Goal: Task Accomplishment & Management: Complete application form

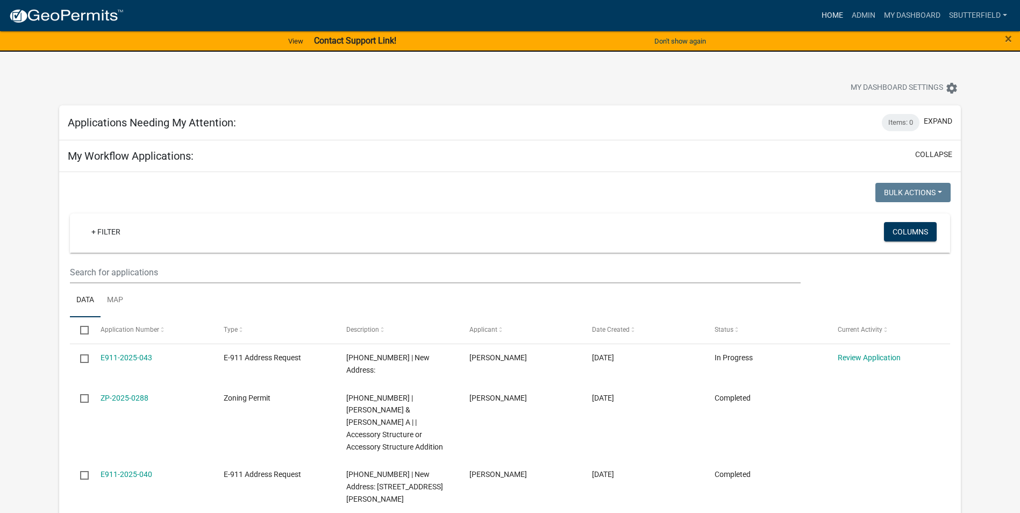
click at [826, 12] on link "Home" at bounding box center [832, 15] width 30 height 20
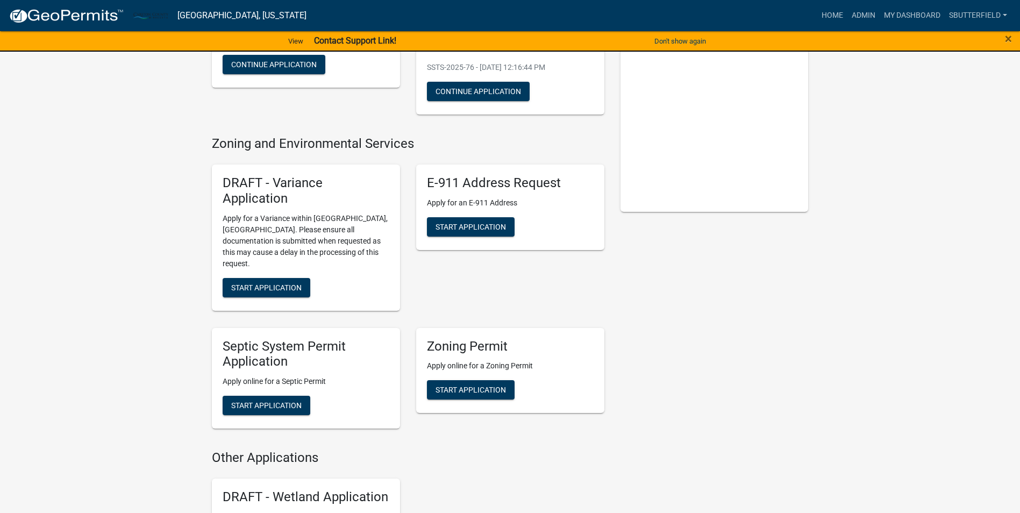
scroll to position [161, 0]
click at [462, 380] on button "Start Application" at bounding box center [471, 389] width 88 height 19
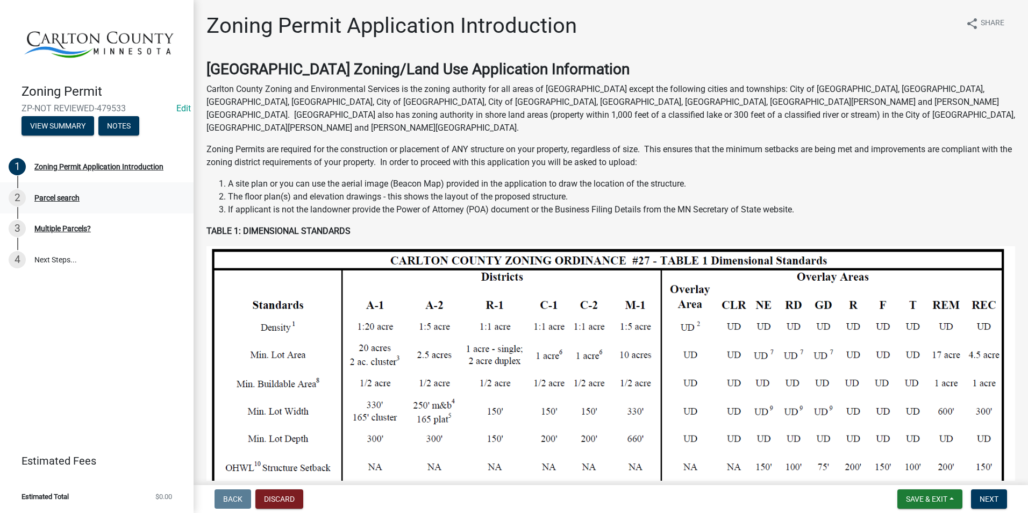
click at [55, 192] on div "2 Parcel search" at bounding box center [93, 197] width 168 height 17
click at [982, 498] on span "Next" at bounding box center [989, 499] width 19 height 9
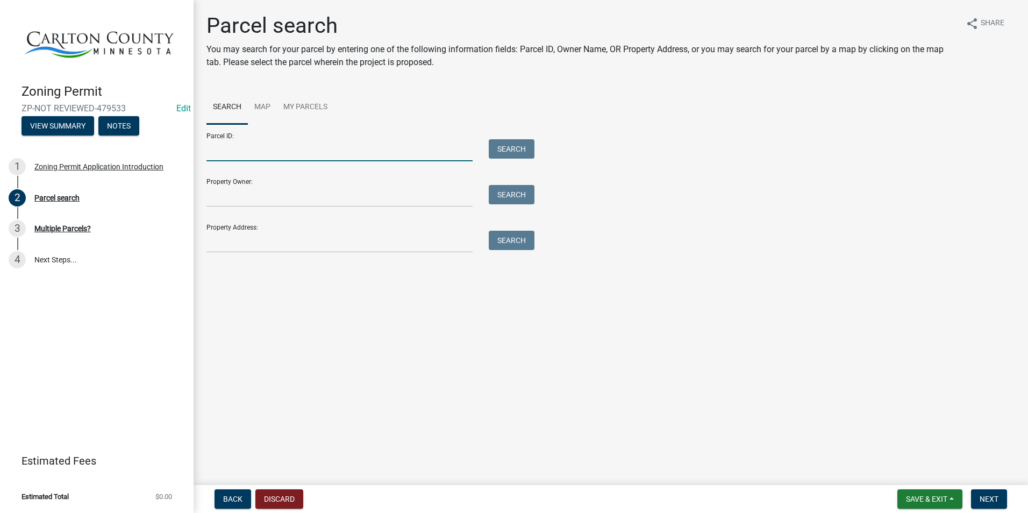
click at [242, 152] on input "Parcel ID:" at bounding box center [339, 150] width 266 height 22
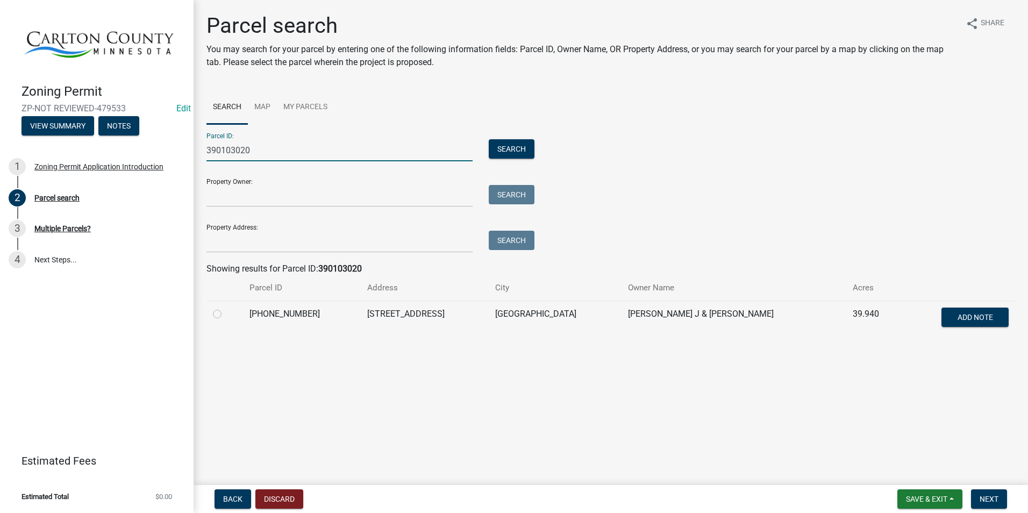
type input "390103020"
click at [226, 308] on label at bounding box center [226, 308] width 0 height 0
click at [226, 315] on input "radio" at bounding box center [229, 311] width 7 height 7
radio input "true"
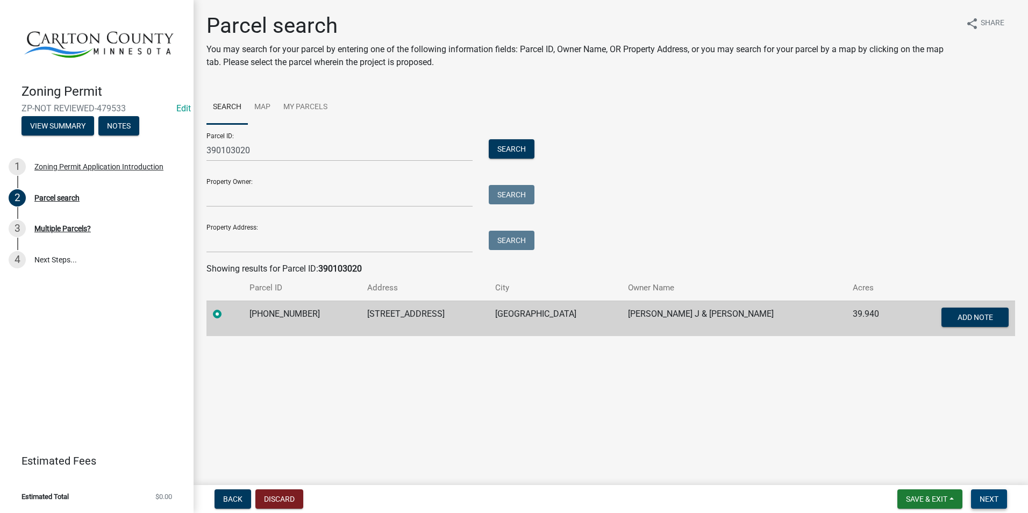
click at [988, 495] on span "Next" at bounding box center [989, 499] width 19 height 9
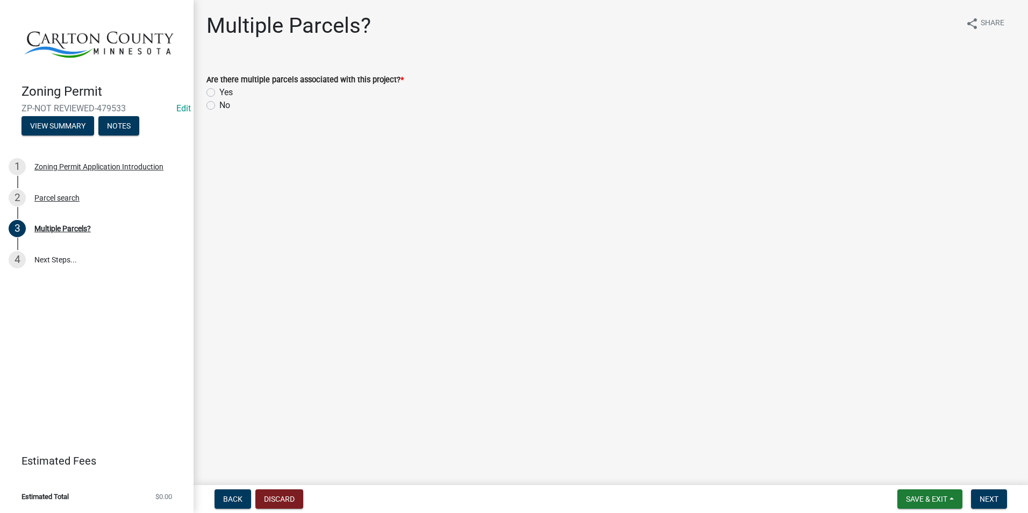
click at [219, 102] on label "No" at bounding box center [224, 105] width 11 height 13
click at [219, 102] on input "No" at bounding box center [222, 102] width 7 height 7
radio input "true"
click at [988, 498] on span "Next" at bounding box center [989, 499] width 19 height 9
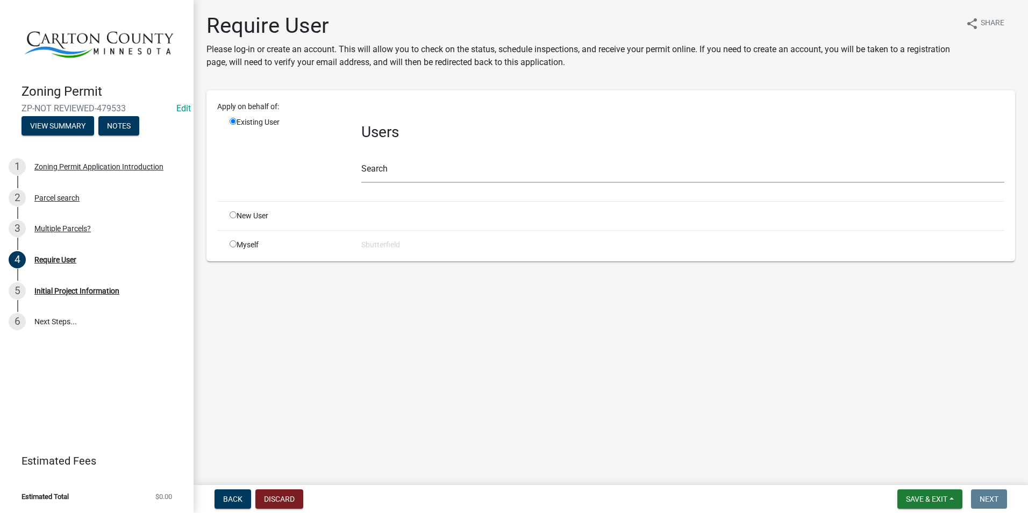
click at [230, 244] on input "radio" at bounding box center [233, 243] width 7 height 7
radio input "true"
radio input "false"
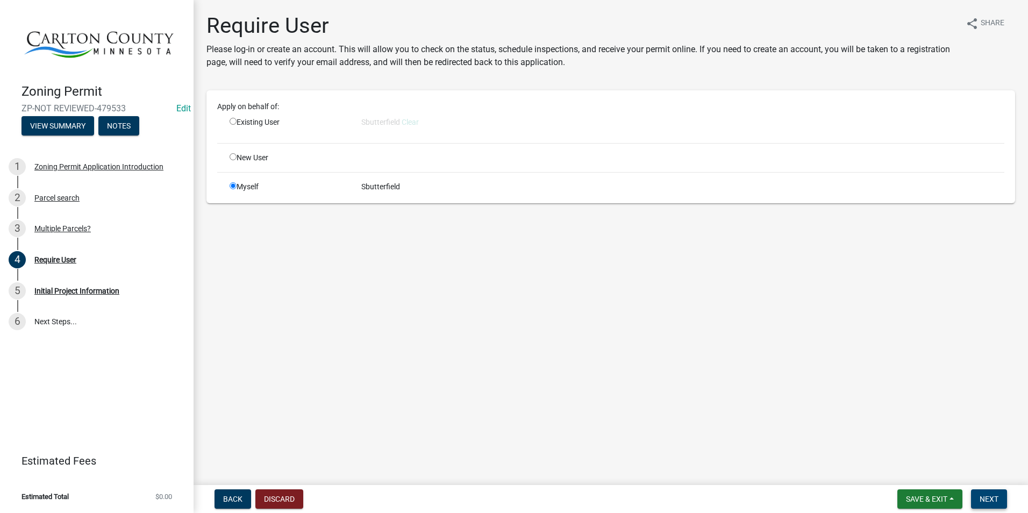
click at [999, 499] on button "Next" at bounding box center [989, 498] width 36 height 19
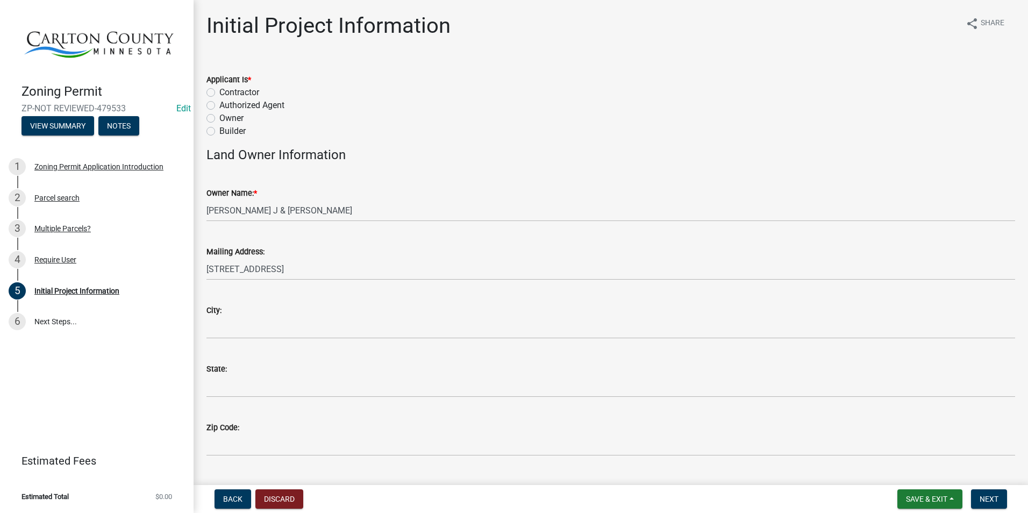
click at [219, 117] on label "Owner" at bounding box center [231, 118] width 24 height 13
click at [219, 117] on input "Owner" at bounding box center [222, 115] width 7 height 7
radio input "true"
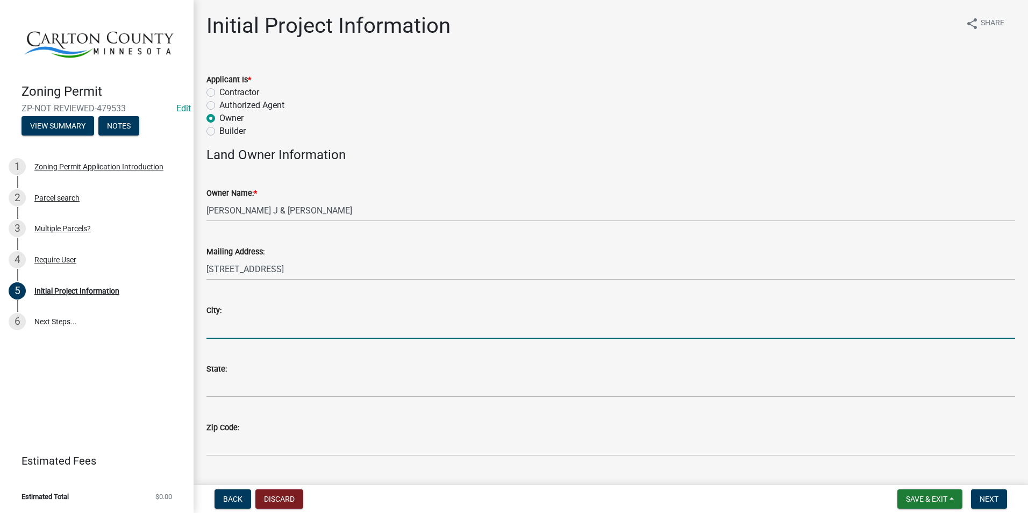
click at [281, 317] on input "City:" at bounding box center [610, 328] width 809 height 22
type input "[PERSON_NAME]"
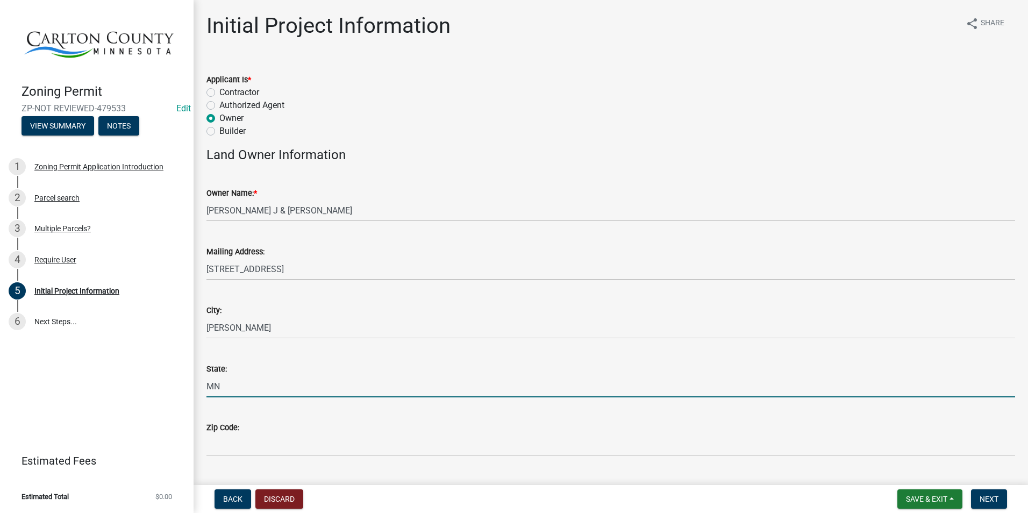
type input "MN"
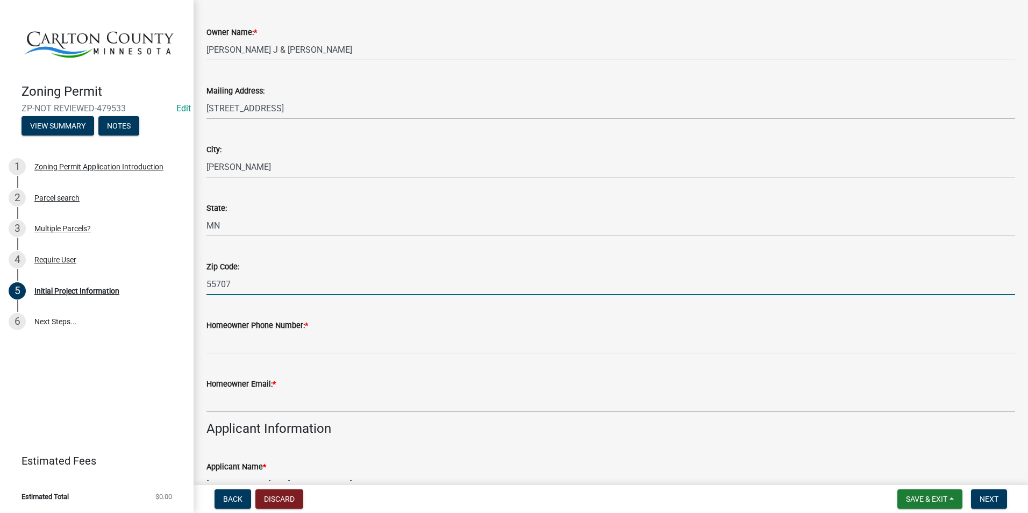
scroll to position [161, 0]
type input "55707"
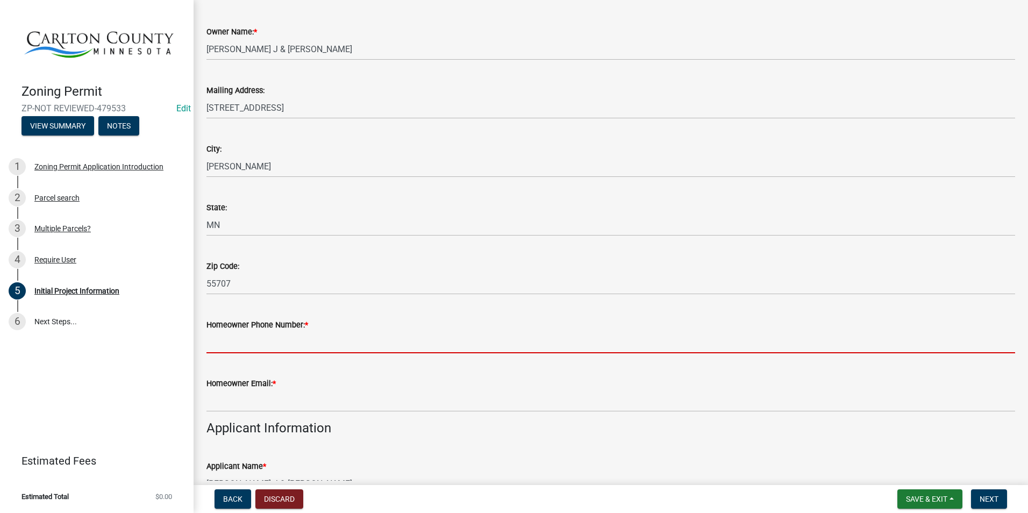
click at [262, 341] on input "Homeowner Phone Number: *" at bounding box center [610, 342] width 809 height 22
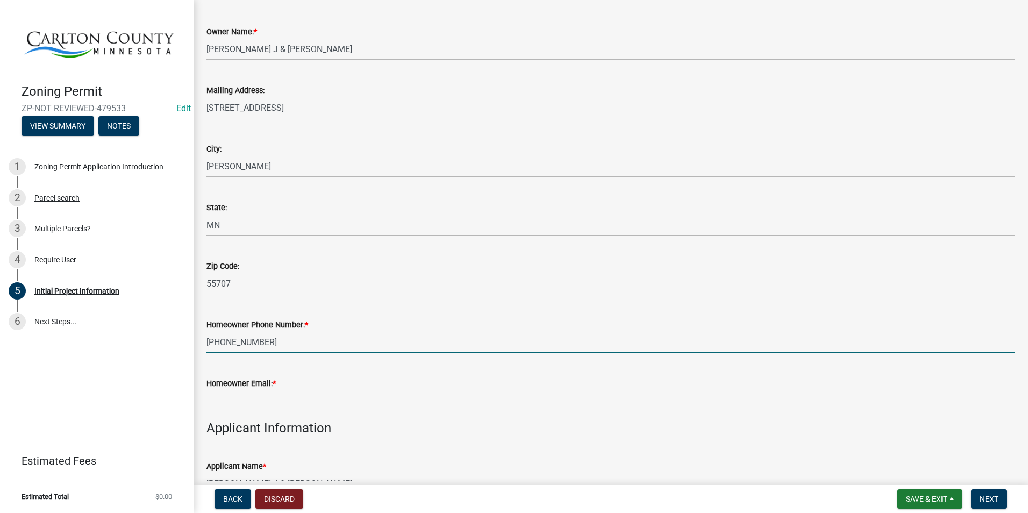
type input "[PHONE_NUMBER]"
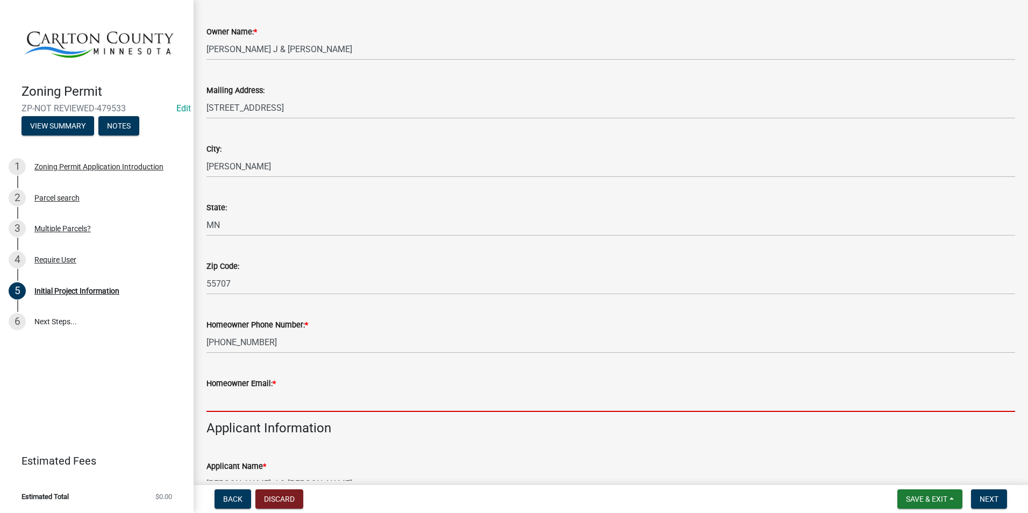
click at [239, 392] on input "Homeowner Email: *" at bounding box center [610, 401] width 809 height 22
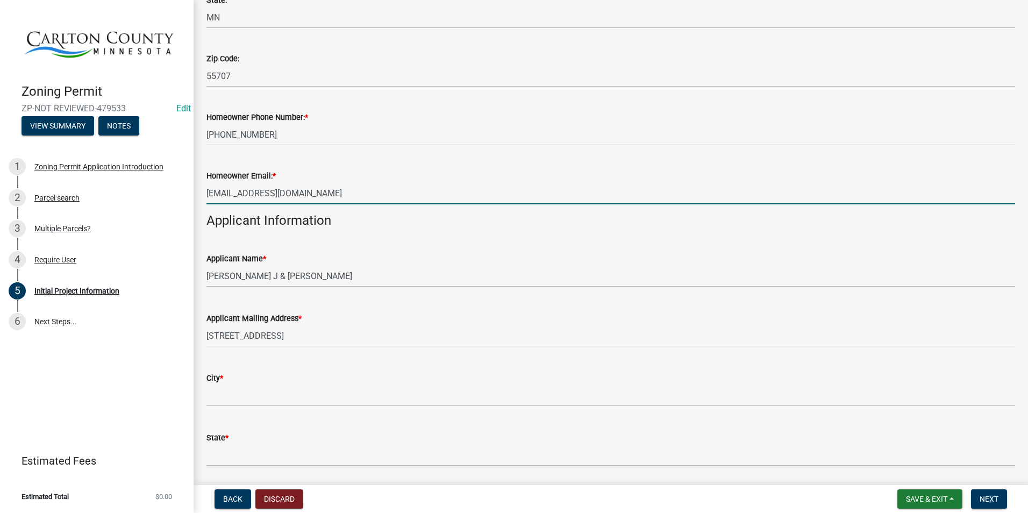
scroll to position [376, 0]
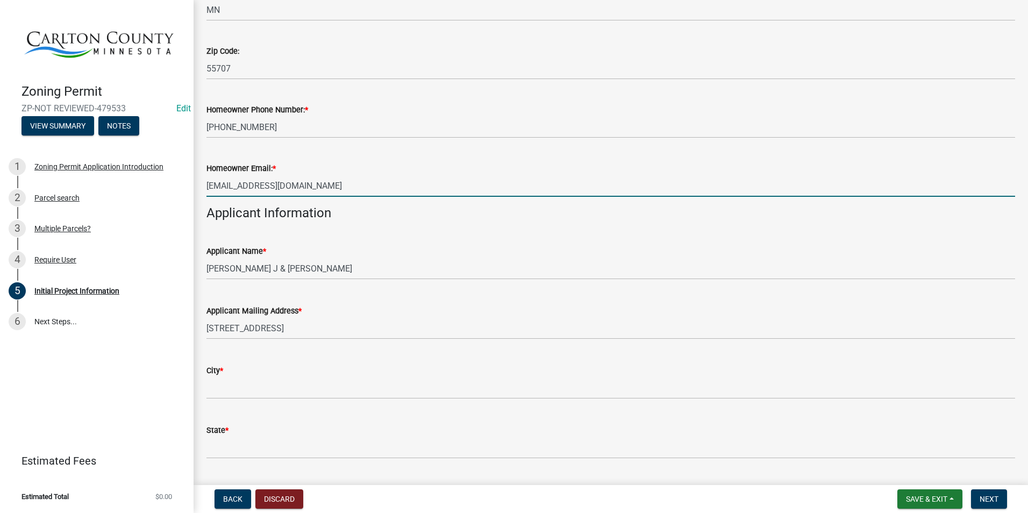
type input "[EMAIL_ADDRESS][DOMAIN_NAME]"
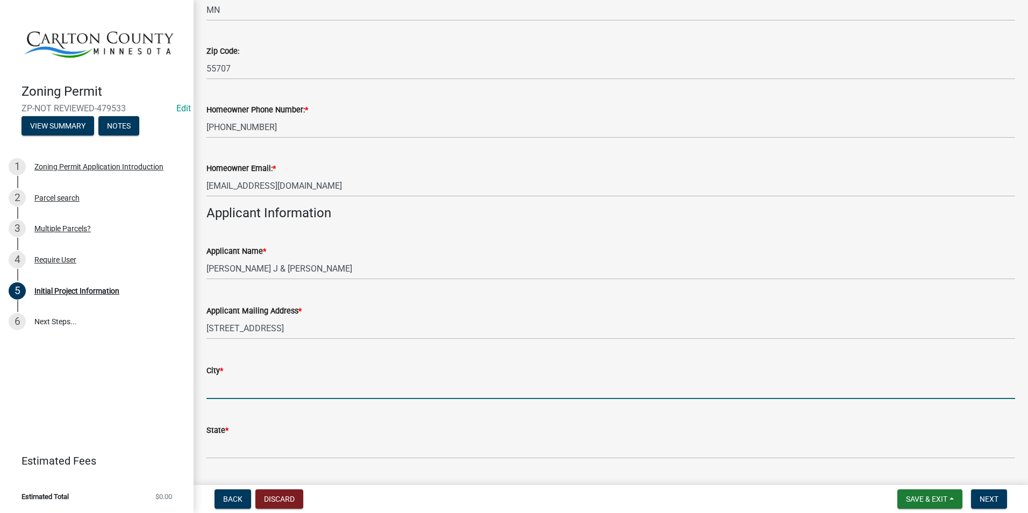
click at [277, 387] on input "City *" at bounding box center [610, 388] width 809 height 22
type input "[PERSON_NAME]"
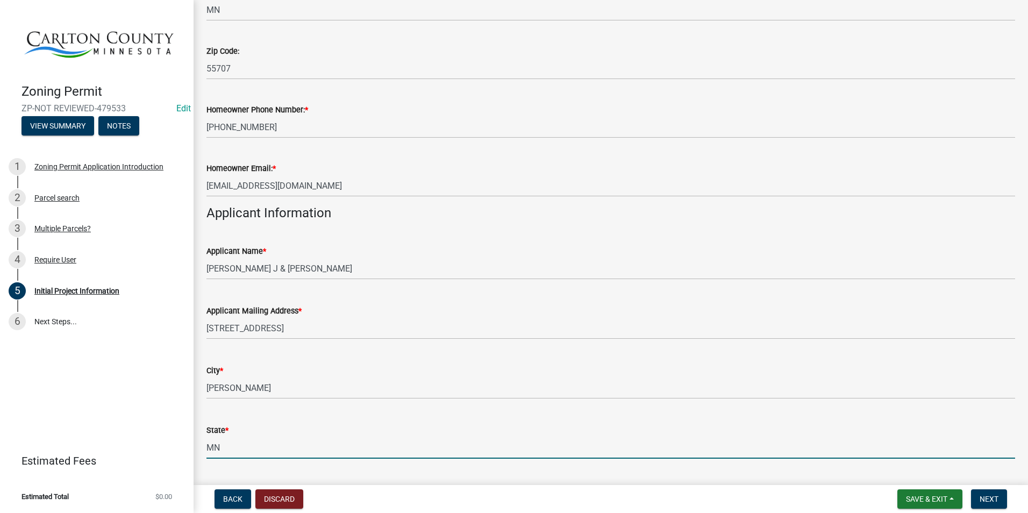
type input "MN"
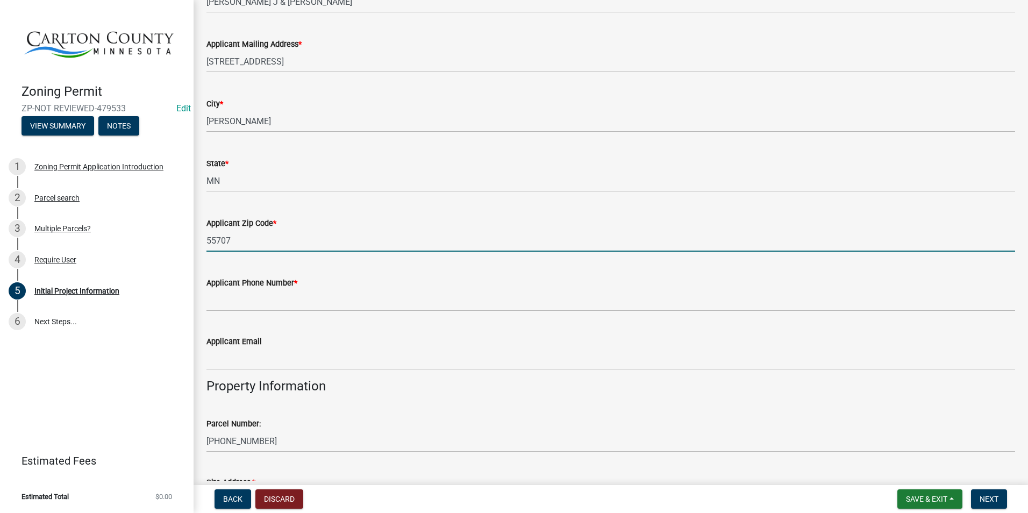
type input "55707"
click at [639, 338] on div "Applicant Email" at bounding box center [610, 341] width 809 height 13
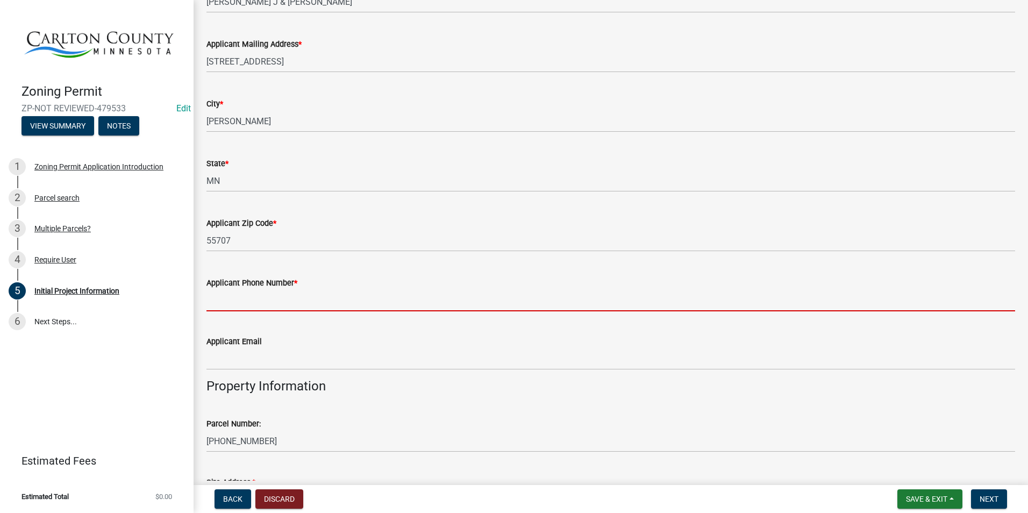
click at [267, 289] on input "Applicant Phone Number *" at bounding box center [610, 300] width 809 height 22
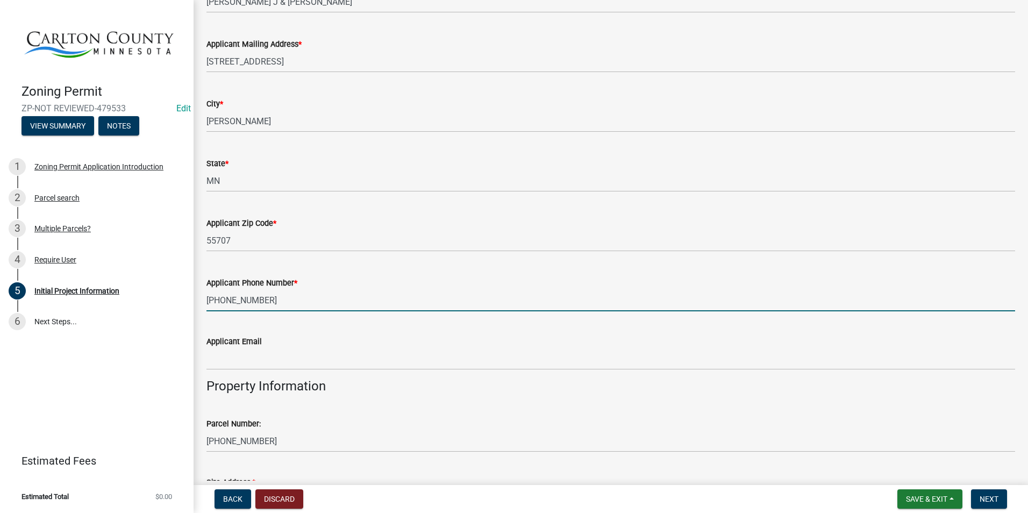
type input "[PHONE_NUMBER]"
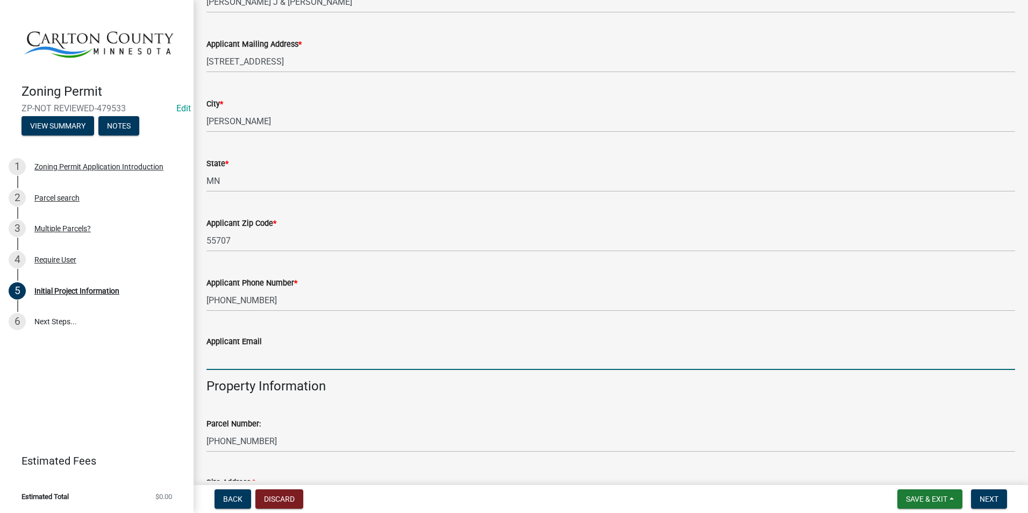
click at [239, 360] on input "Applicant Email" at bounding box center [610, 359] width 809 height 22
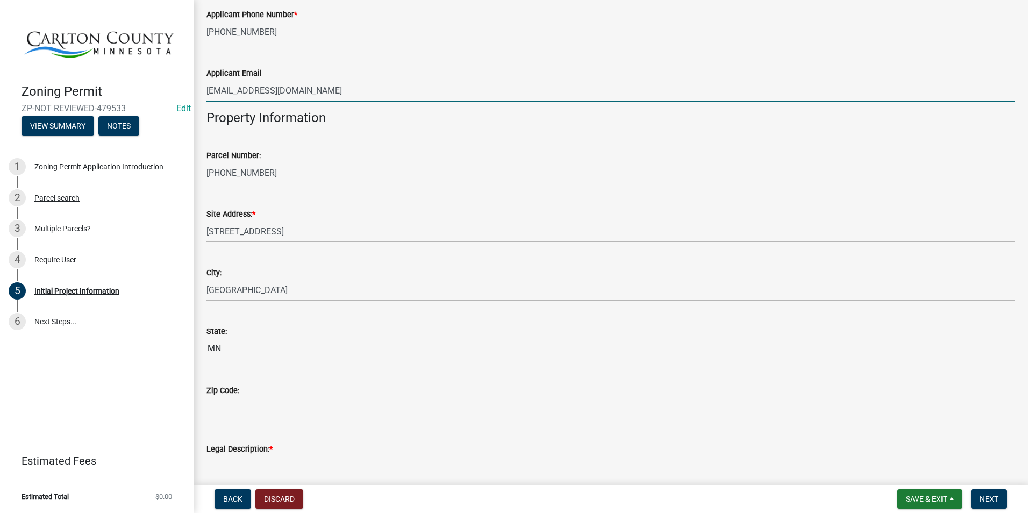
scroll to position [912, 0]
type input "[EMAIL_ADDRESS][DOMAIN_NAME]"
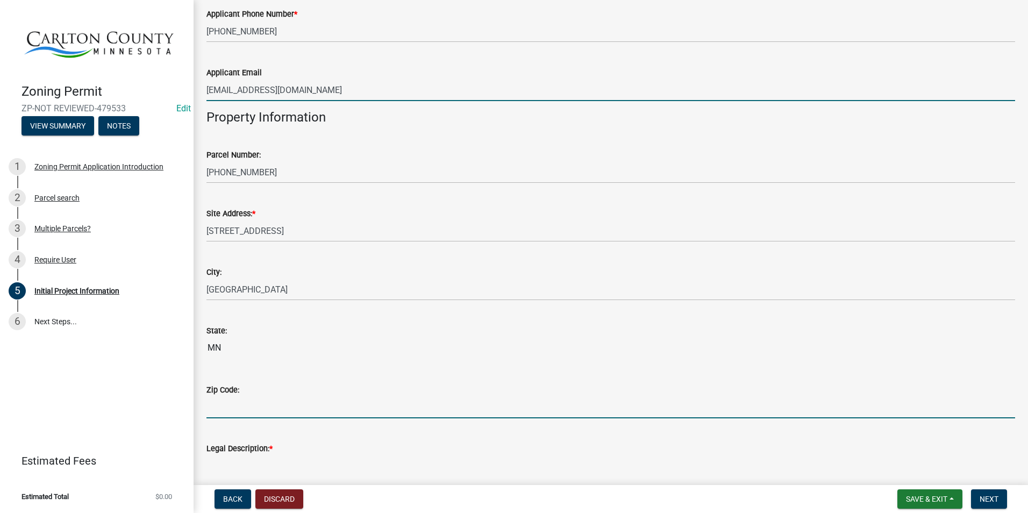
click at [234, 403] on input "Zip Code:" at bounding box center [610, 407] width 809 height 22
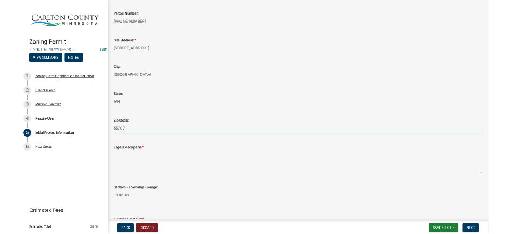
scroll to position [1073, 0]
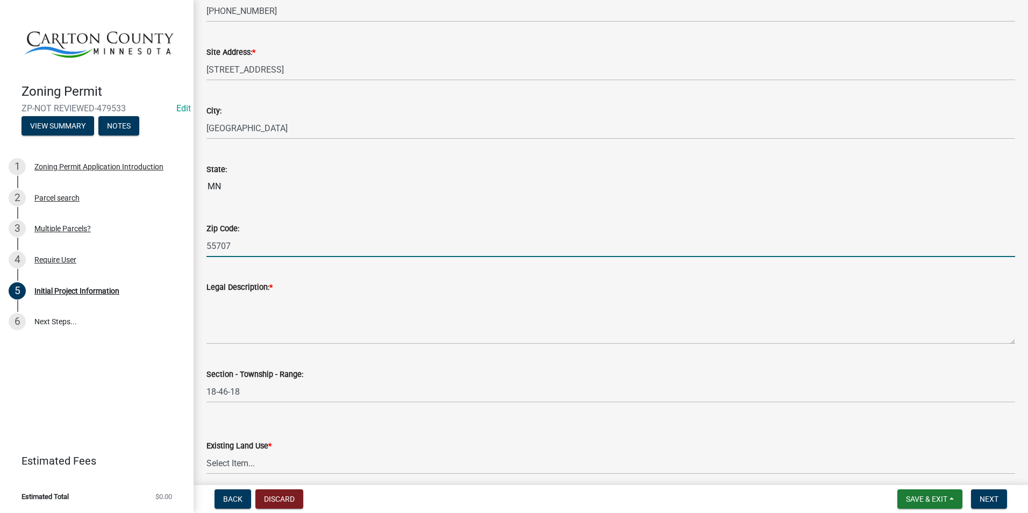
type input "55707"
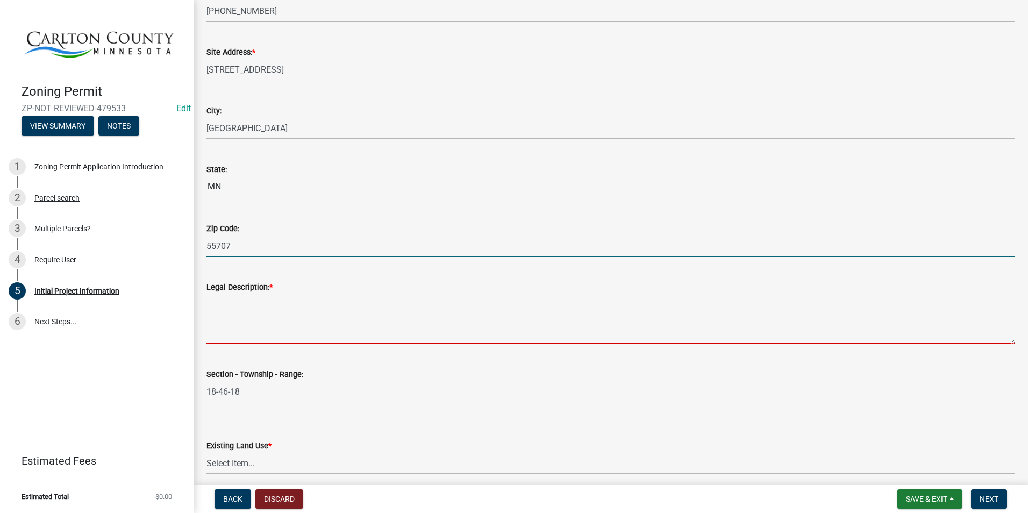
click at [273, 319] on textarea "Legal Description: *" at bounding box center [610, 319] width 809 height 51
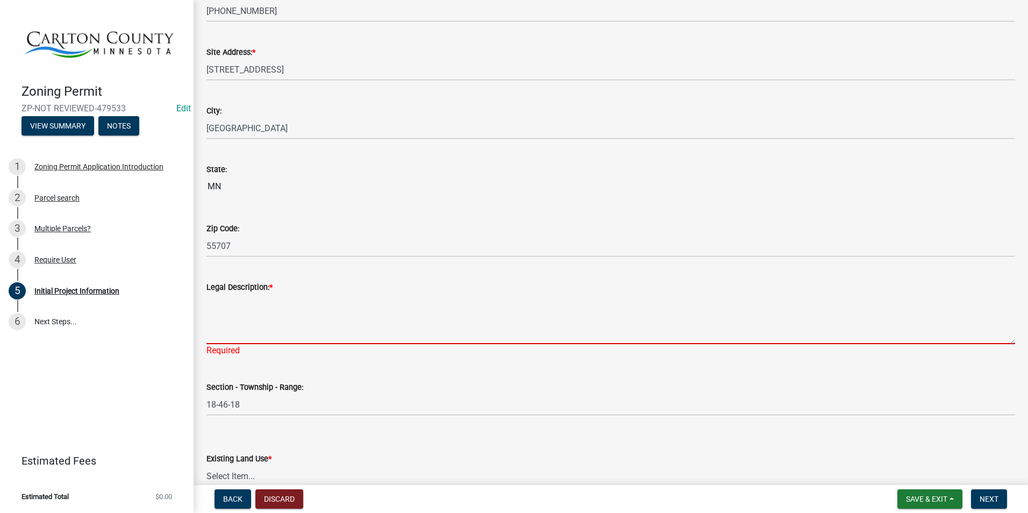
click at [260, 310] on textarea "Legal Description: *" at bounding box center [610, 319] width 809 height 51
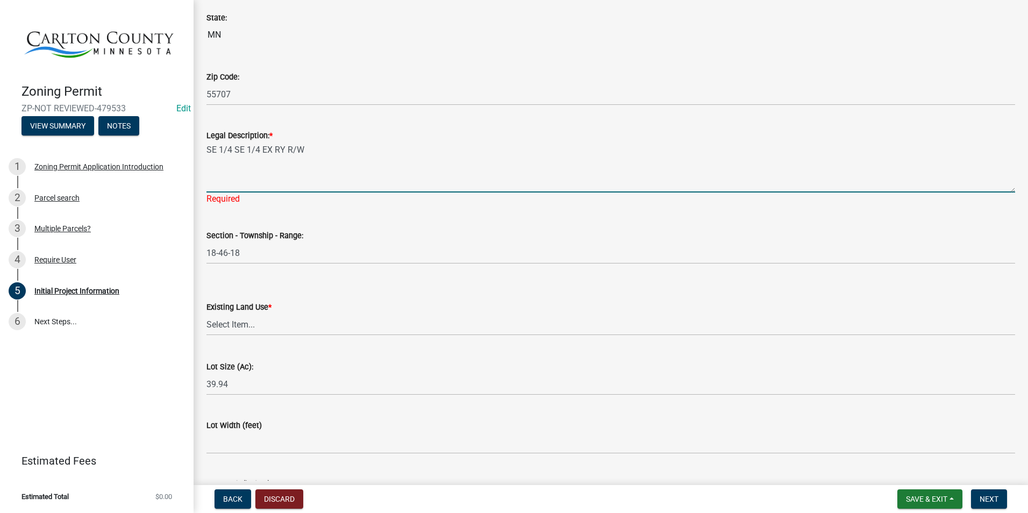
scroll to position [1235, 0]
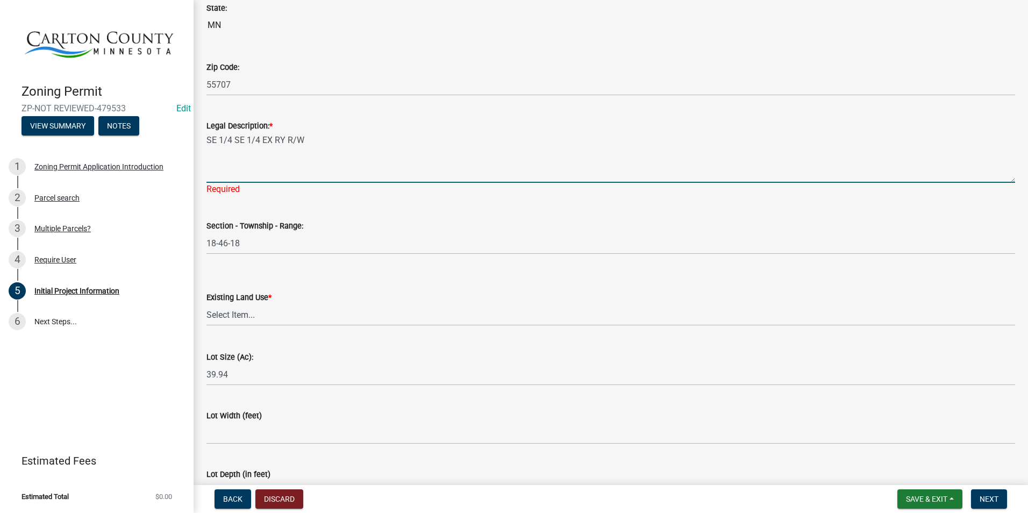
type textarea "SE 1/4 SE 1/4 EX RY R/W"
click at [291, 308] on select "Select Item... Residential Commercial Recreational/hunting Agricultural" at bounding box center [610, 315] width 809 height 22
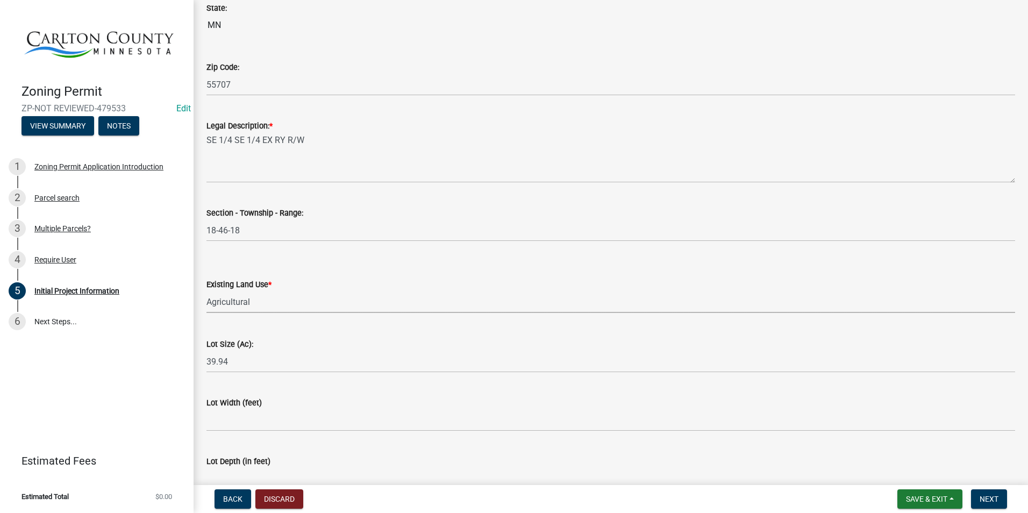
click at [206, 291] on select "Select Item... Residential Commercial Recreational/hunting Agricultural" at bounding box center [610, 302] width 809 height 22
select select "d15ee444-1048-41b1-aa24-ddfc10e7cf77"
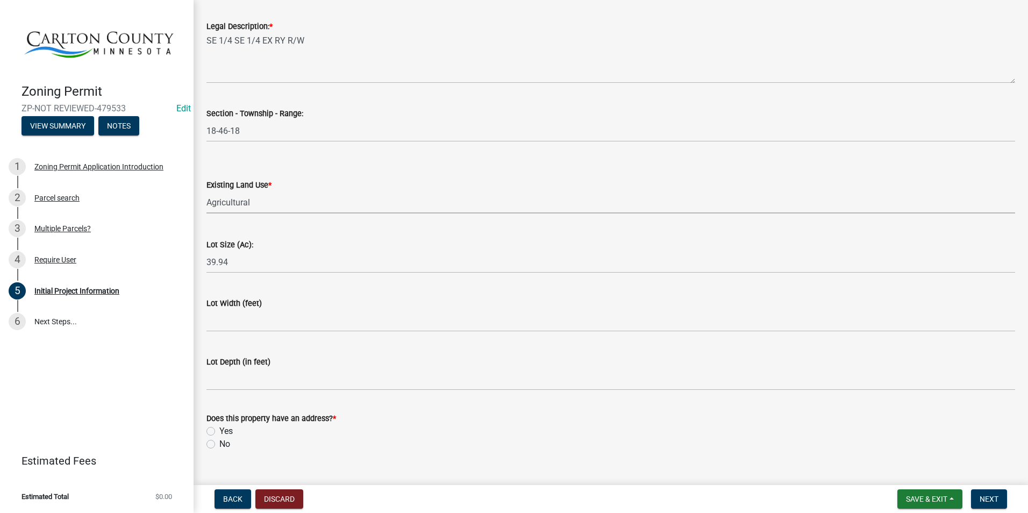
scroll to position [1342, 0]
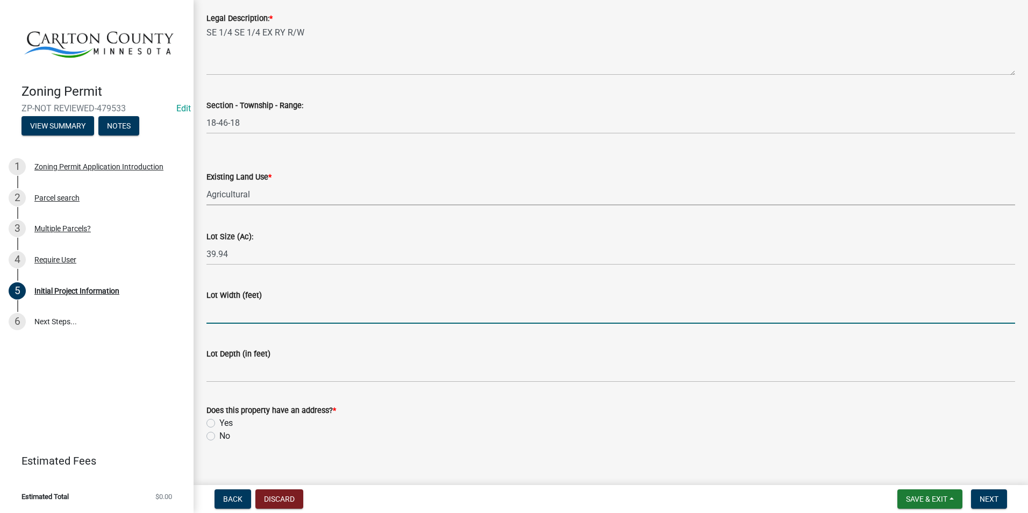
click at [258, 307] on input "Lot Width (feet)" at bounding box center [610, 313] width 809 height 22
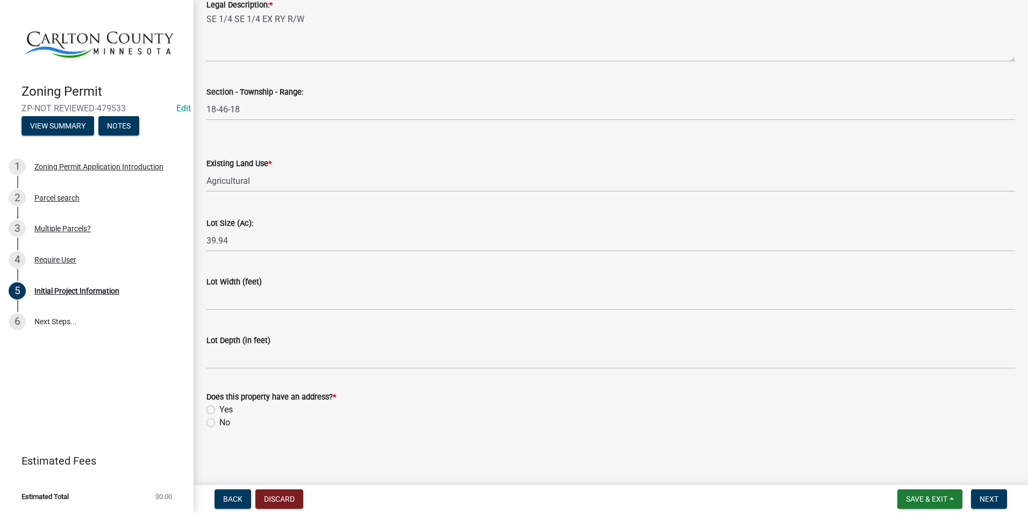
click at [219, 407] on label "Yes" at bounding box center [225, 409] width 13 height 13
click at [219, 407] on input "Yes" at bounding box center [222, 406] width 7 height 7
radio input "true"
click at [988, 499] on span "Next" at bounding box center [989, 499] width 19 height 9
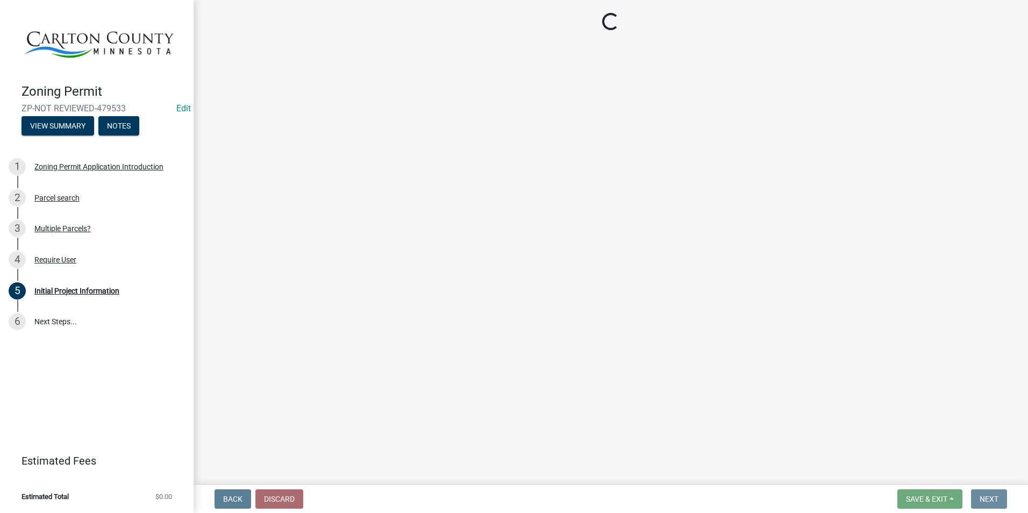
scroll to position [0, 0]
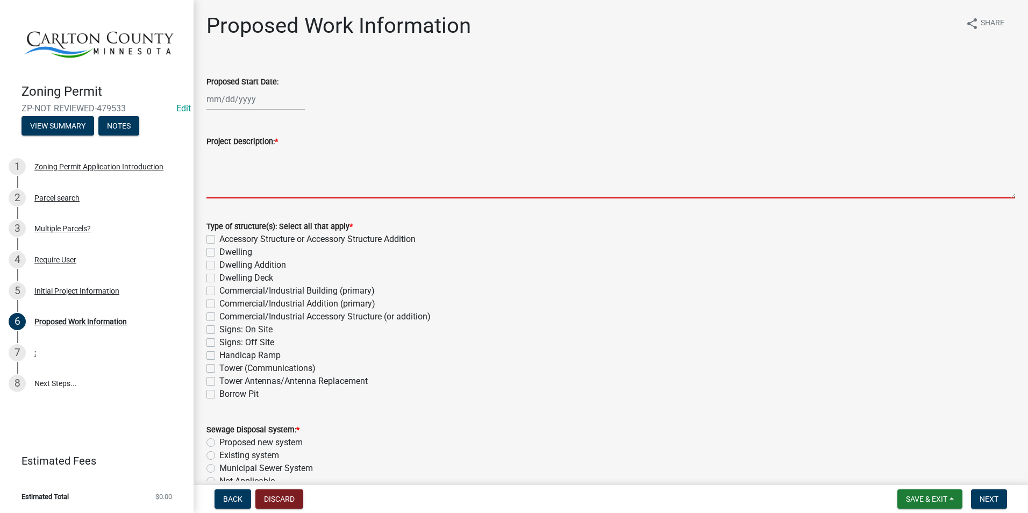
click at [245, 179] on textarea "Project Description: *" at bounding box center [610, 173] width 809 height 51
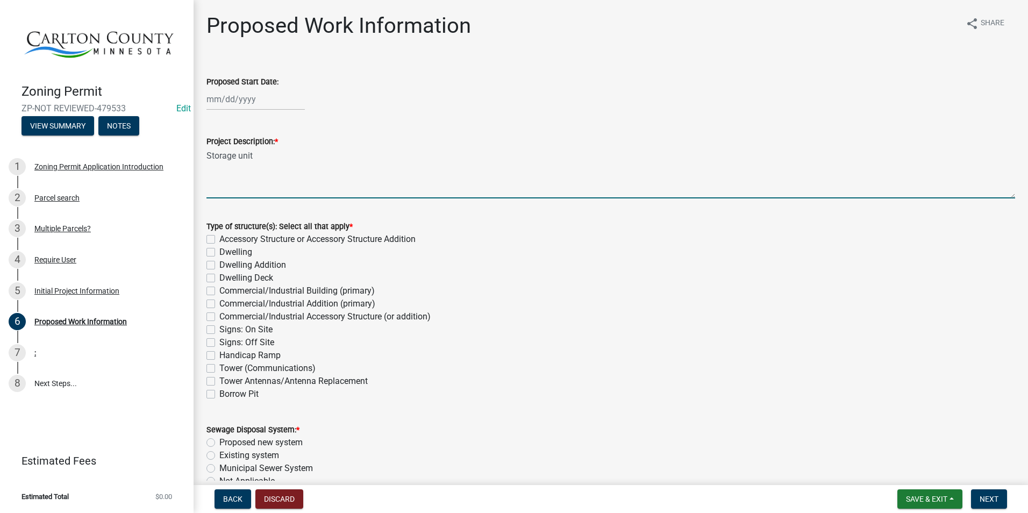
type textarea "Storage unit"
click at [219, 239] on label "Accessory Structure or Accessory Structure Addition" at bounding box center [317, 239] width 196 height 13
click at [219, 239] on input "Accessory Structure or Accessory Structure Addition" at bounding box center [222, 236] width 7 height 7
checkbox input "true"
checkbox input "false"
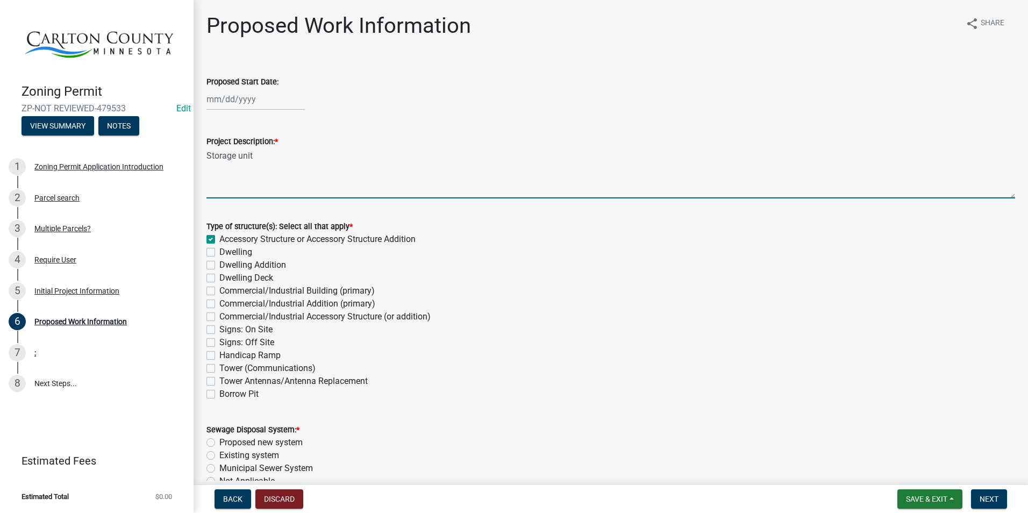
checkbox input "false"
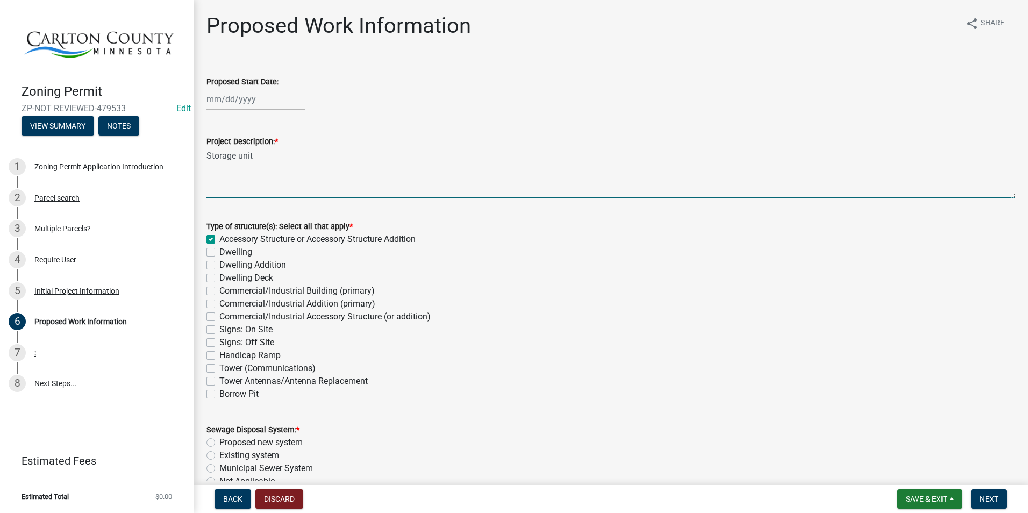
checkbox input "false"
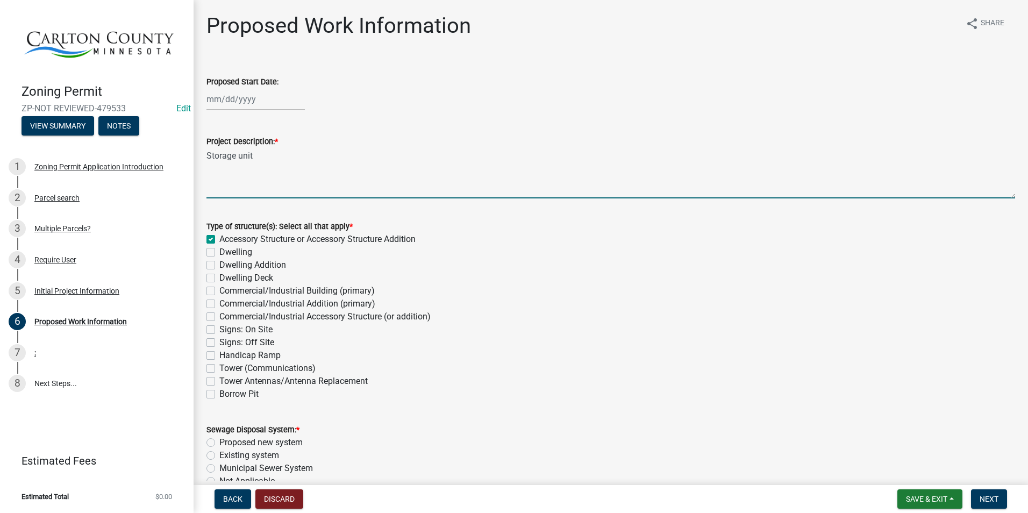
checkbox input "false"
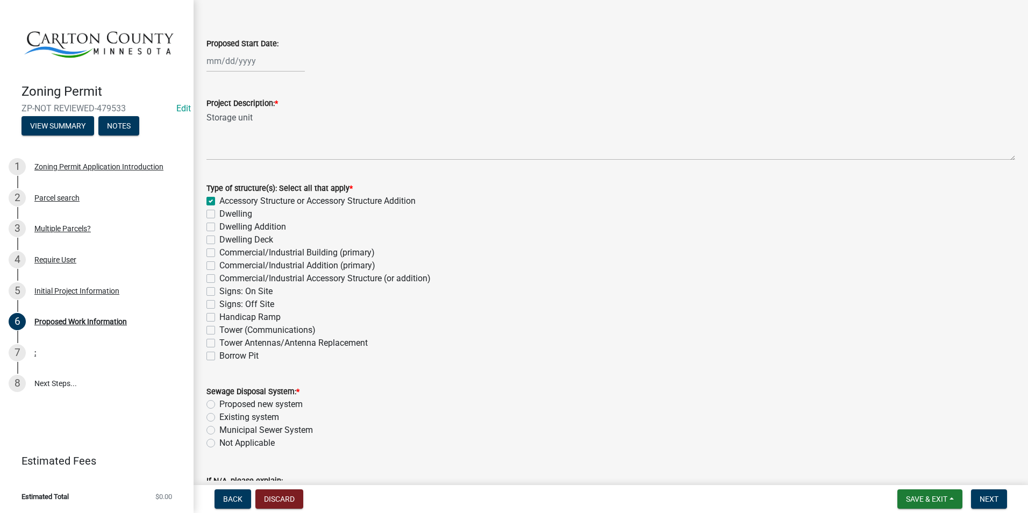
scroll to position [161, 0]
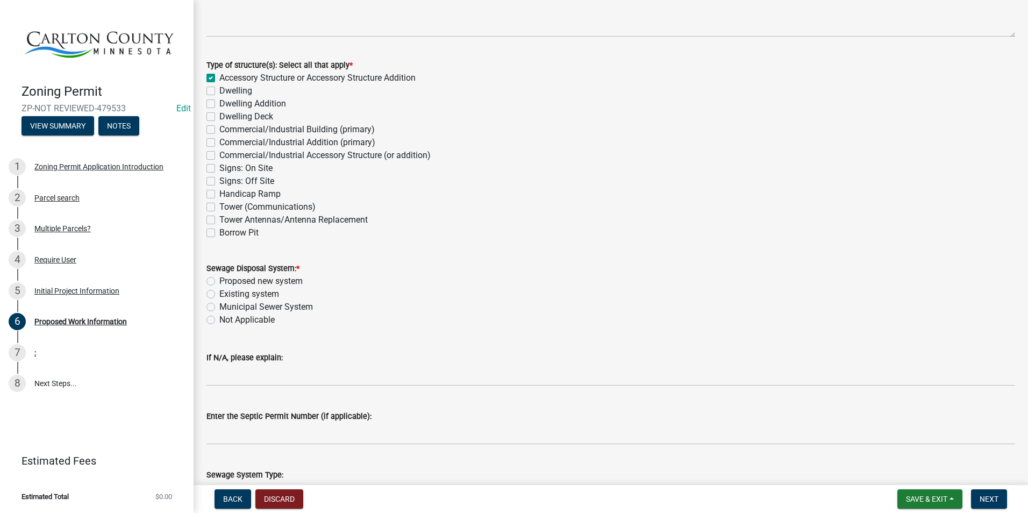
click at [219, 320] on label "Not Applicable" at bounding box center [246, 319] width 55 height 13
click at [219, 320] on input "Not Applicable" at bounding box center [222, 316] width 7 height 7
radio input "true"
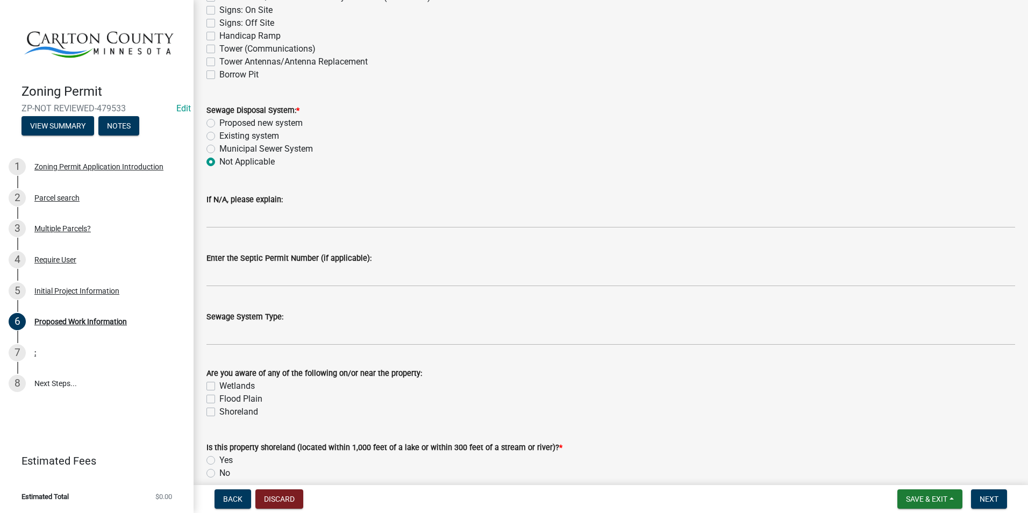
scroll to position [323, 0]
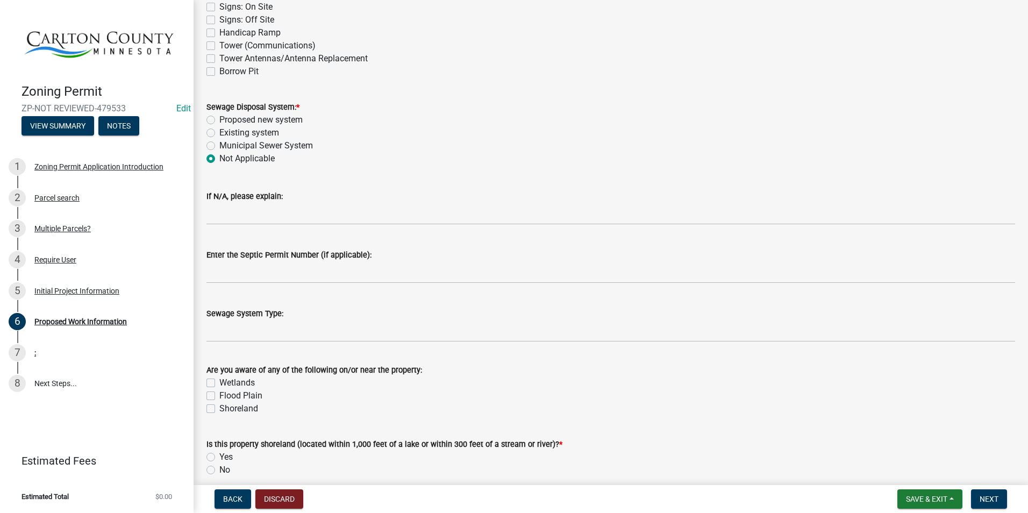
click at [219, 380] on label "Wetlands" at bounding box center [236, 382] width 35 height 13
click at [219, 380] on input "Wetlands" at bounding box center [222, 379] width 7 height 7
checkbox input "true"
checkbox input "false"
click at [219, 407] on label "Shoreland" at bounding box center [238, 408] width 39 height 13
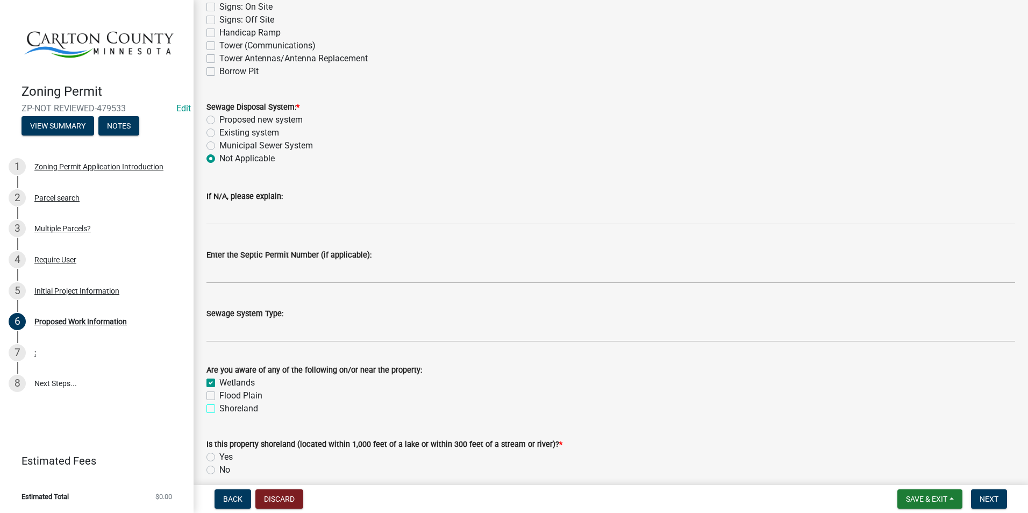
click at [219, 407] on input "Shoreland" at bounding box center [222, 405] width 7 height 7
checkbox input "true"
checkbox input "false"
checkbox input "true"
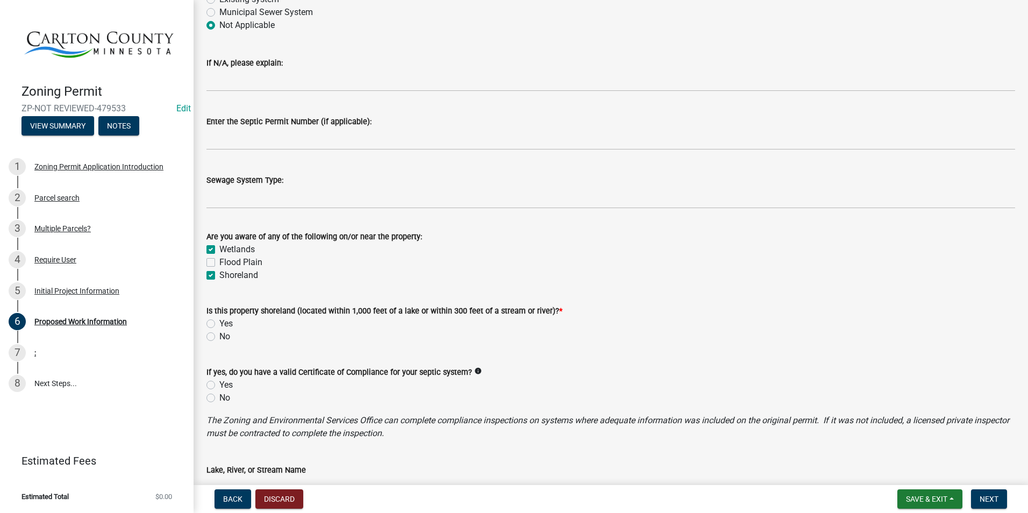
scroll to position [484, 0]
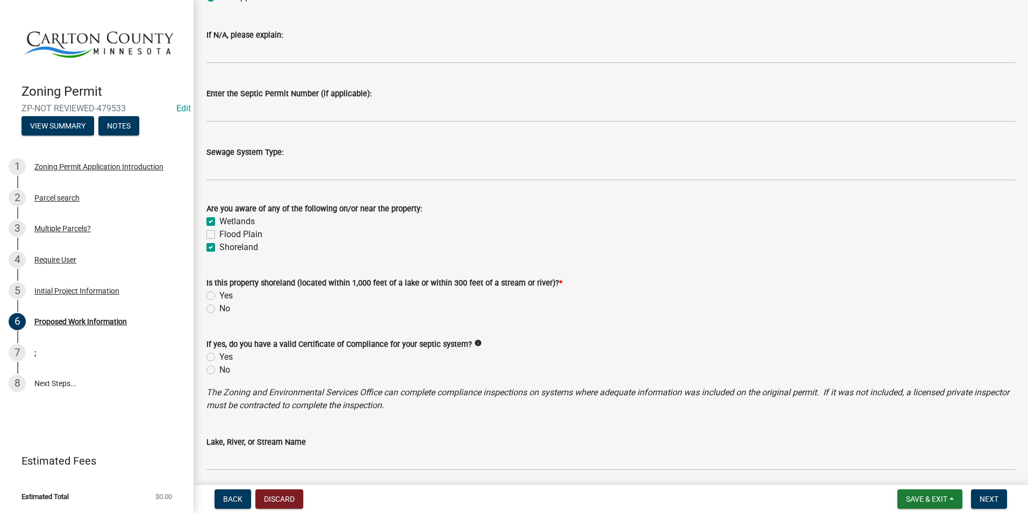
click at [218, 299] on div "Yes" at bounding box center [610, 295] width 809 height 13
click at [219, 296] on label "Yes" at bounding box center [225, 295] width 13 height 13
click at [219, 296] on input "Yes" at bounding box center [222, 292] width 7 height 7
radio input "true"
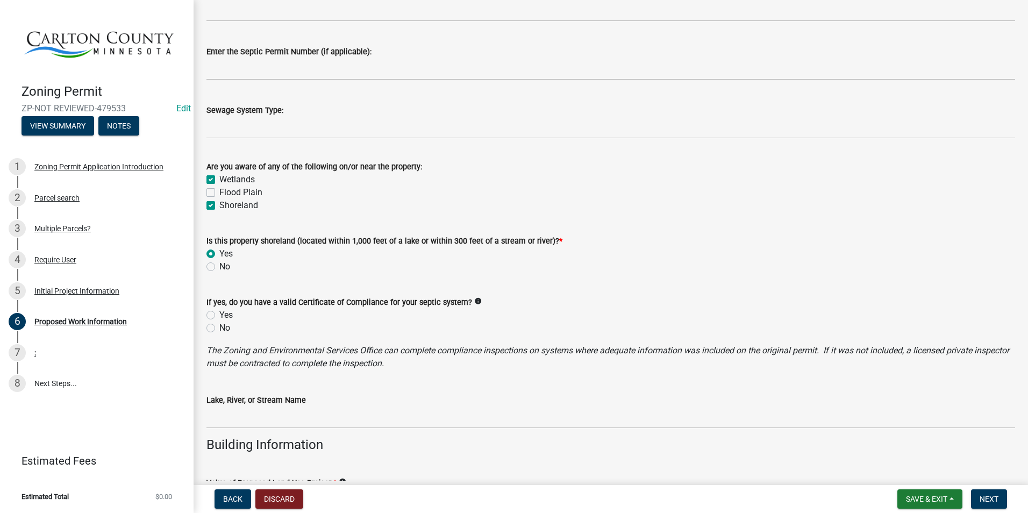
scroll to position [591, 0]
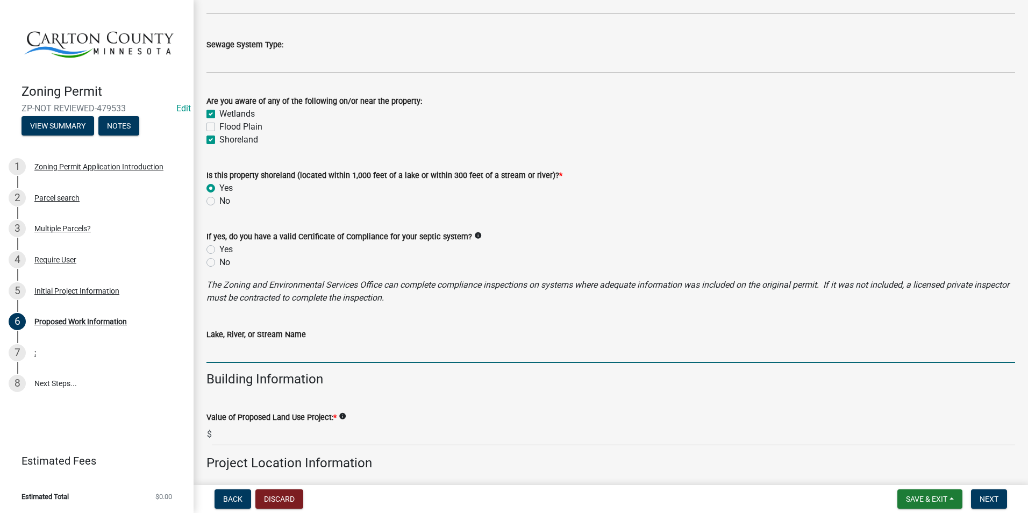
click at [361, 349] on input "Lake, River, or Stream Name" at bounding box center [610, 352] width 809 height 22
click at [219, 198] on label "No" at bounding box center [224, 201] width 11 height 13
click at [219, 198] on input "No" at bounding box center [222, 198] width 7 height 7
radio input "true"
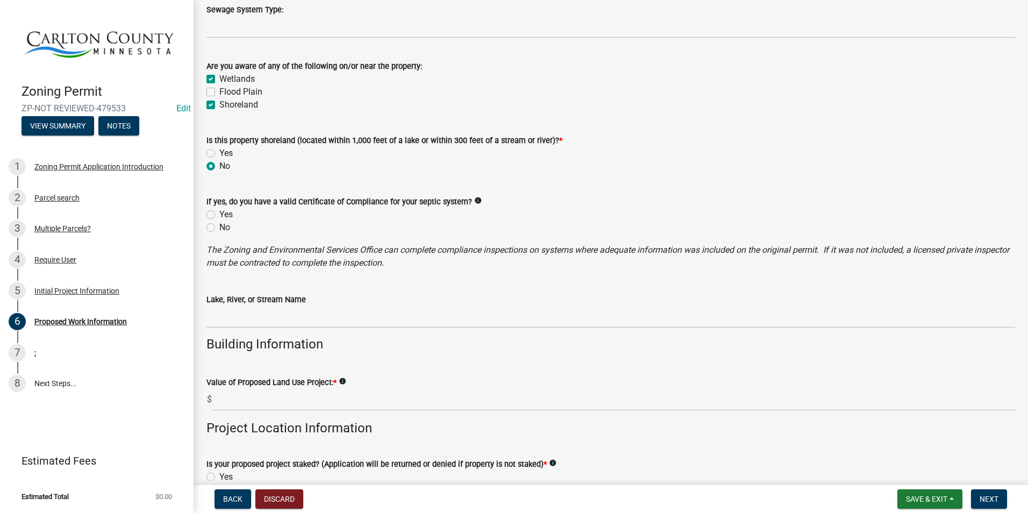
scroll to position [645, 0]
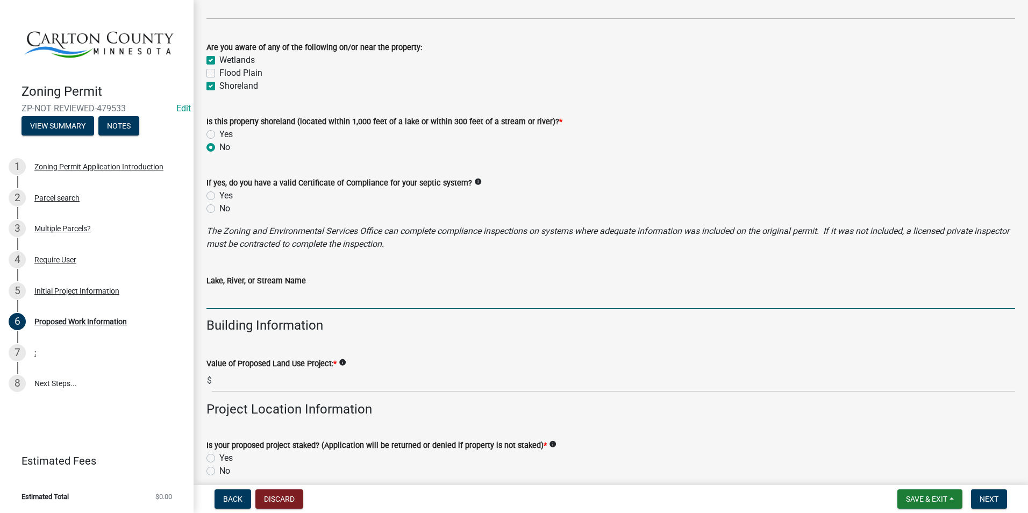
click at [300, 294] on input "Lake, River, or Stream Name" at bounding box center [610, 298] width 809 height 22
type input "Portage River"
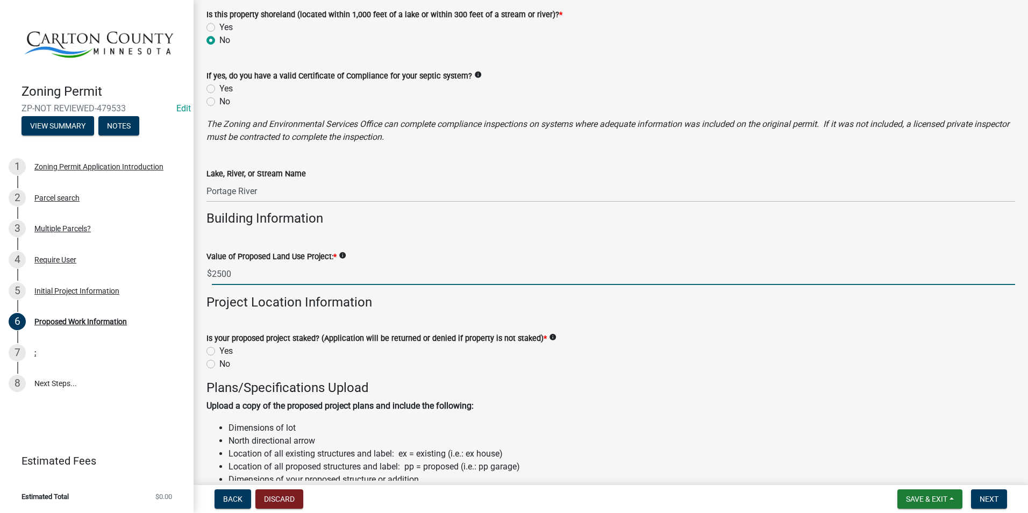
scroll to position [753, 0]
type input "2500"
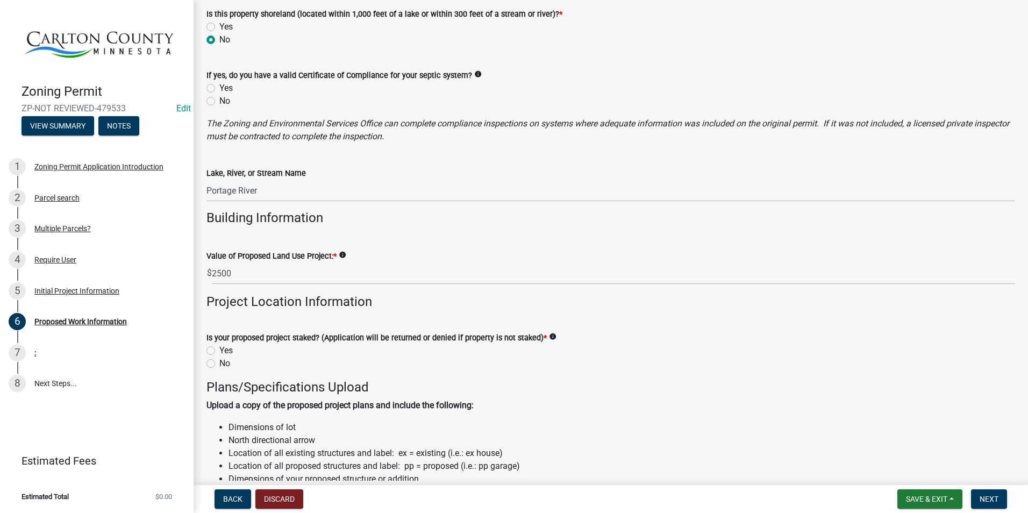
click at [219, 349] on label "Yes" at bounding box center [225, 350] width 13 height 13
click at [219, 349] on input "Yes" at bounding box center [222, 347] width 7 height 7
radio input "true"
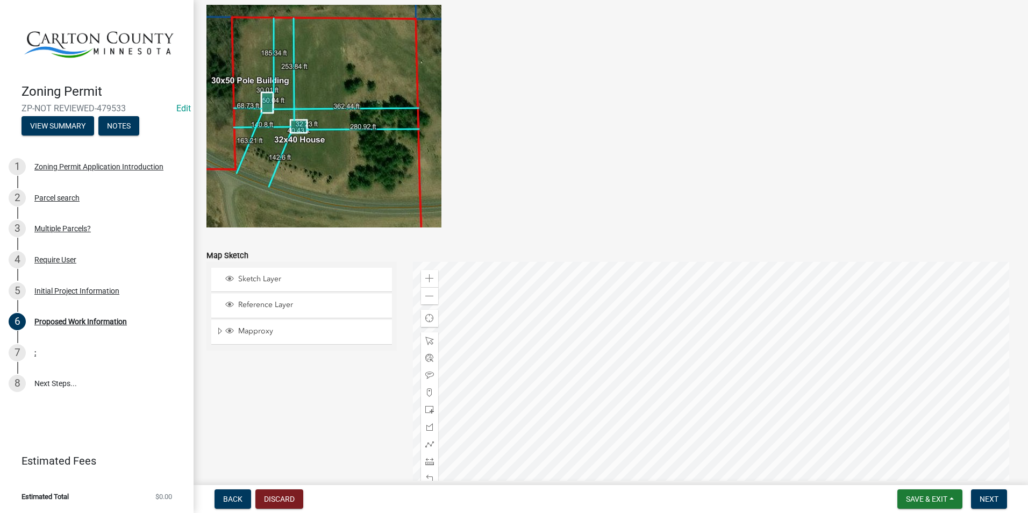
scroll to position [2043, 0]
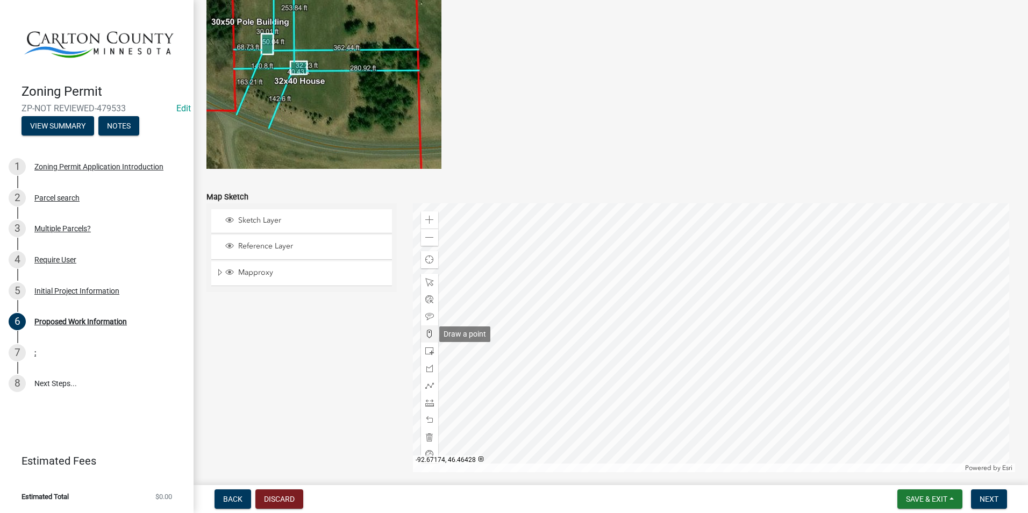
drag, startPoint x: 422, startPoint y: 332, endPoint x: 477, endPoint y: 334, distance: 54.9
click at [422, 331] on div at bounding box center [429, 333] width 17 height 17
click at [751, 370] on div at bounding box center [714, 337] width 603 height 269
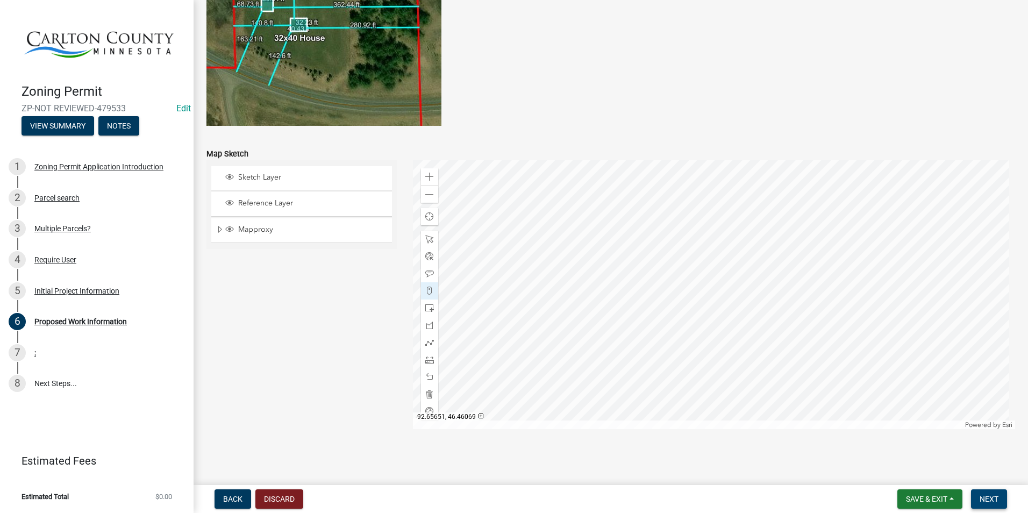
click at [990, 498] on span "Next" at bounding box center [989, 499] width 19 height 9
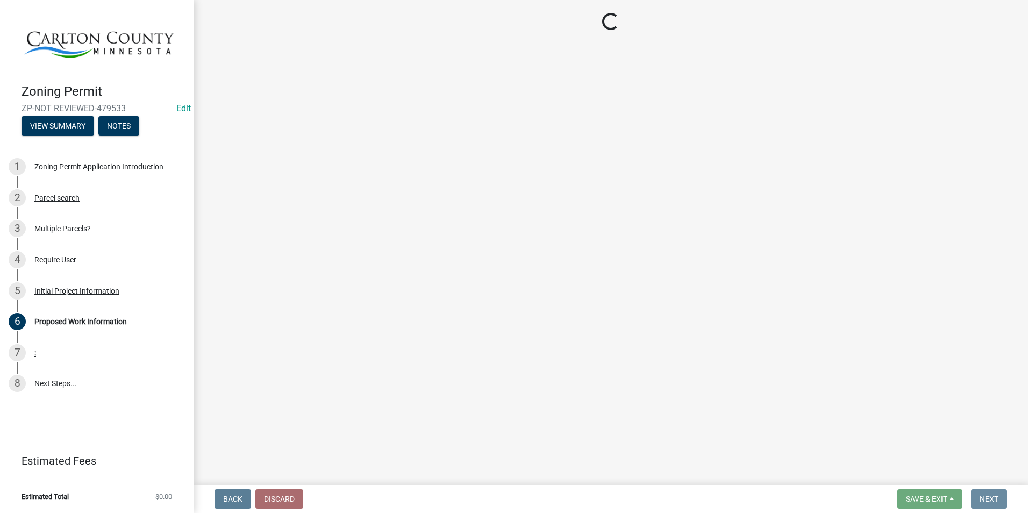
scroll to position [0, 0]
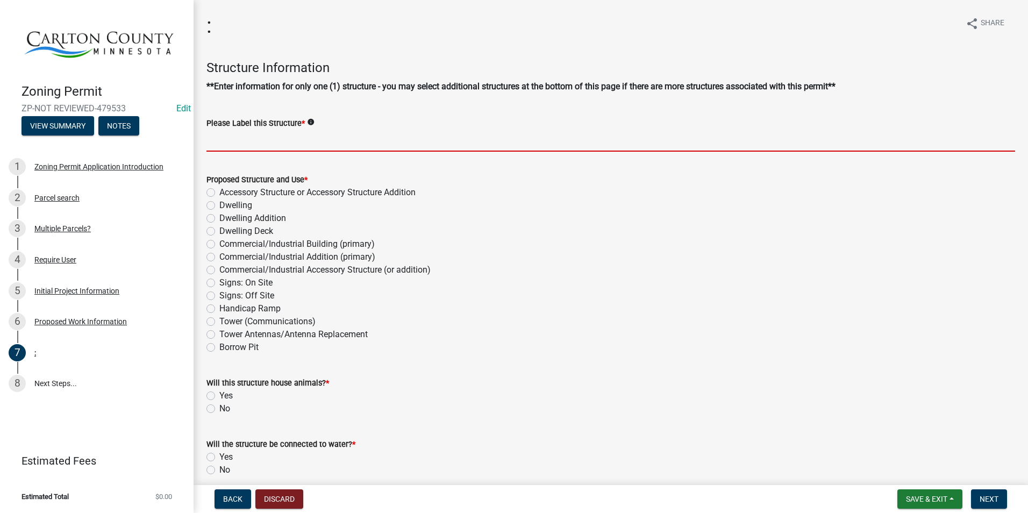
click at [251, 140] on input "Please Label this Structure *" at bounding box center [610, 141] width 809 height 22
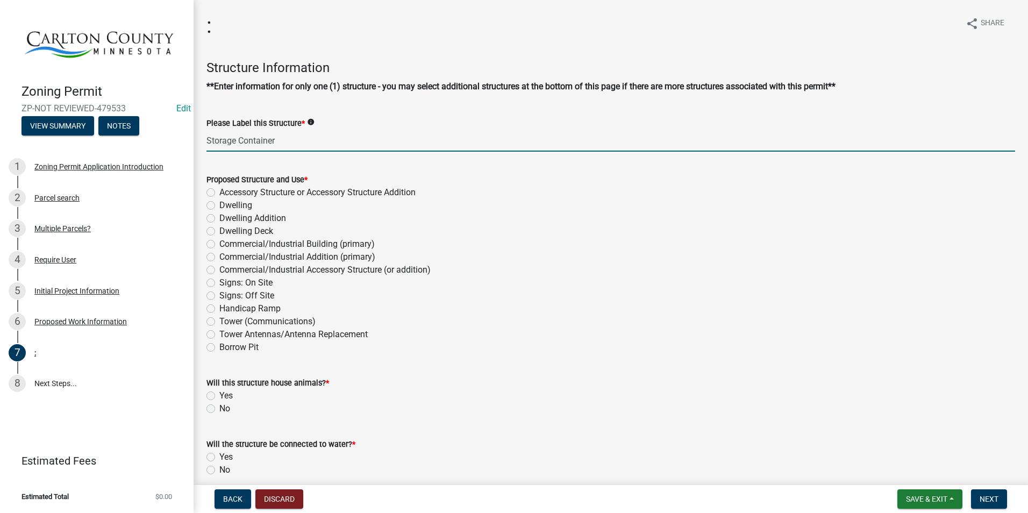
type input "Storage Container"
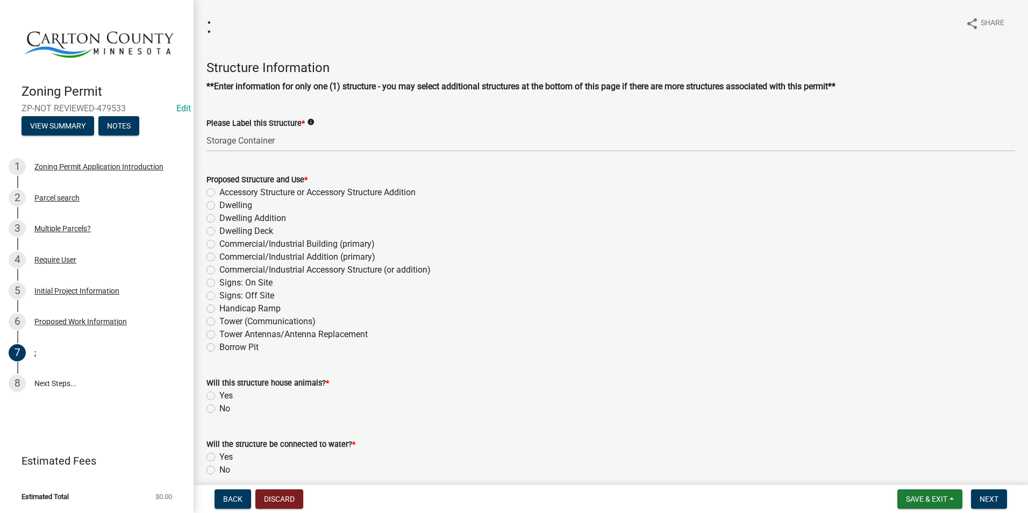
click at [594, 253] on div "Commercial/Industrial Addition (primary)" at bounding box center [610, 257] width 809 height 13
click at [215, 192] on div "Accessory Structure or Accessory Structure Addition" at bounding box center [610, 192] width 809 height 13
click at [219, 190] on label "Accessory Structure or Accessory Structure Addition" at bounding box center [317, 192] width 196 height 13
click at [219, 190] on input "Accessory Structure or Accessory Structure Addition" at bounding box center [222, 189] width 7 height 7
radio input "true"
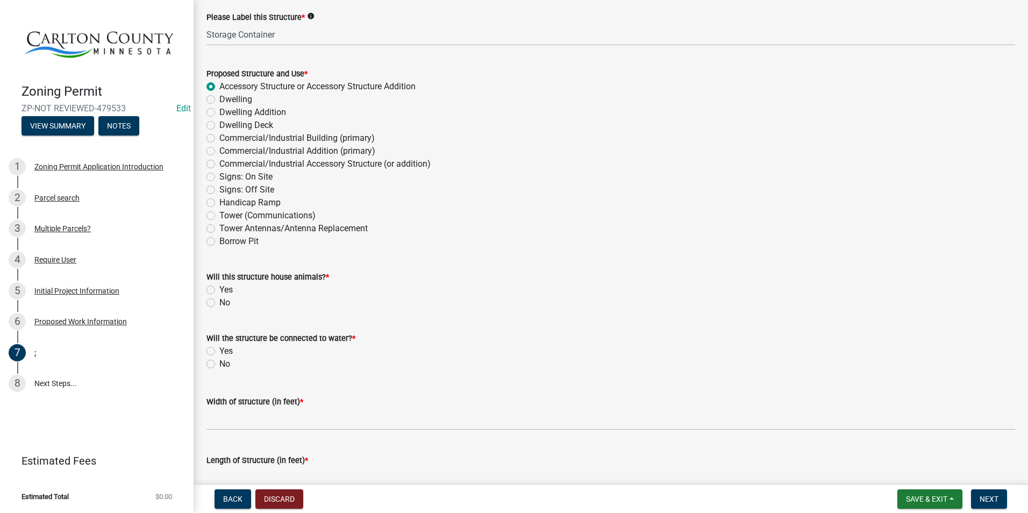
scroll to position [108, 0]
click at [219, 298] on label "No" at bounding box center [224, 301] width 11 height 13
click at [219, 298] on input "No" at bounding box center [222, 298] width 7 height 7
radio input "true"
click at [219, 365] on label "No" at bounding box center [224, 362] width 11 height 13
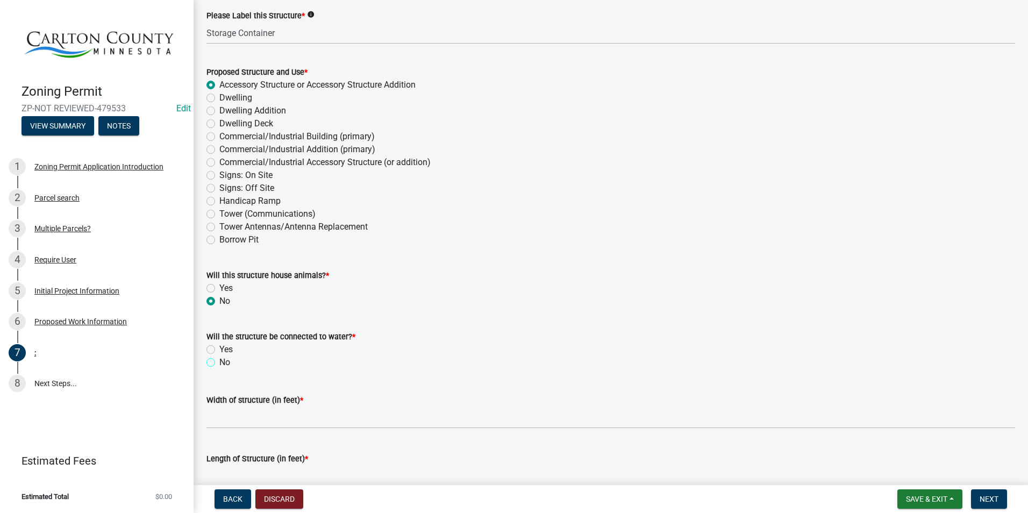
click at [219, 363] on input "No" at bounding box center [222, 359] width 7 height 7
radio input "true"
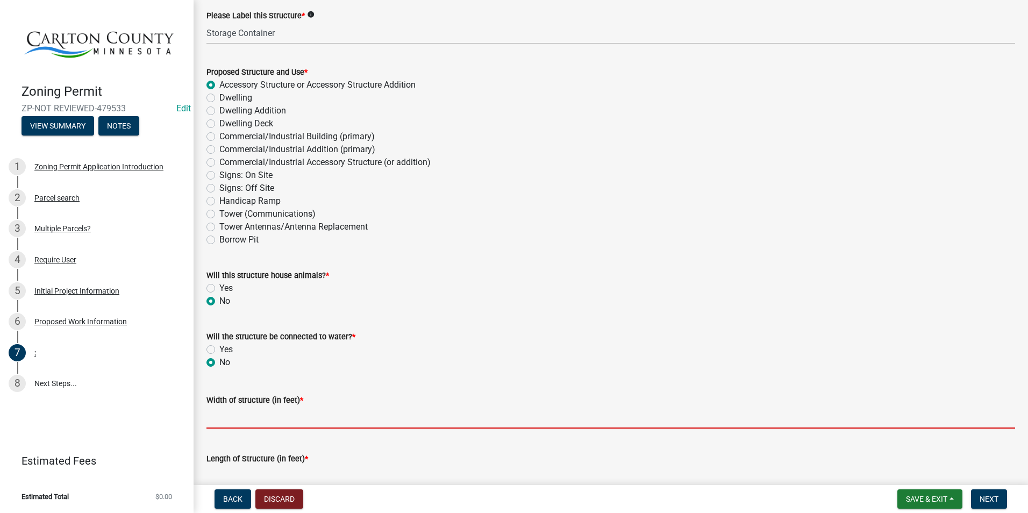
click at [225, 413] on input "Width of structure (in feet) *" at bounding box center [610, 417] width 809 height 22
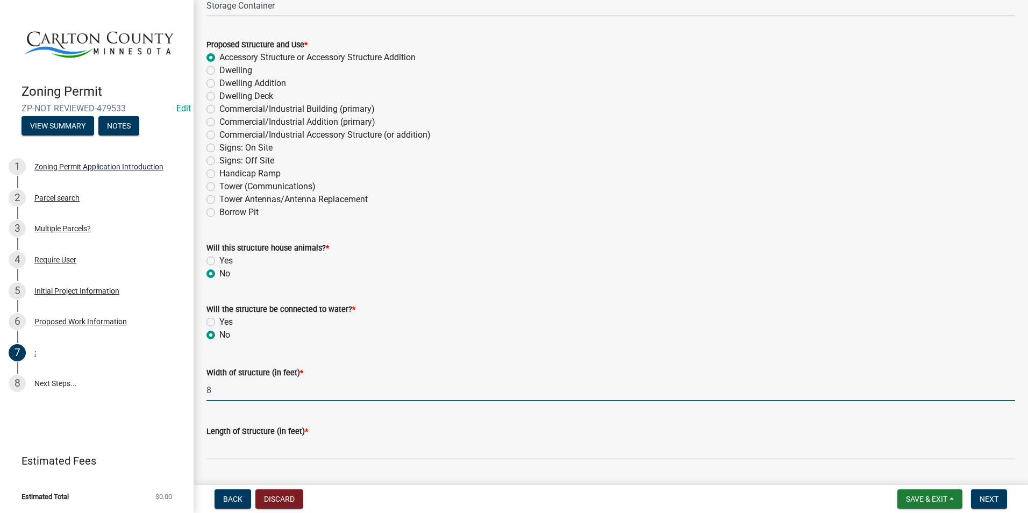
scroll to position [215, 0]
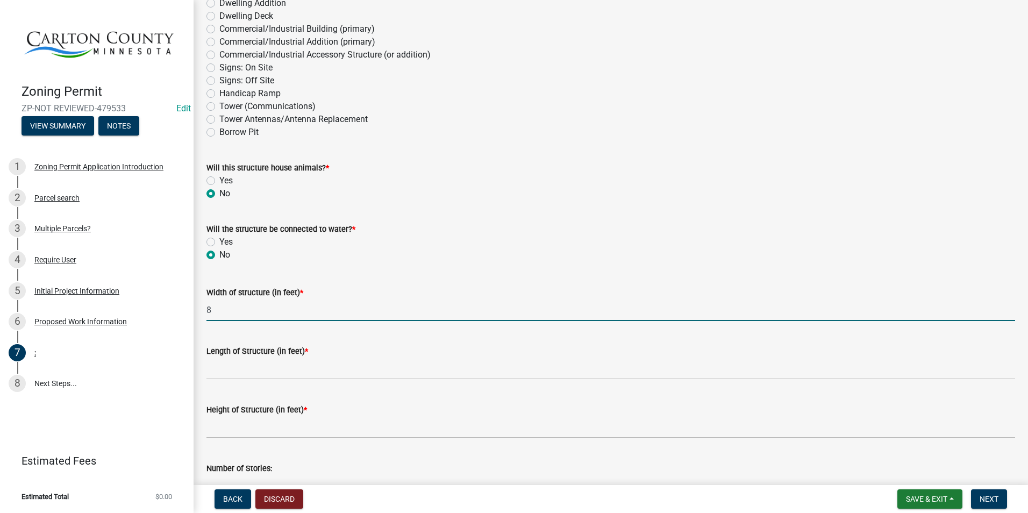
type input "8"
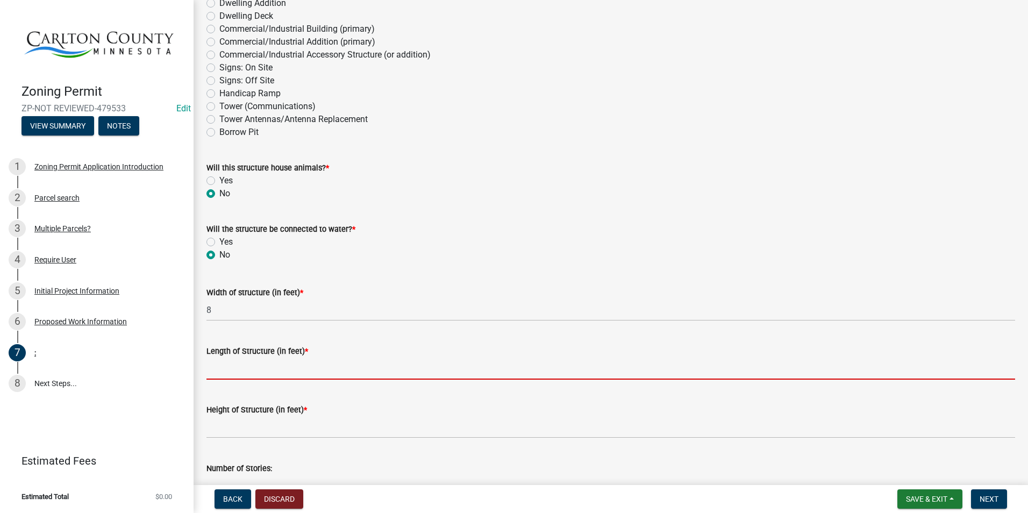
click at [271, 367] on input "Length of Structure (in feet) *" at bounding box center [610, 369] width 809 height 22
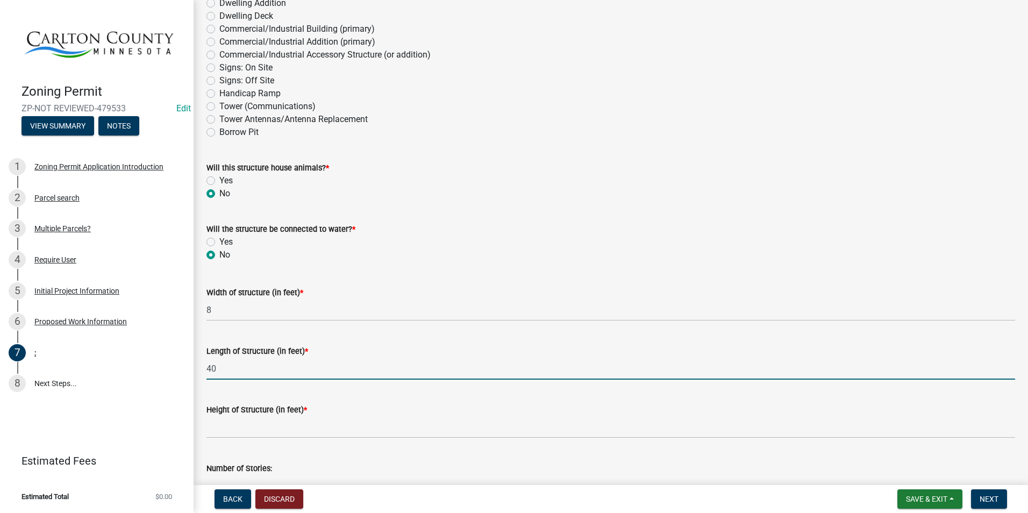
type input "40"
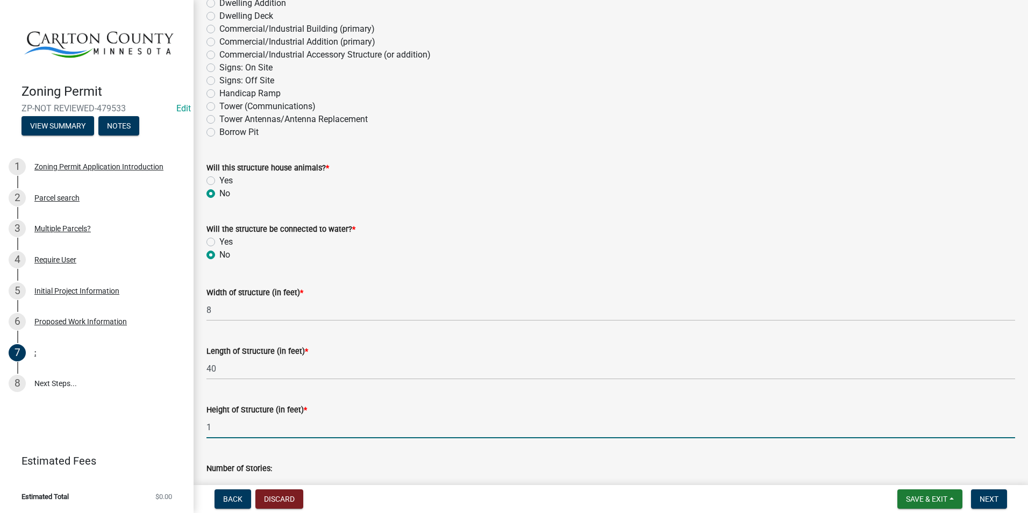
type input "1"
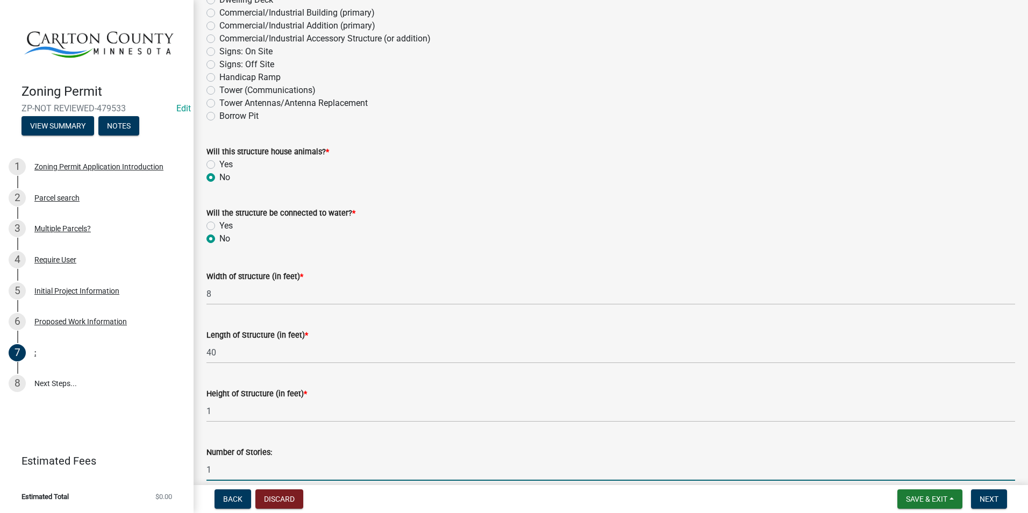
type input "1"
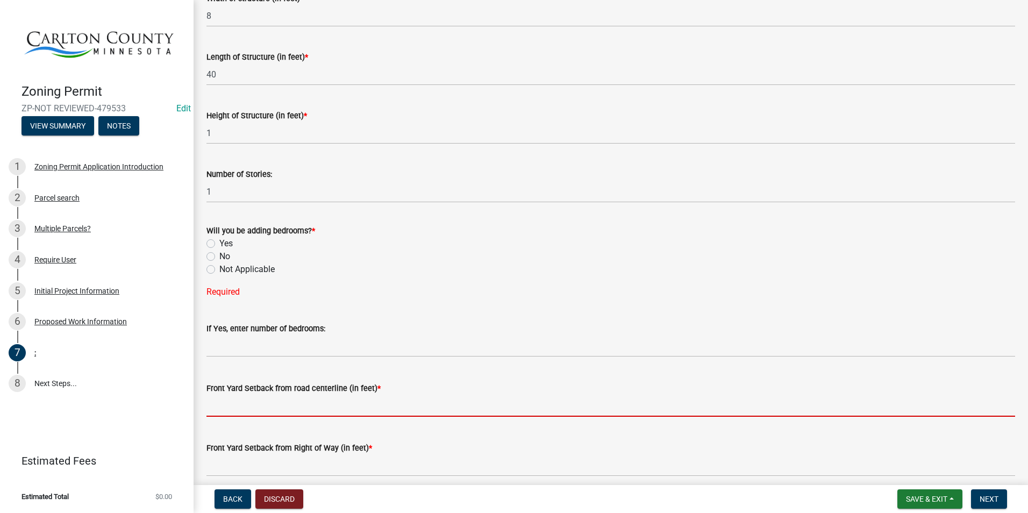
click at [305, 397] on input "text" at bounding box center [610, 406] width 809 height 22
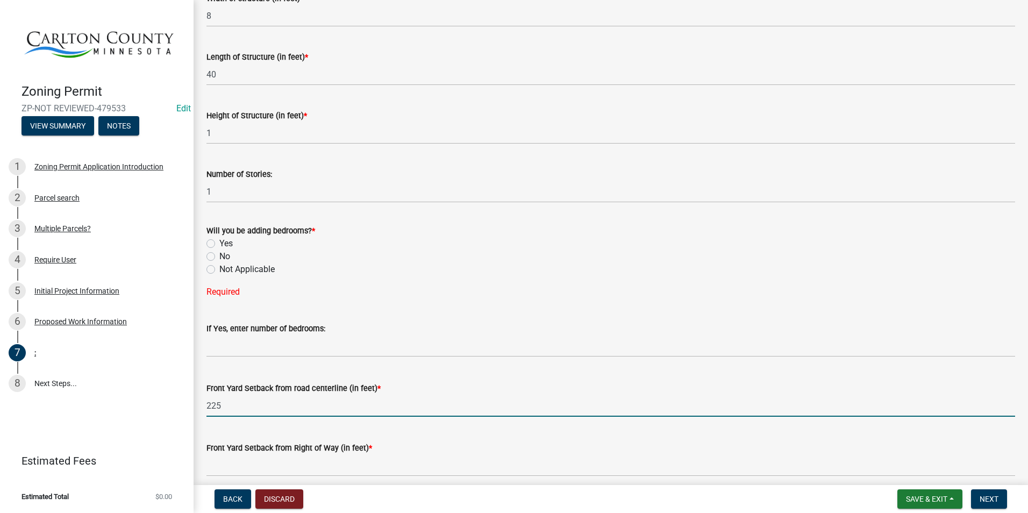
type input "225"
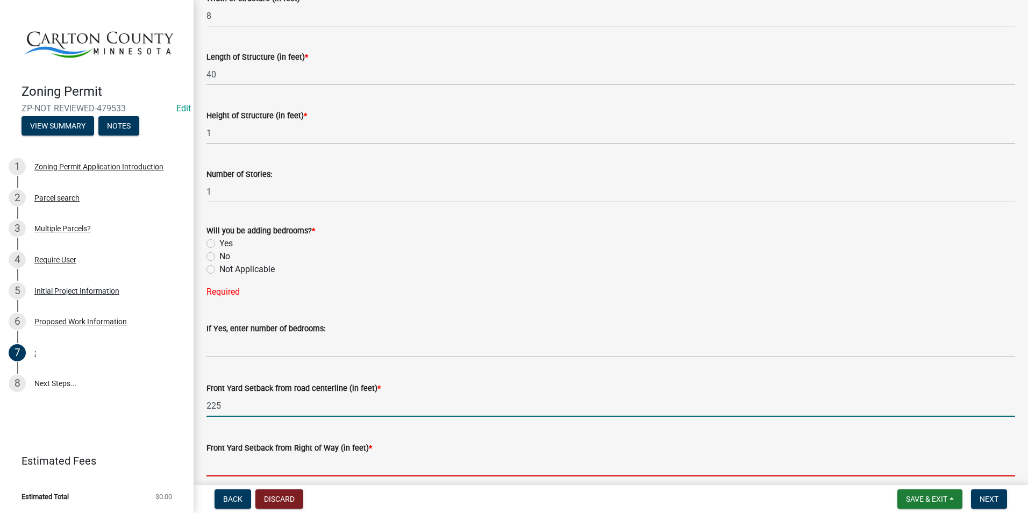
click at [291, 470] on input "text" at bounding box center [610, 465] width 809 height 22
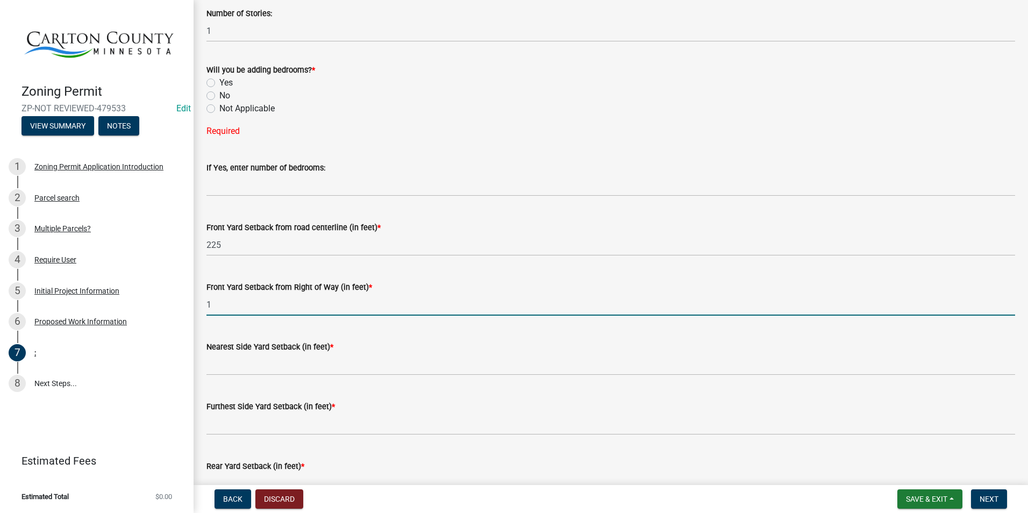
scroll to position [670, 0]
type input "1"
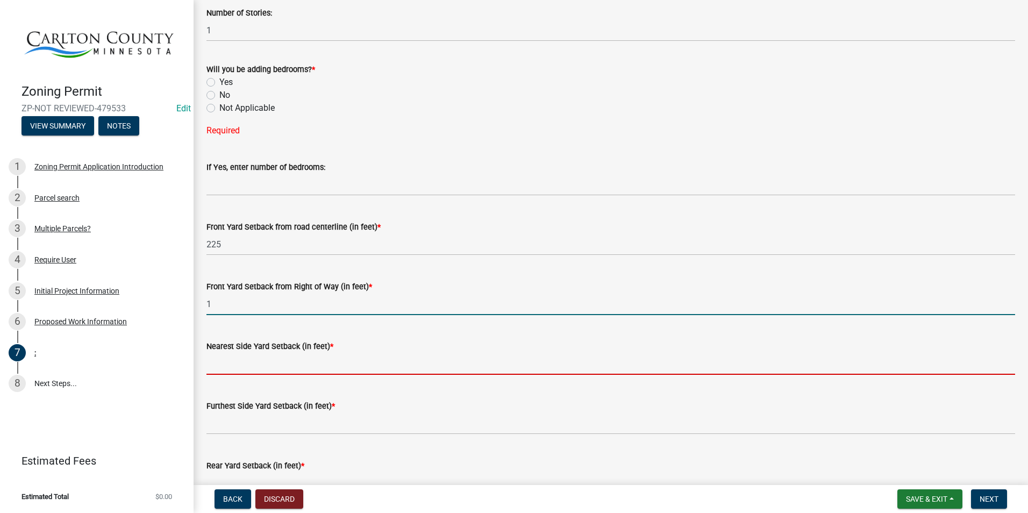
click at [294, 356] on input "text" at bounding box center [610, 364] width 809 height 22
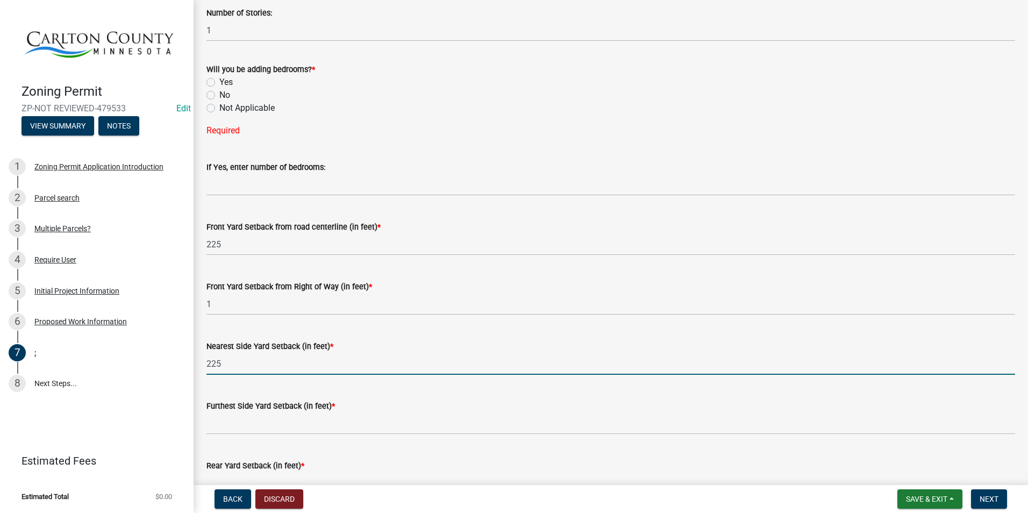
type input "225"
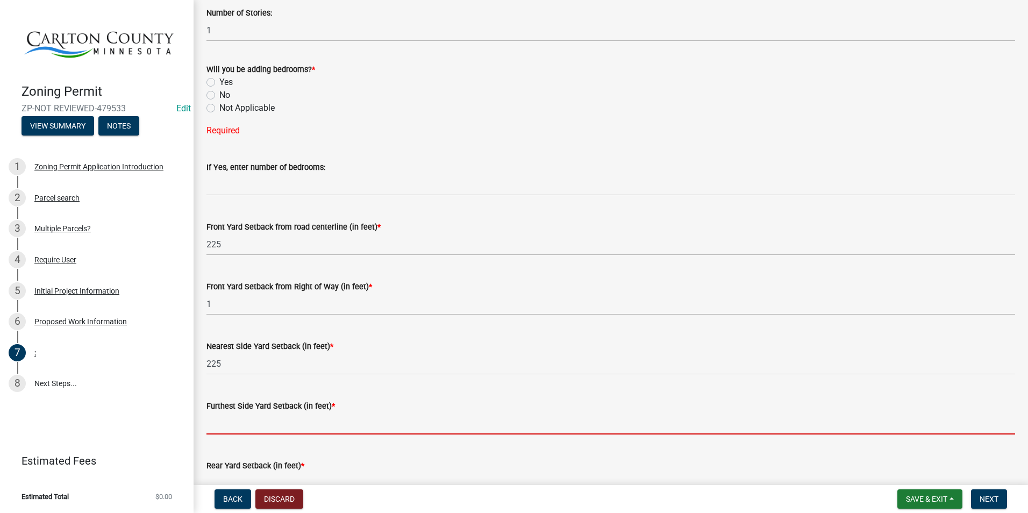
click at [289, 423] on input "text" at bounding box center [610, 423] width 809 height 22
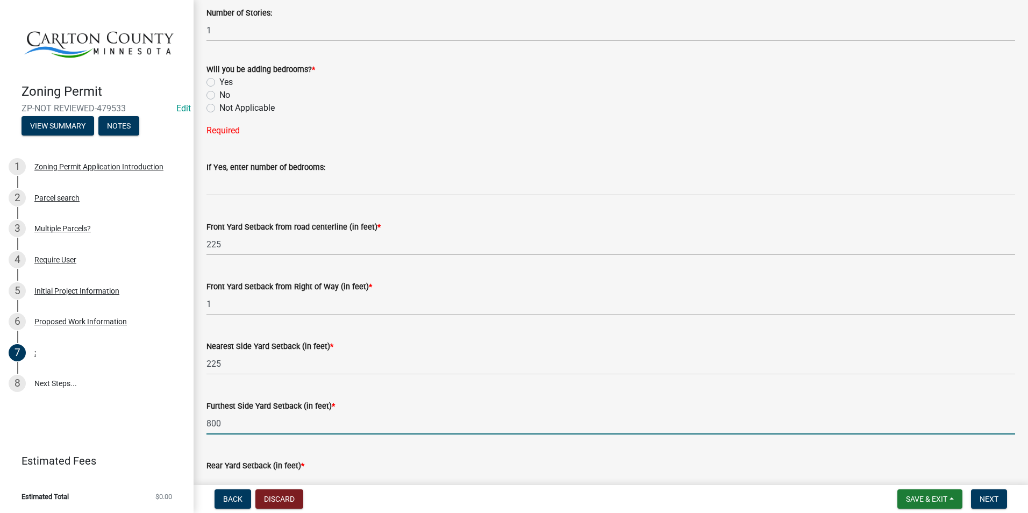
scroll to position [724, 0]
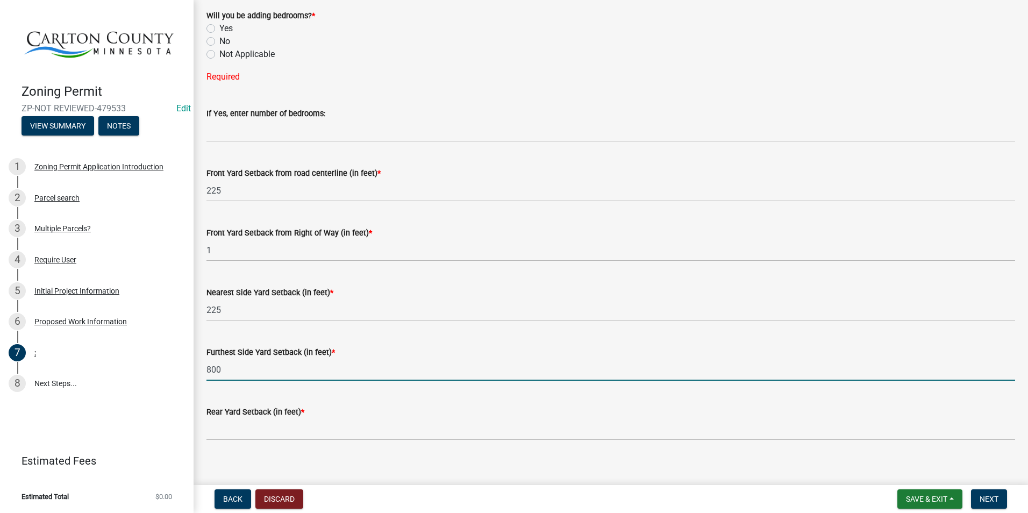
type input "800"
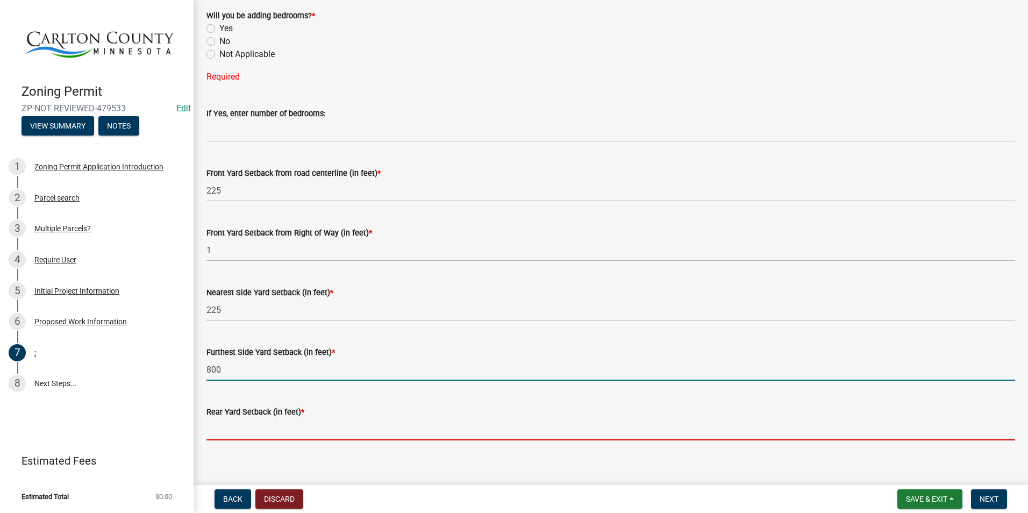
click at [288, 423] on input "text" at bounding box center [610, 429] width 809 height 22
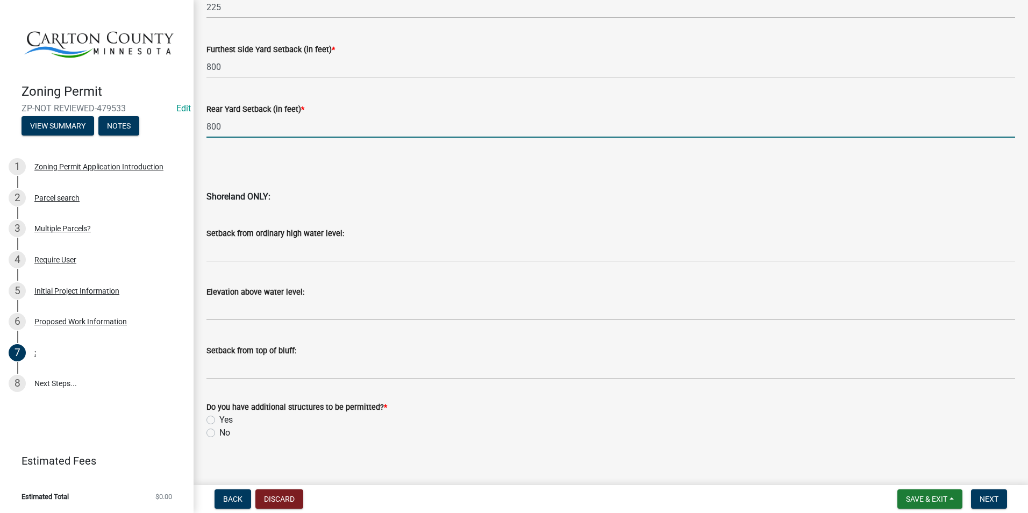
scroll to position [1037, 0]
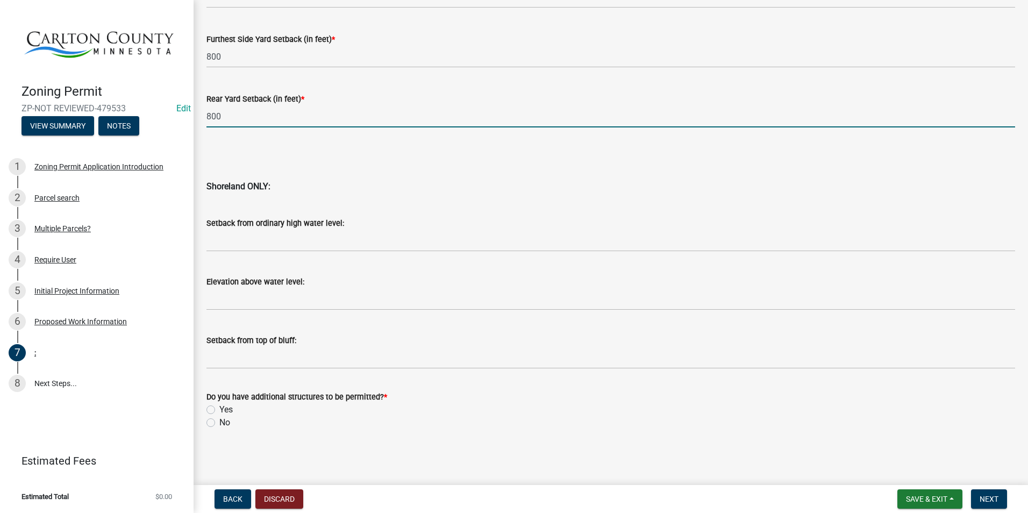
type input "800"
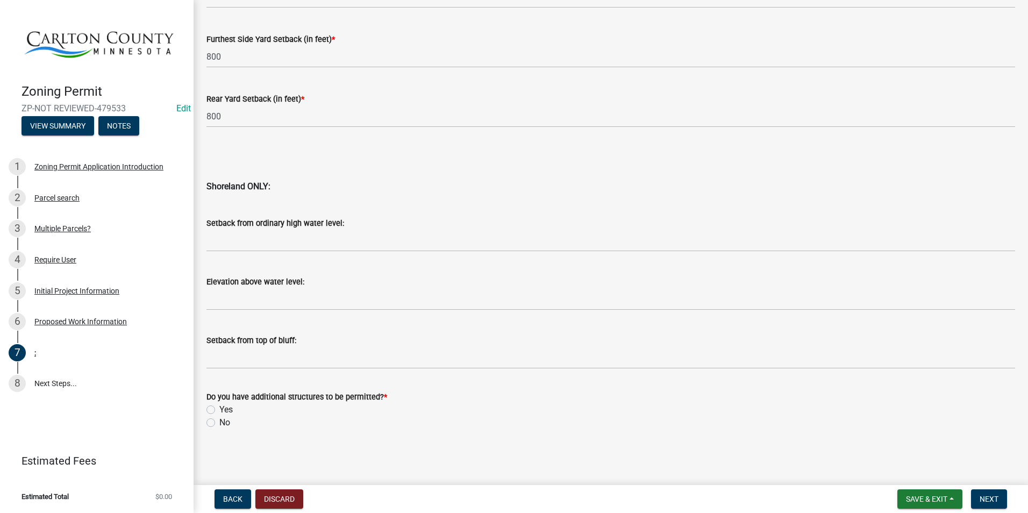
click at [219, 423] on label "No" at bounding box center [224, 422] width 11 height 13
click at [219, 423] on input "No" at bounding box center [222, 419] width 7 height 7
radio input "true"
click at [980, 497] on span "Next" at bounding box center [989, 499] width 19 height 9
click at [991, 495] on span "Next" at bounding box center [989, 499] width 19 height 9
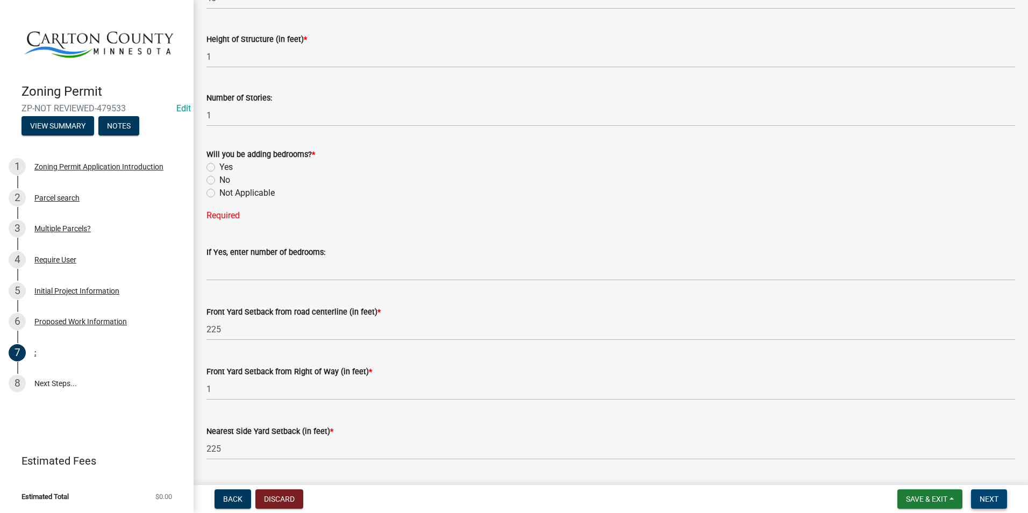
scroll to position [553, 0]
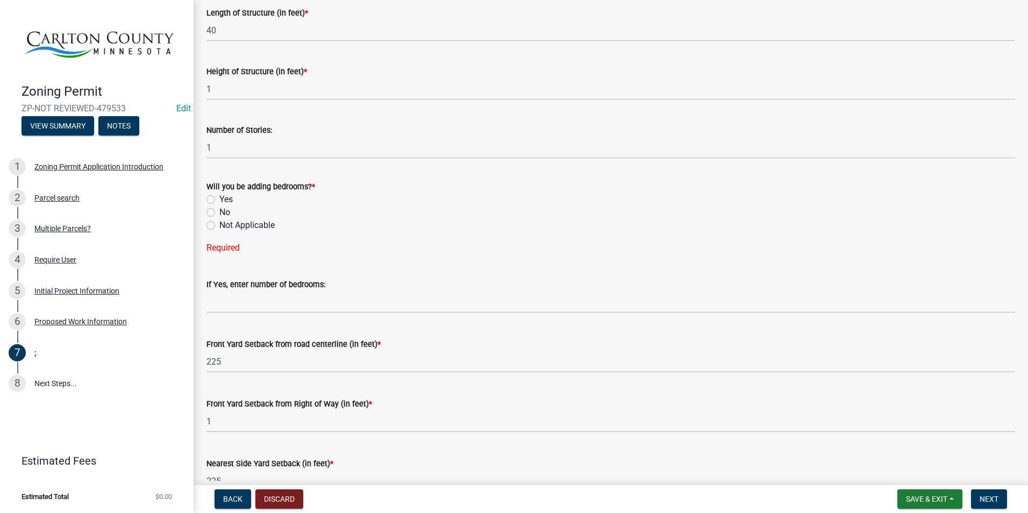
click at [216, 225] on div "Not Applicable" at bounding box center [610, 225] width 809 height 13
click at [219, 226] on label "Not Applicable" at bounding box center [246, 225] width 55 height 13
click at [219, 226] on input "Not Applicable" at bounding box center [222, 222] width 7 height 7
radio input "true"
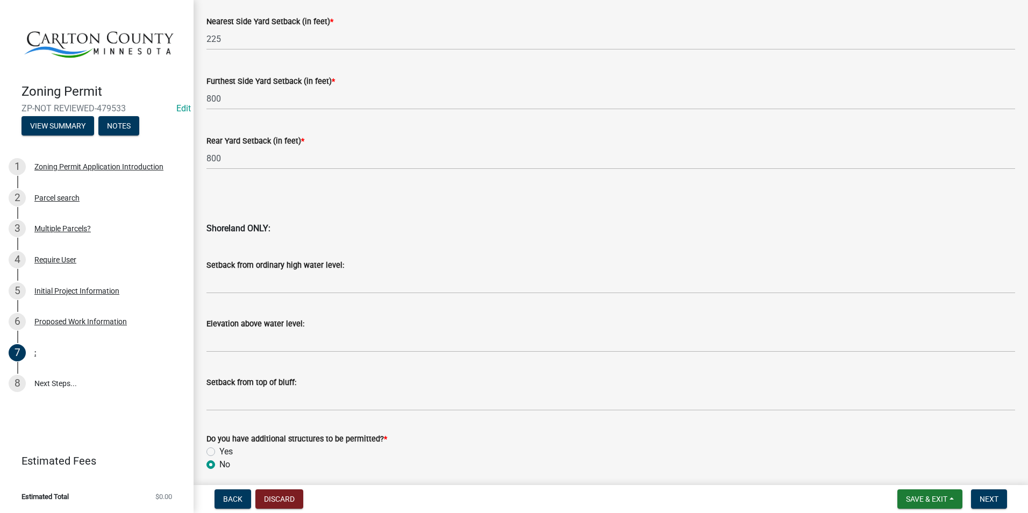
scroll to position [1016, 0]
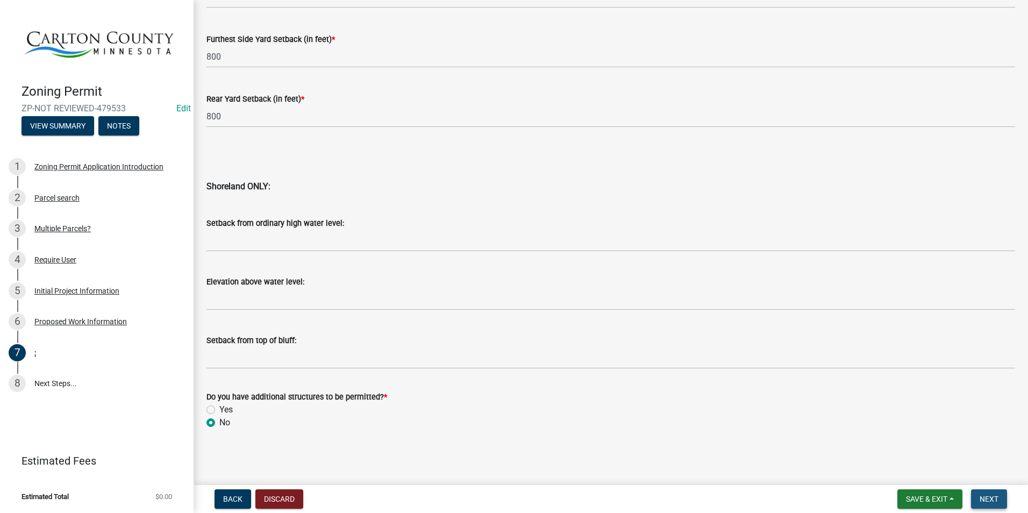
click at [999, 496] on button "Next" at bounding box center [989, 498] width 36 height 19
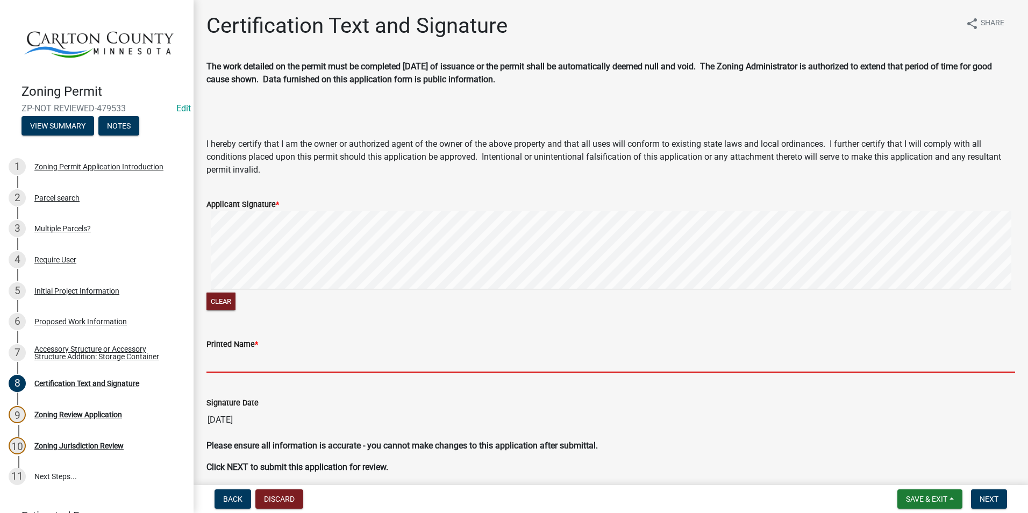
click at [270, 362] on input "Printed Name *" at bounding box center [610, 362] width 809 height 22
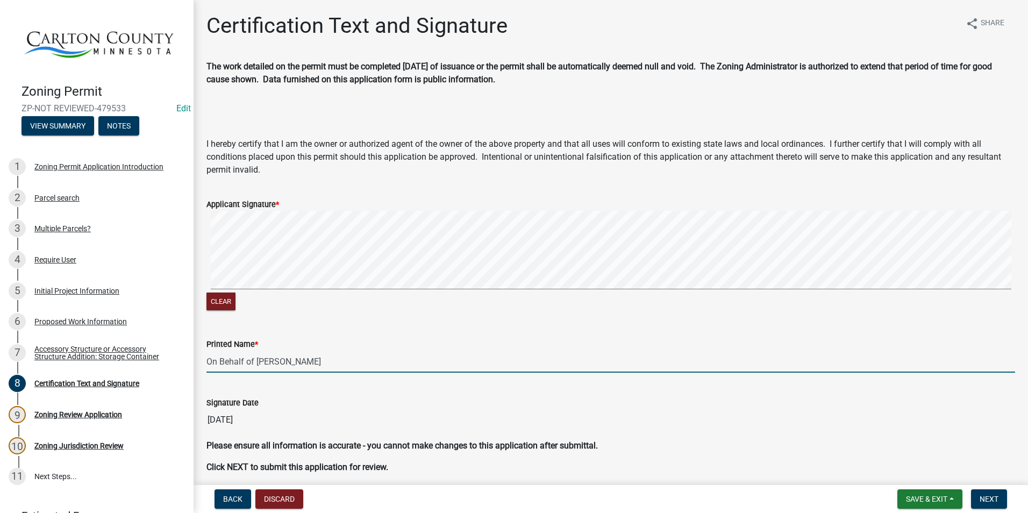
scroll to position [44, 0]
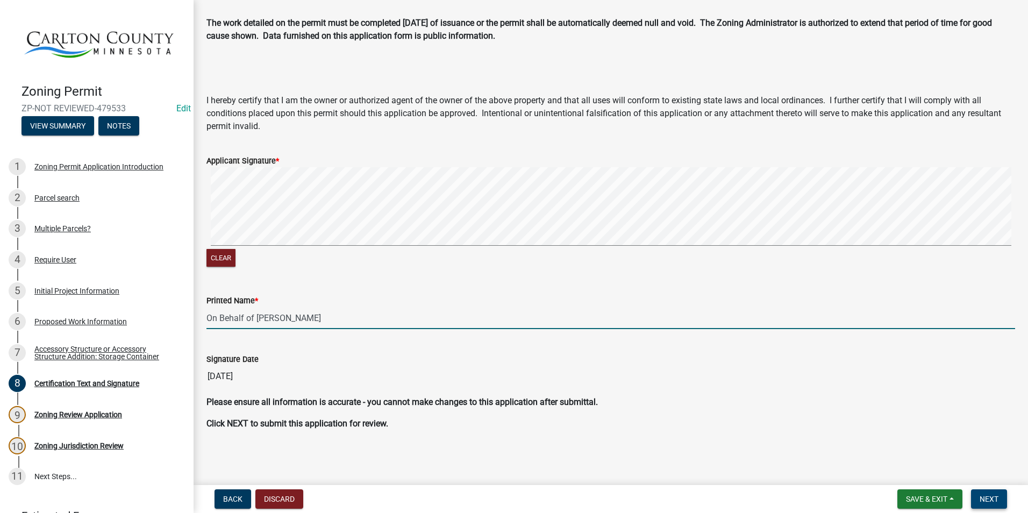
type input "On Behalf of [PERSON_NAME]"
click at [985, 495] on span "Next" at bounding box center [989, 499] width 19 height 9
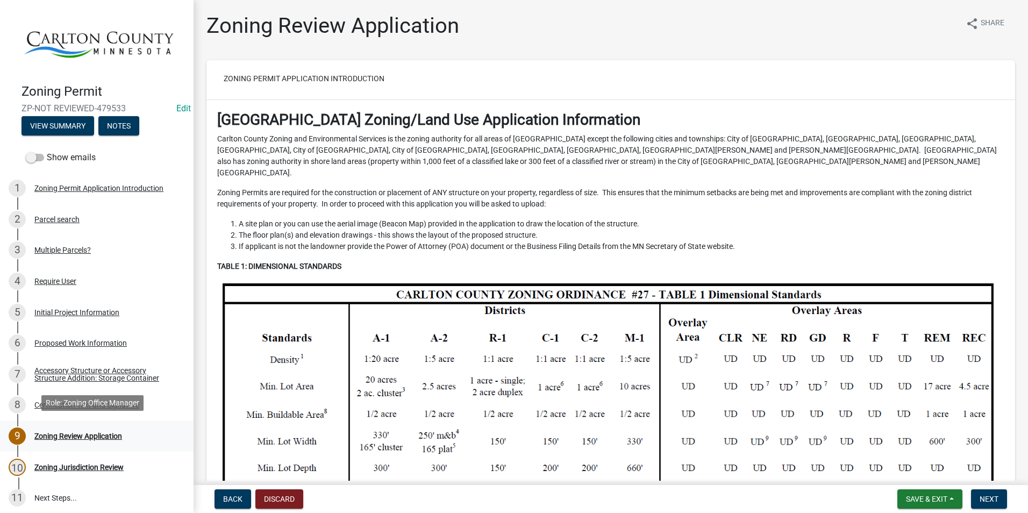
click at [108, 432] on div "Zoning Review Application" at bounding box center [78, 436] width 88 height 8
click at [106, 432] on div "Zoning Review Application" at bounding box center [78, 436] width 88 height 8
click at [981, 495] on span "Next" at bounding box center [989, 499] width 19 height 9
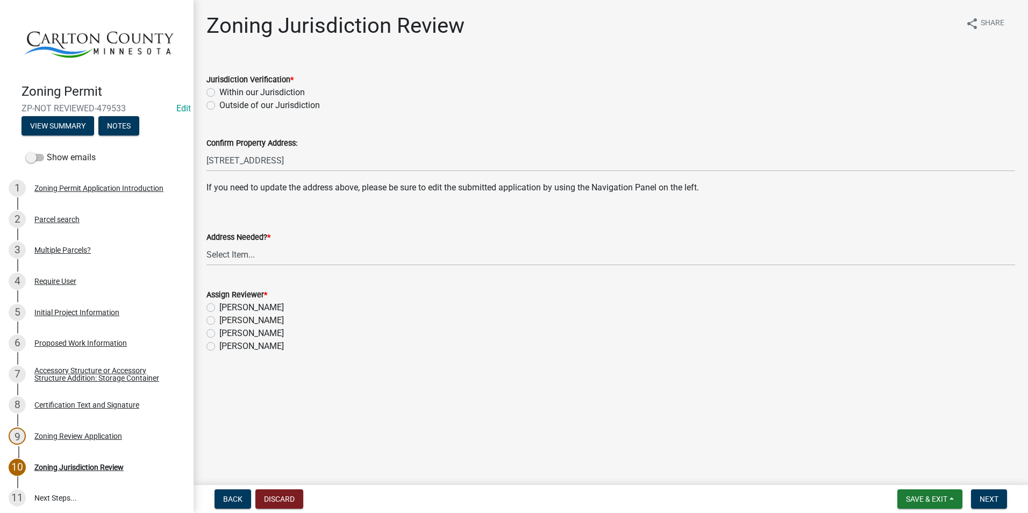
click at [219, 90] on label "Within our Jurisdiction" at bounding box center [261, 92] width 85 height 13
click at [219, 90] on input "Within our Jurisdiction" at bounding box center [222, 89] width 7 height 7
radio input "true"
click at [240, 248] on select "Select Item... Yes No" at bounding box center [610, 255] width 809 height 22
click at [206, 244] on select "Select Item... Yes No" at bounding box center [610, 255] width 809 height 22
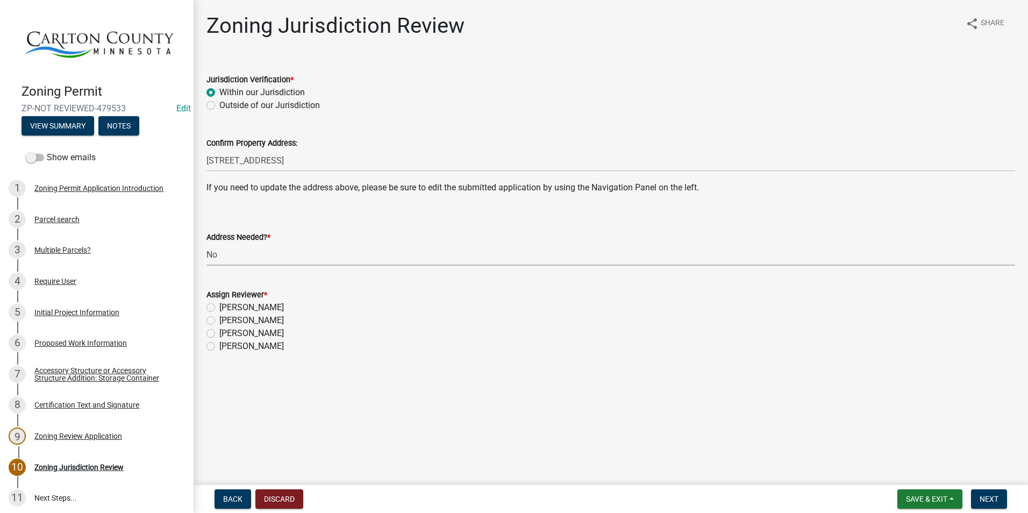
select select "aade736b-b8ba-42e5-ae4c-e00a265c1909"
click at [219, 317] on label "[PERSON_NAME]" at bounding box center [251, 320] width 65 height 13
click at [219, 317] on input "[PERSON_NAME]" at bounding box center [222, 317] width 7 height 7
radio input "true"
click at [985, 499] on span "Next" at bounding box center [989, 499] width 19 height 9
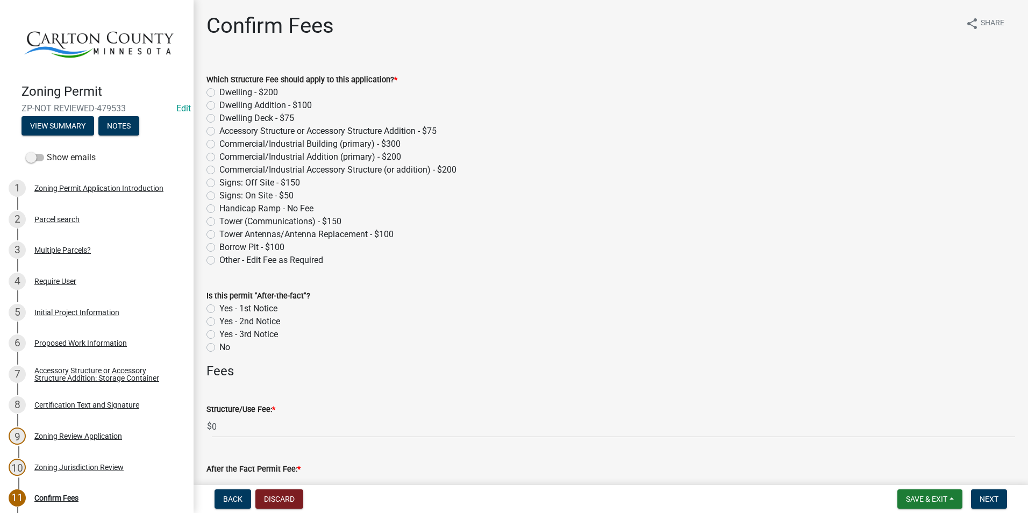
click at [219, 131] on label "Accessory Structure or Accessory Structure Addition - $75" at bounding box center [327, 131] width 217 height 13
click at [219, 131] on input "Accessory Structure or Accessory Structure Addition - $75" at bounding box center [222, 128] width 7 height 7
radio input "true"
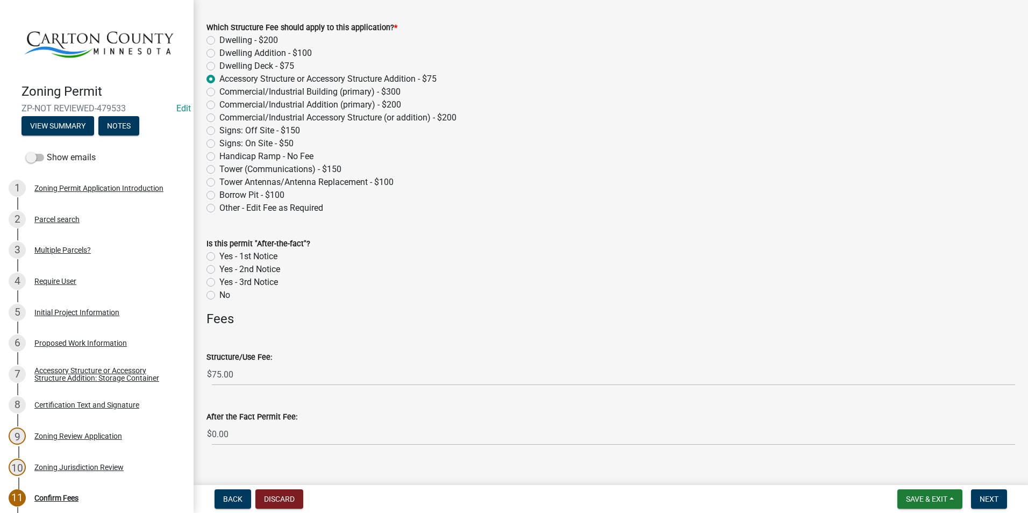
scroll to position [68, 0]
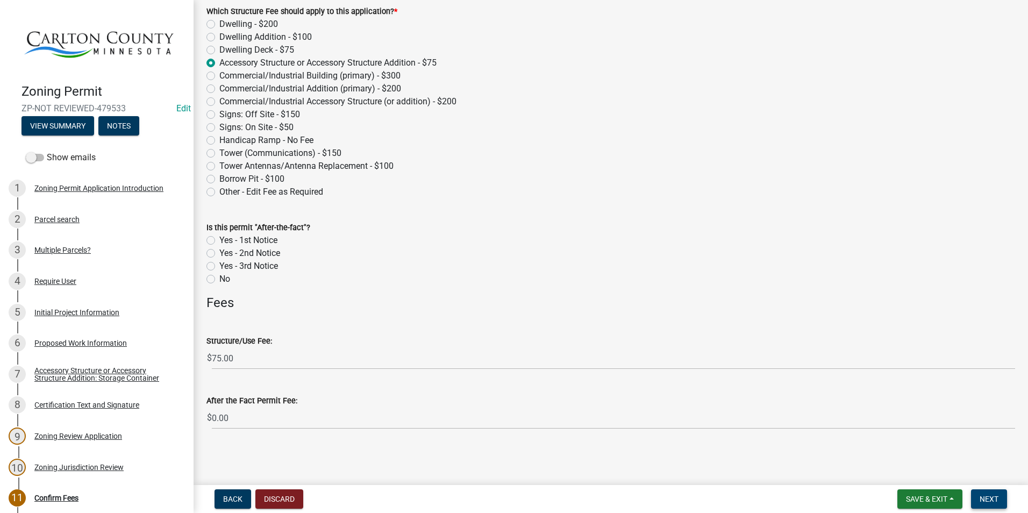
click at [979, 500] on button "Next" at bounding box center [989, 498] width 36 height 19
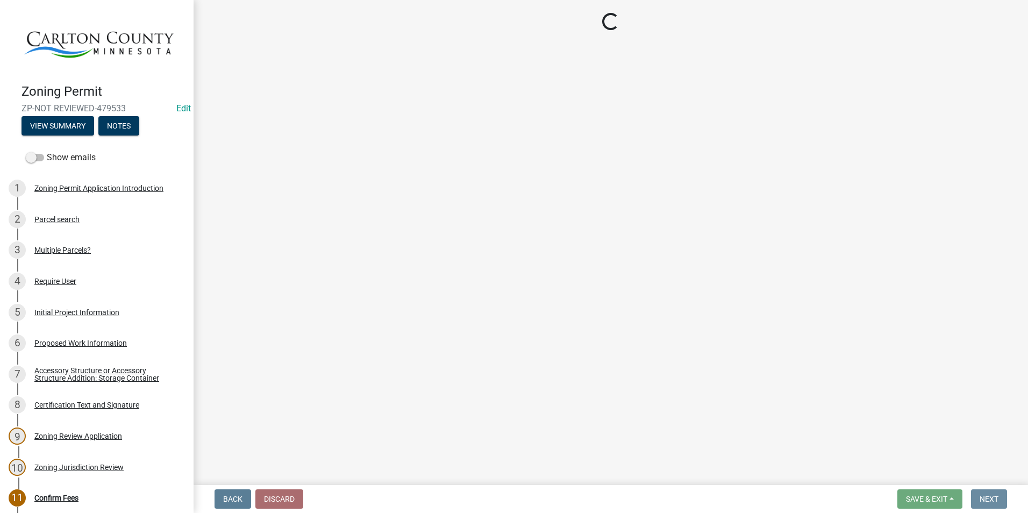
scroll to position [0, 0]
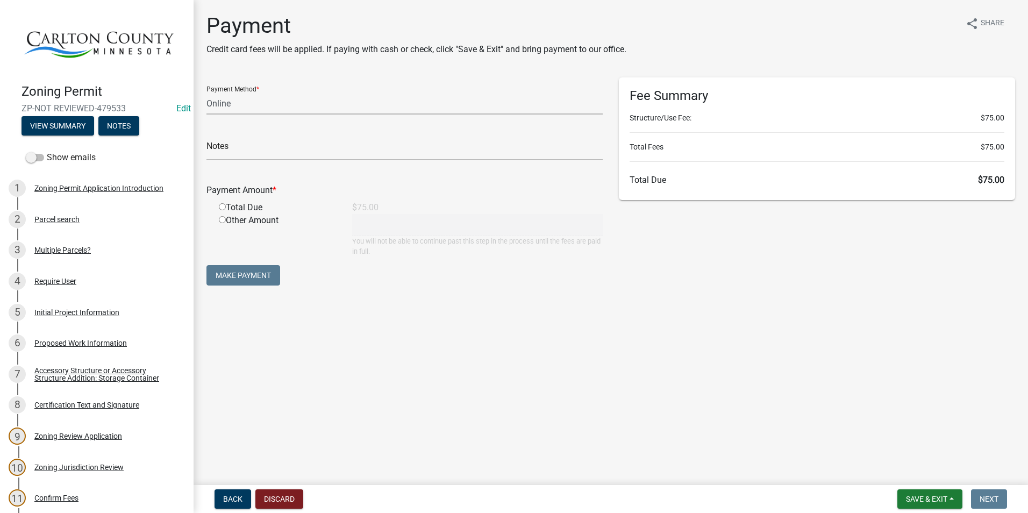
click at [274, 93] on select "Credit Card POS Check Cash Online" at bounding box center [404, 103] width 396 height 22
select select "2: 1"
click at [206, 92] on select "Credit Card POS Check Cash Online" at bounding box center [404, 103] width 396 height 22
click at [221, 204] on input "radio" at bounding box center [222, 206] width 7 height 7
radio input "true"
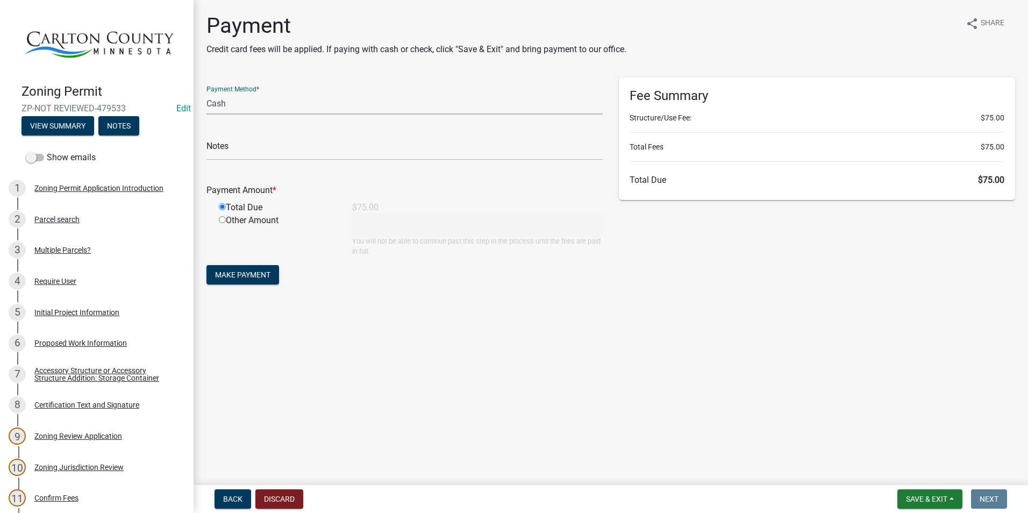
type input "75"
click at [242, 275] on span "Make Payment" at bounding box center [242, 274] width 55 height 9
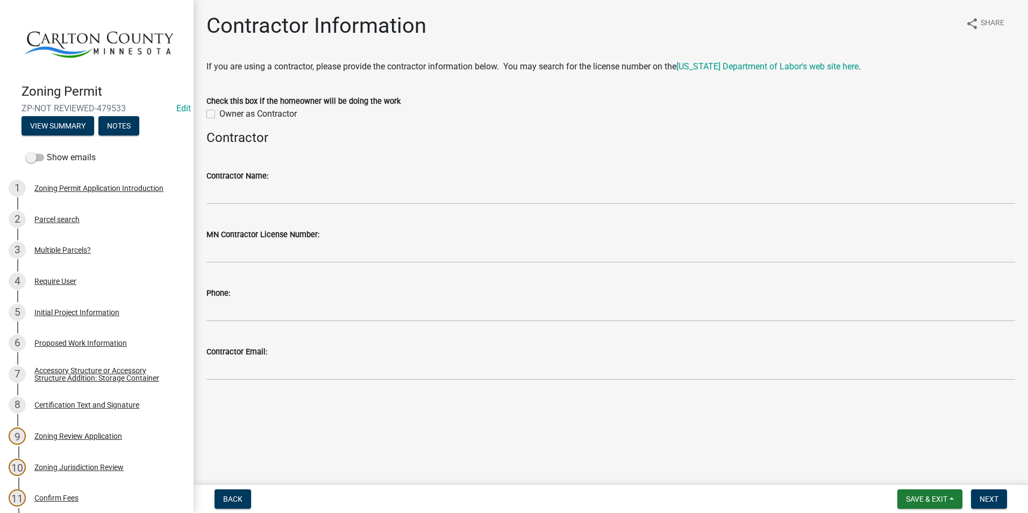
click at [219, 114] on label "Owner as Contractor" at bounding box center [257, 114] width 77 height 13
click at [219, 114] on input "Owner as Contractor" at bounding box center [222, 111] width 7 height 7
checkbox input "true"
drag, startPoint x: 989, startPoint y: 492, endPoint x: 980, endPoint y: 496, distance: 9.6
click at [987, 491] on button "Next" at bounding box center [989, 498] width 36 height 19
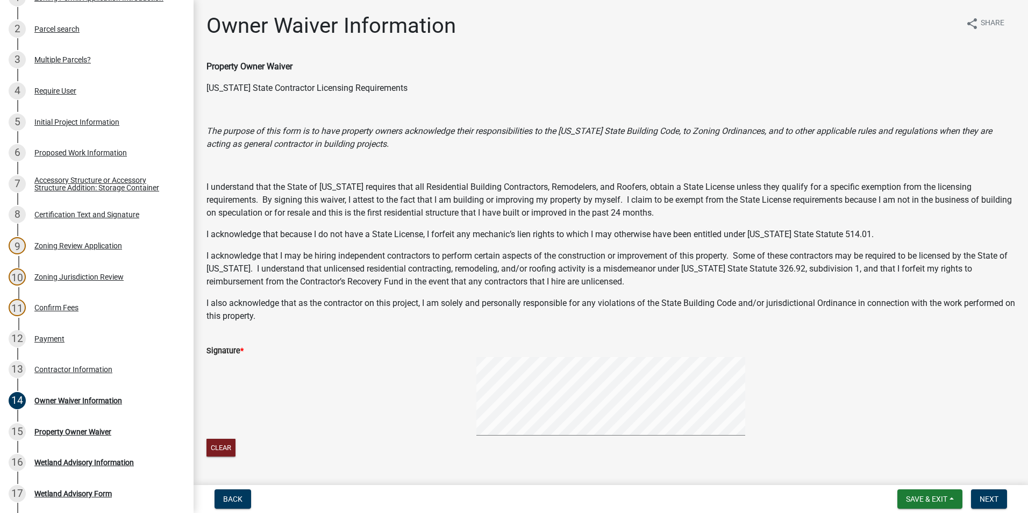
scroll to position [345, 0]
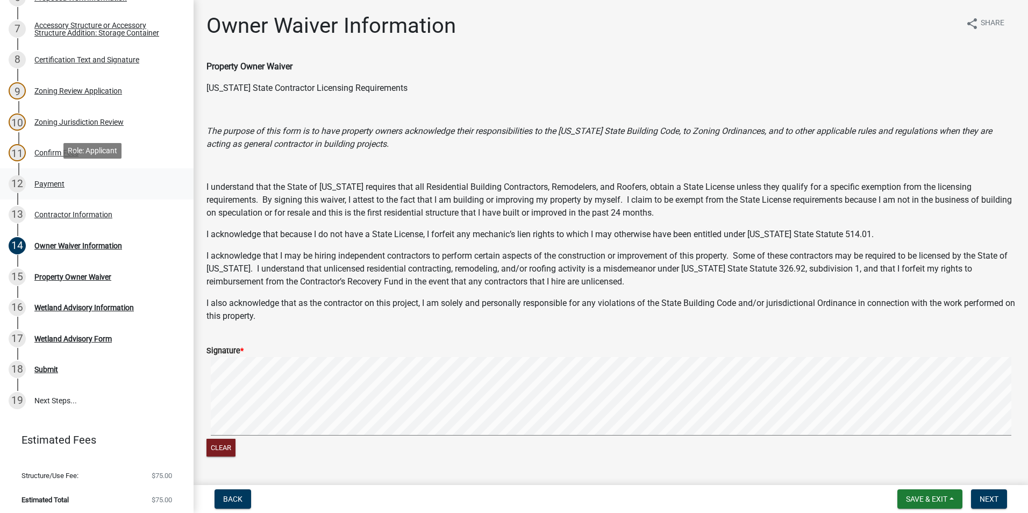
click at [44, 180] on div "Payment" at bounding box center [49, 184] width 30 height 8
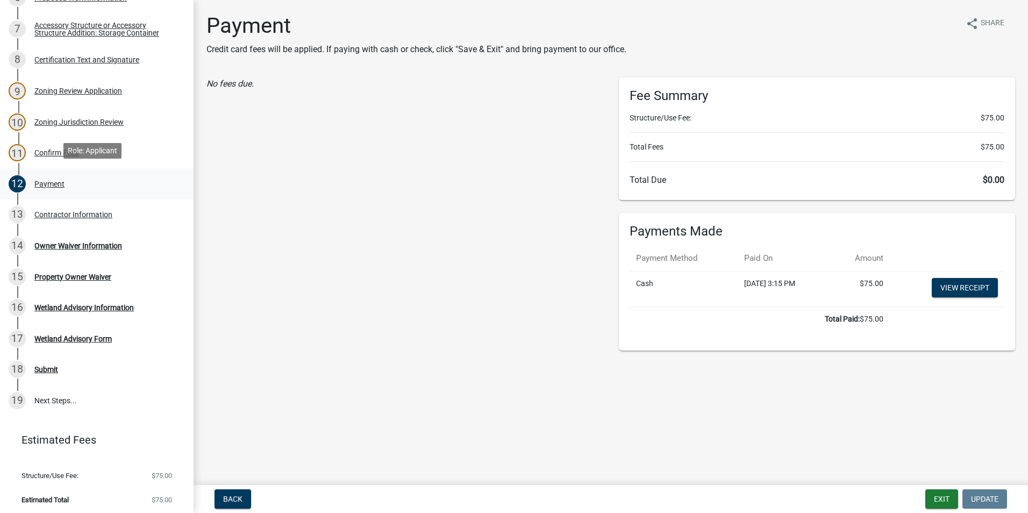
click at [52, 180] on div "Payment" at bounding box center [49, 184] width 30 height 8
click at [61, 149] on div "Confirm Fees" at bounding box center [56, 153] width 44 height 8
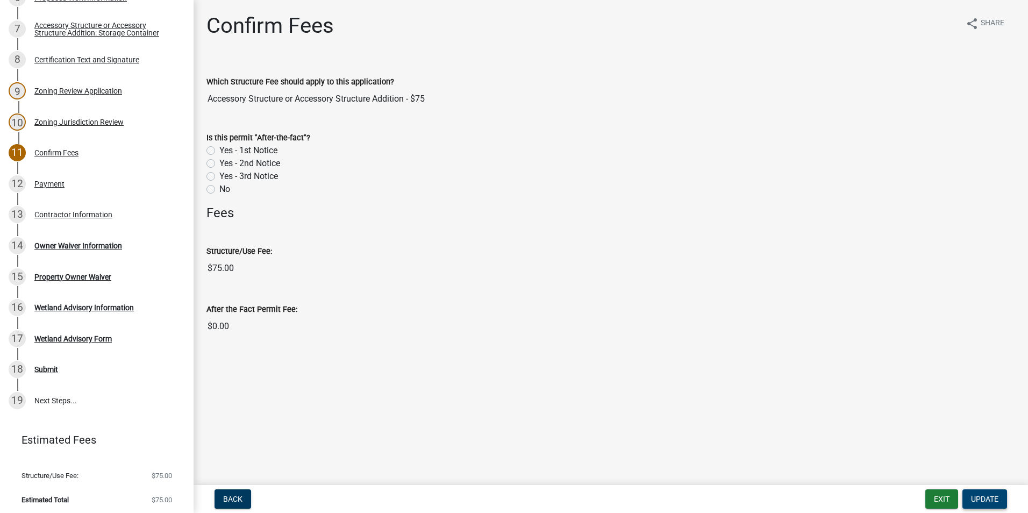
drag, startPoint x: 985, startPoint y: 496, endPoint x: 967, endPoint y: 491, distance: 18.9
click at [983, 495] on span "Update" at bounding box center [984, 499] width 27 height 9
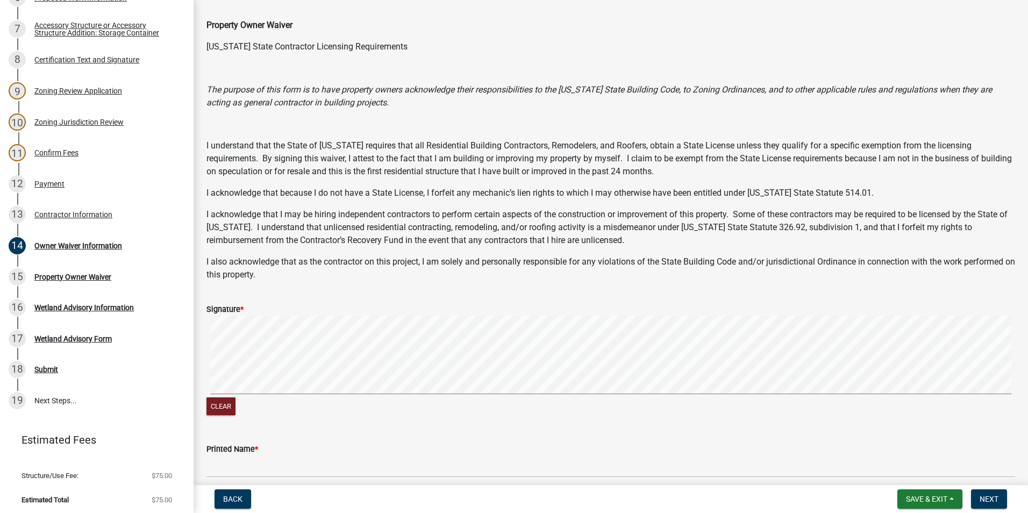
scroll to position [147, 0]
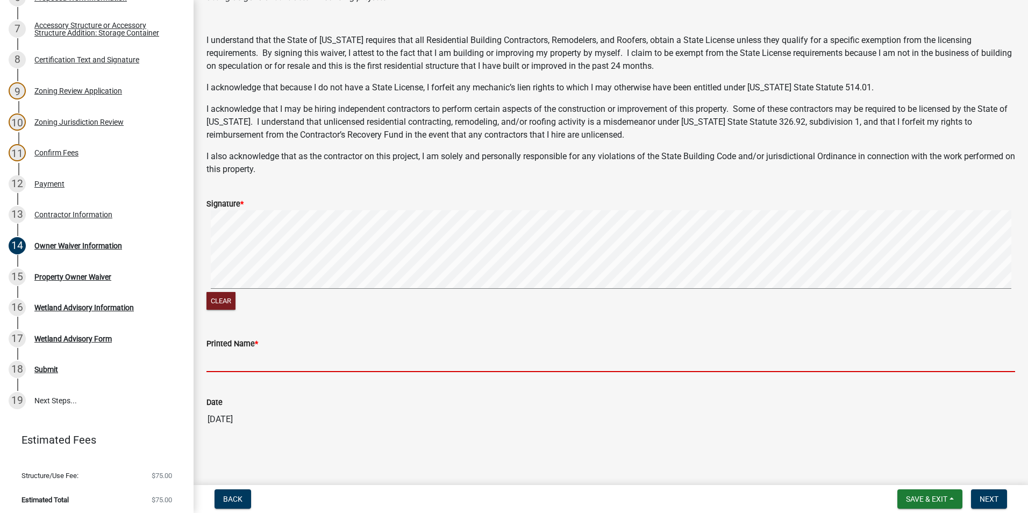
click at [376, 360] on input "Printed Name *" at bounding box center [610, 361] width 809 height 22
type input "O"
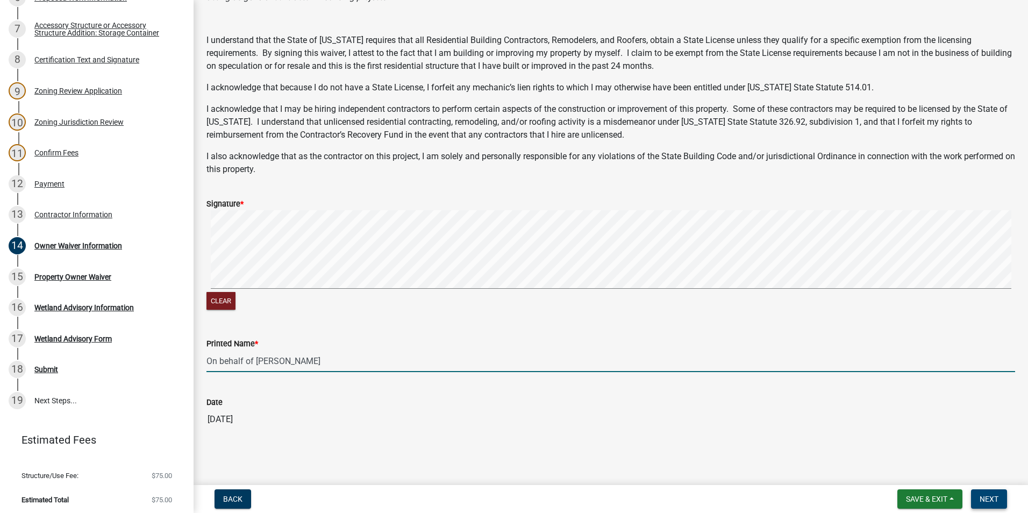
type input "On behalf of [PERSON_NAME]"
click at [986, 497] on span "Next" at bounding box center [989, 499] width 19 height 9
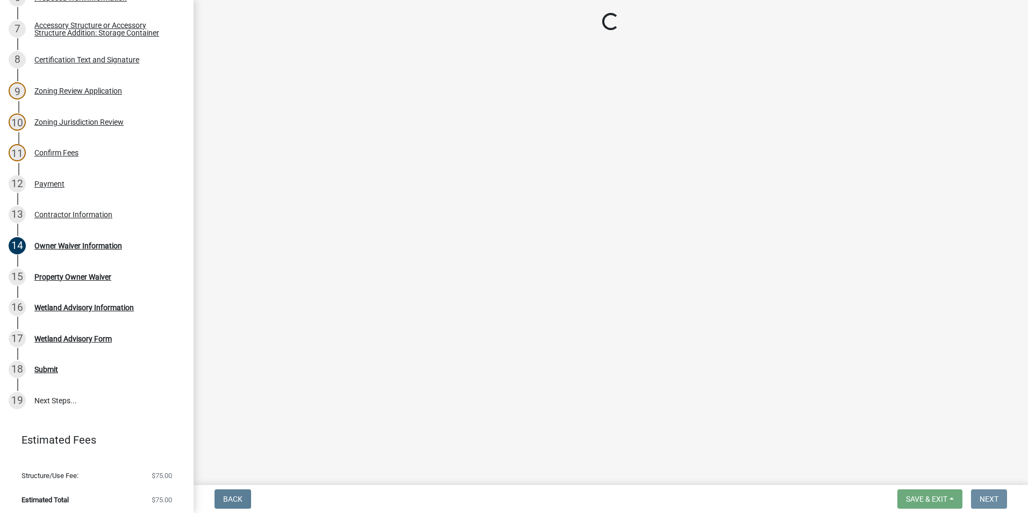
scroll to position [0, 0]
click at [49, 180] on div "Payment" at bounding box center [49, 184] width 30 height 8
click at [52, 211] on div "Contractor Information" at bounding box center [73, 215] width 78 height 8
click at [48, 175] on div "12 Payment" at bounding box center [93, 183] width 168 height 17
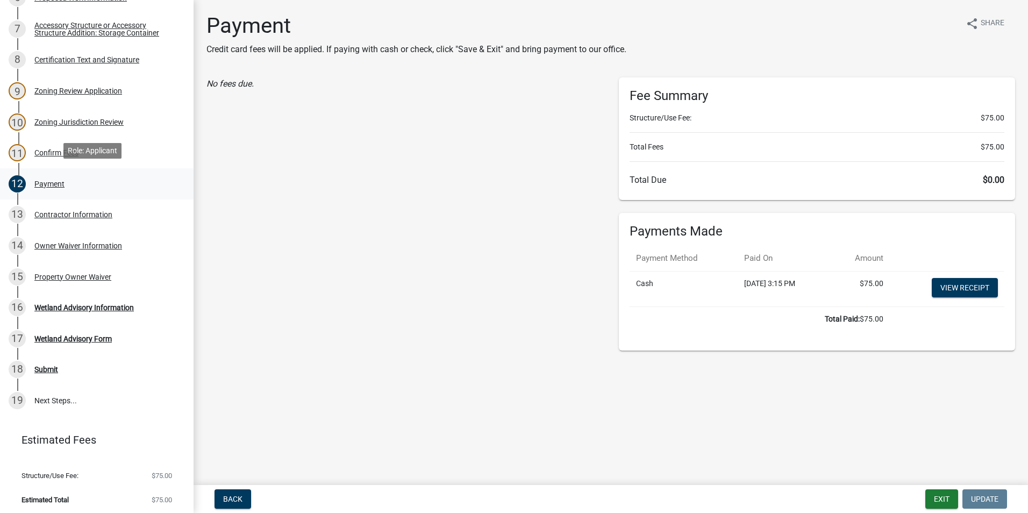
click at [48, 180] on div "Payment" at bounding box center [49, 184] width 30 height 8
click at [68, 304] on div "Wetland Advisory Information" at bounding box center [83, 308] width 99 height 8
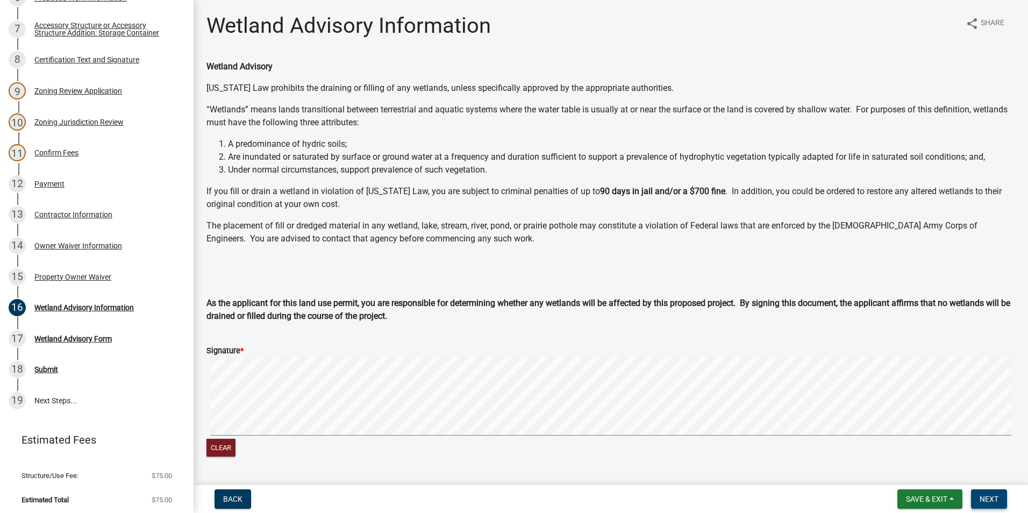
click at [993, 494] on button "Next" at bounding box center [989, 498] width 36 height 19
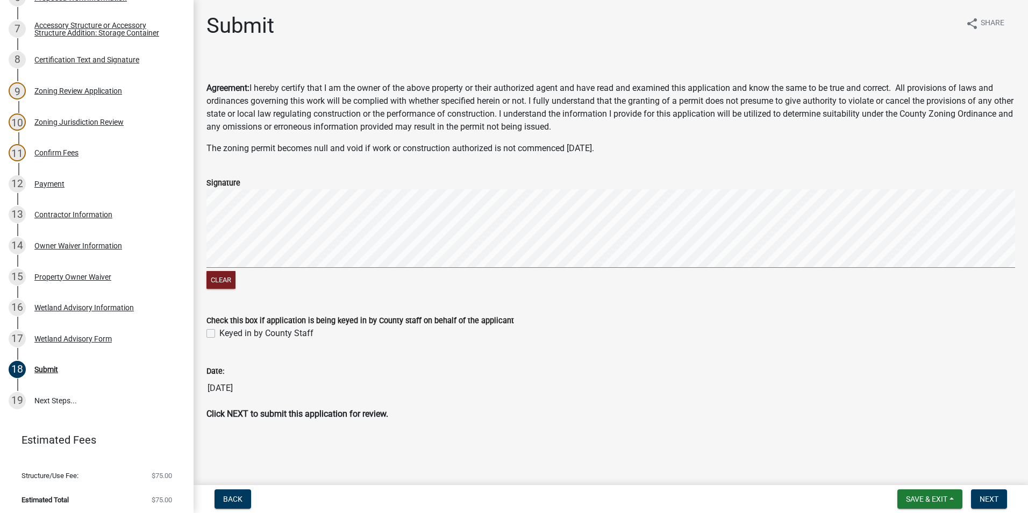
click at [219, 331] on label "Keyed in by County Staff" at bounding box center [266, 333] width 94 height 13
click at [219, 331] on input "Keyed in by County Staff" at bounding box center [222, 330] width 7 height 7
checkbox input "true"
click at [1004, 497] on button "Next" at bounding box center [989, 498] width 36 height 19
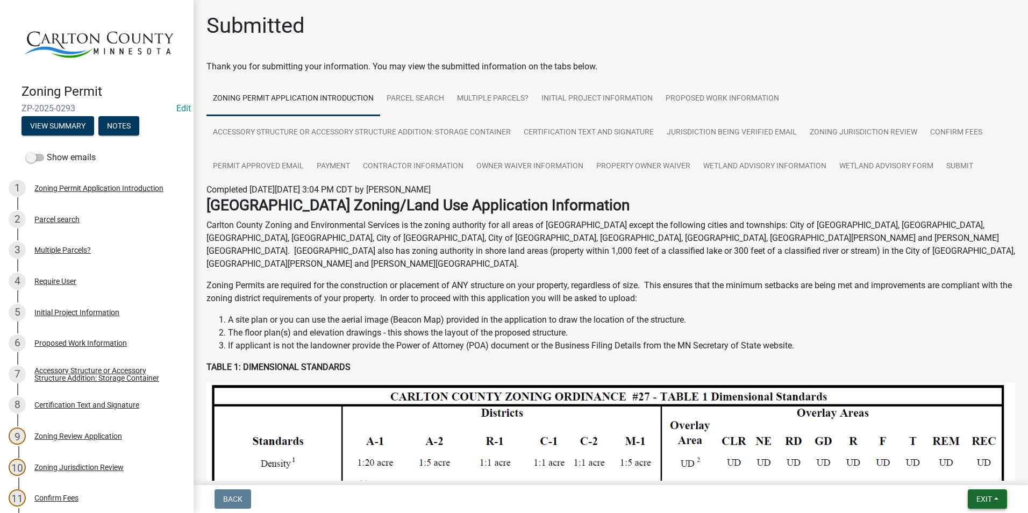
click at [984, 496] on span "Exit" at bounding box center [984, 499] width 16 height 9
click at [969, 470] on button "Save & Exit" at bounding box center [964, 471] width 86 height 26
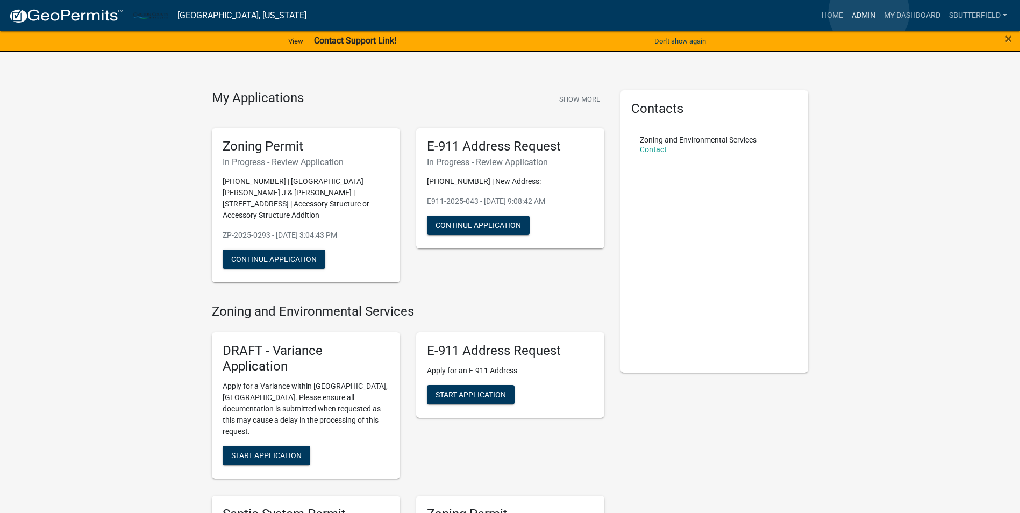
click at [869, 12] on link "Admin" at bounding box center [863, 15] width 32 height 20
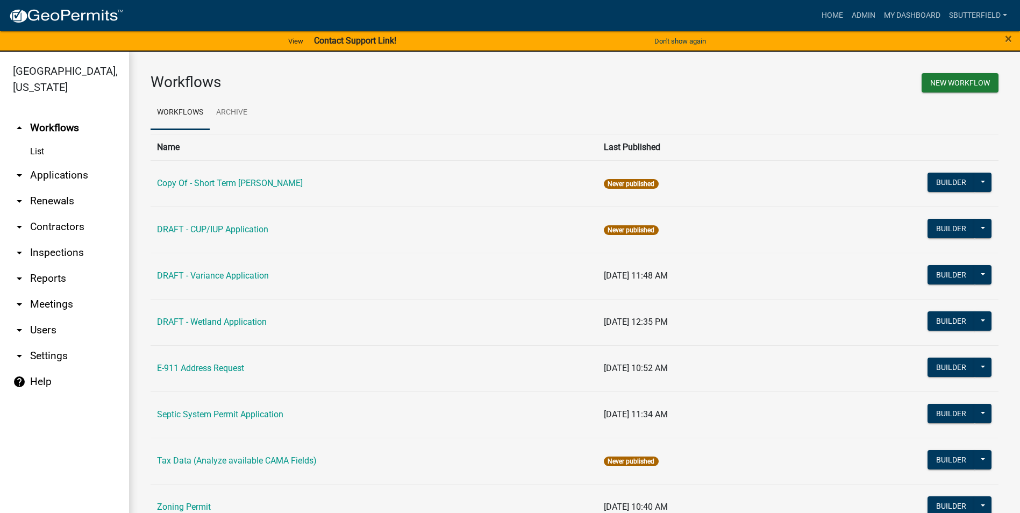
click at [57, 171] on link "arrow_drop_down Applications" at bounding box center [64, 175] width 129 height 26
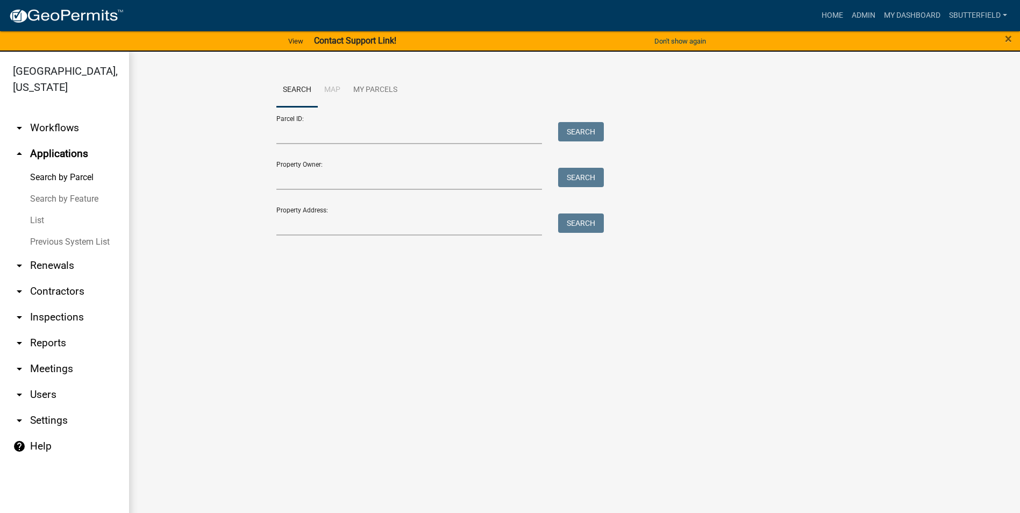
click at [40, 218] on link "List" at bounding box center [64, 221] width 129 height 22
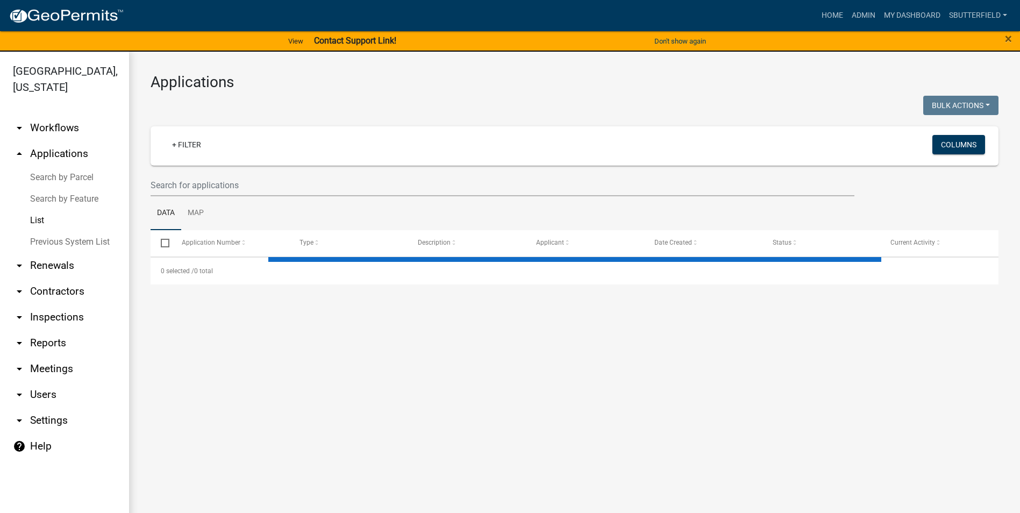
select select "1: 25"
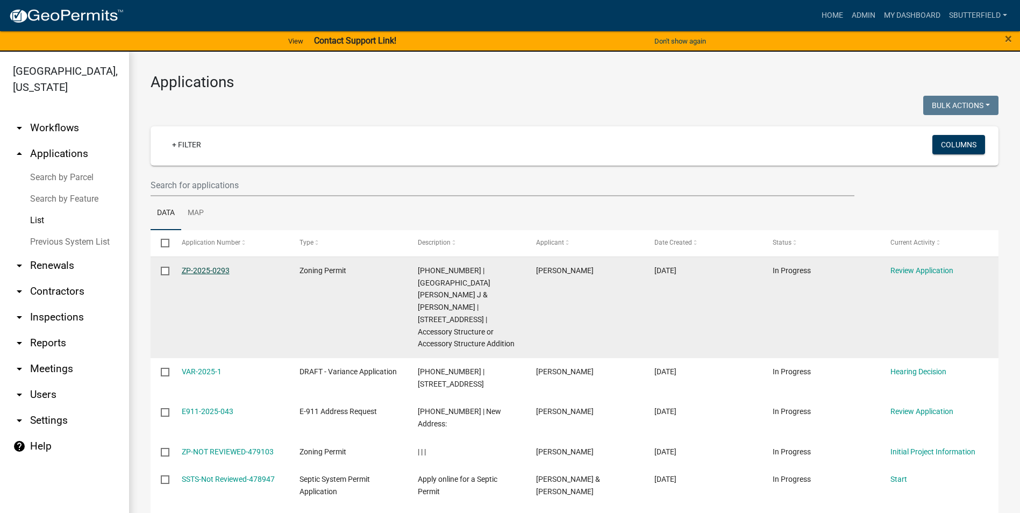
click at [222, 267] on link "ZP-2025-0293" at bounding box center [206, 270] width 48 height 9
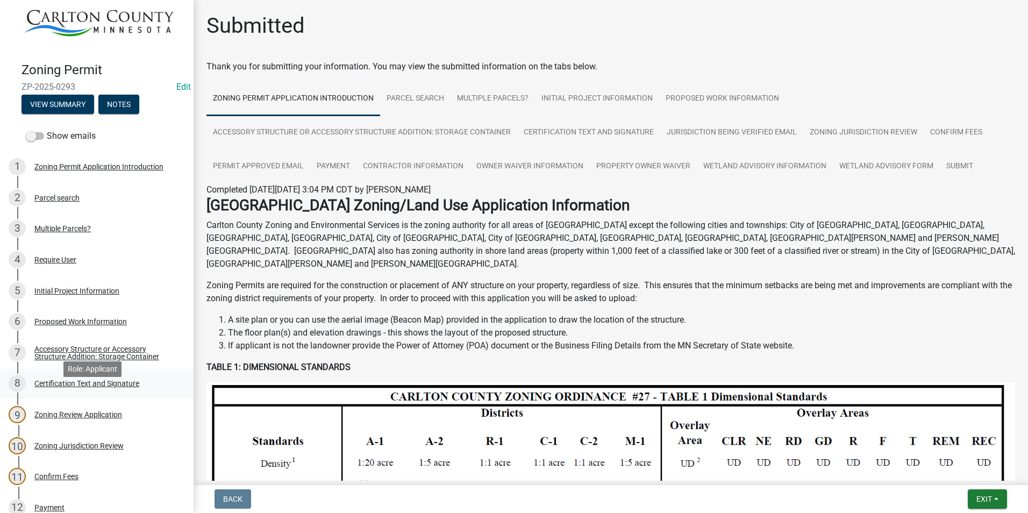
scroll to position [54, 0]
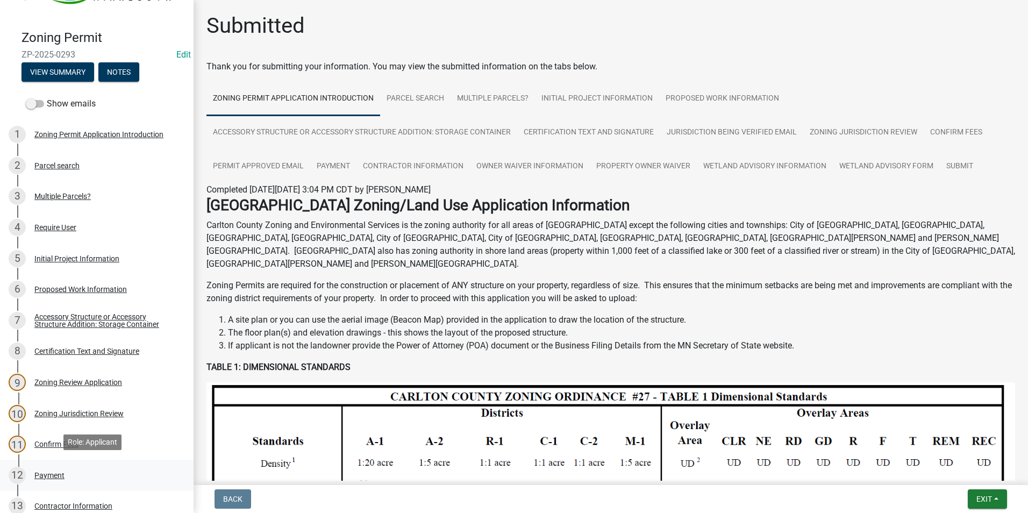
click at [55, 472] on div "Payment" at bounding box center [49, 476] width 30 height 8
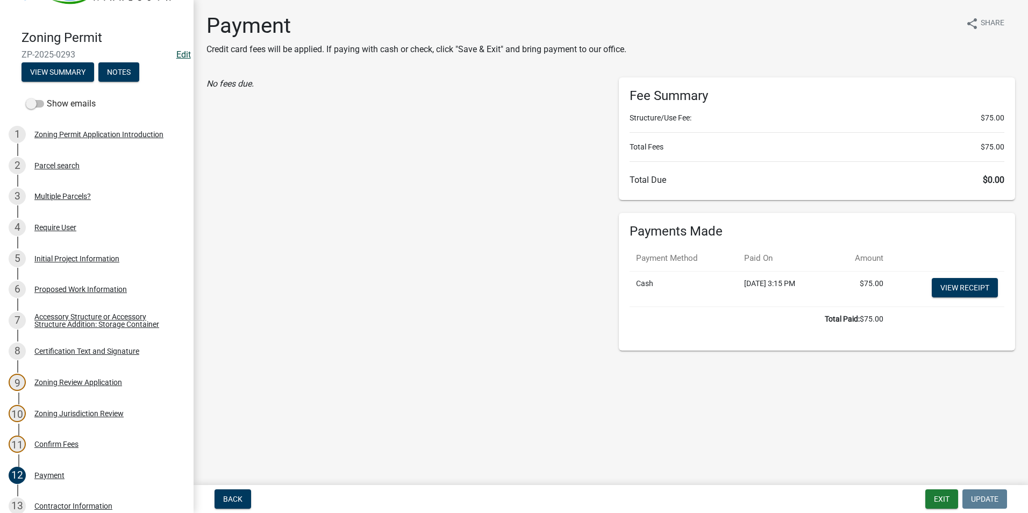
click at [176, 52] on link "Edit" at bounding box center [183, 54] width 15 height 10
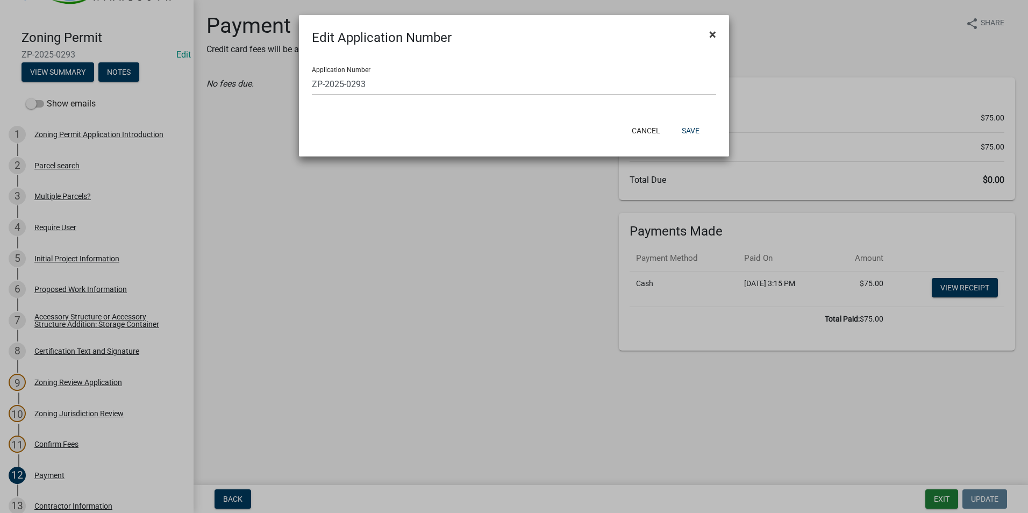
drag, startPoint x: 716, startPoint y: 33, endPoint x: 707, endPoint y: 33, distance: 9.1
click at [715, 32] on button "×" at bounding box center [713, 34] width 24 height 30
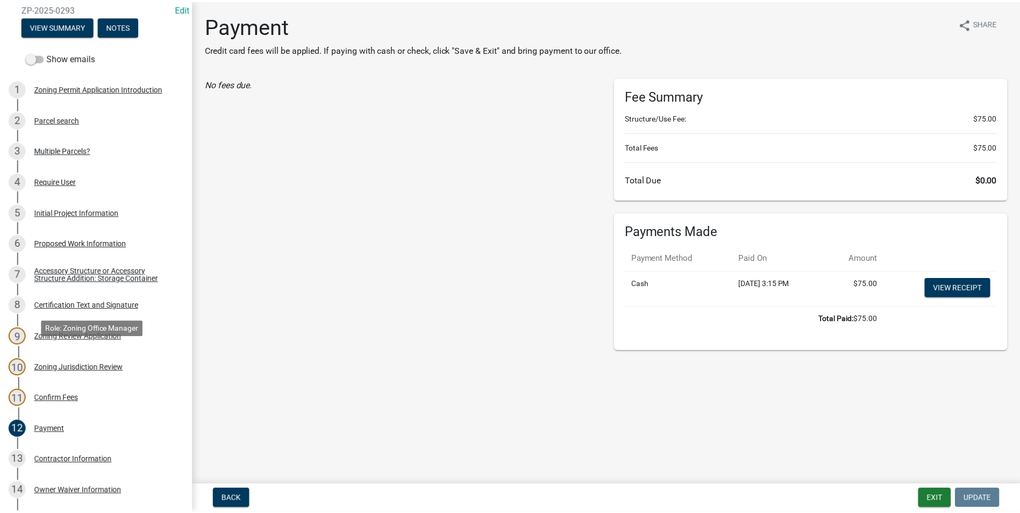
scroll to position [84, 0]
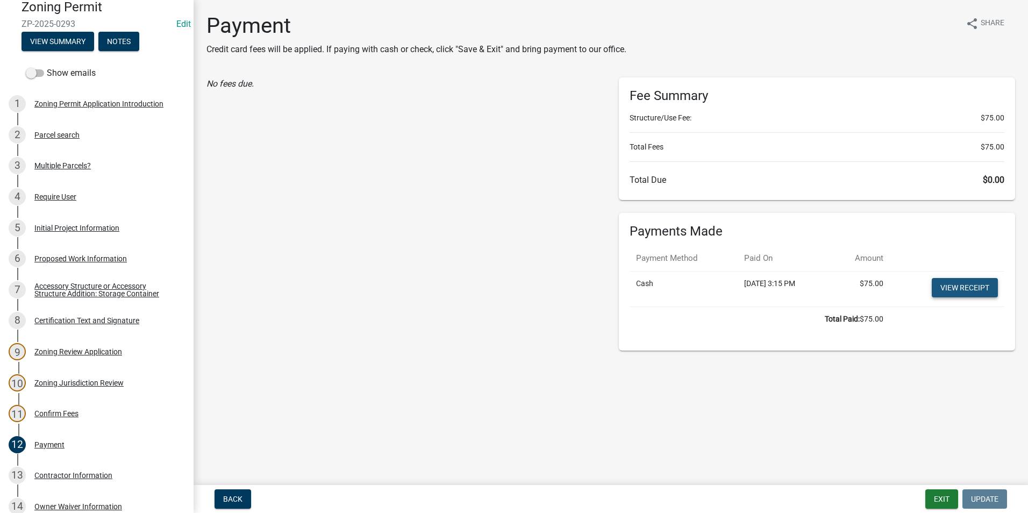
click at [968, 286] on link "View receipt" at bounding box center [965, 287] width 66 height 19
click at [940, 496] on button "Exit" at bounding box center [941, 498] width 33 height 19
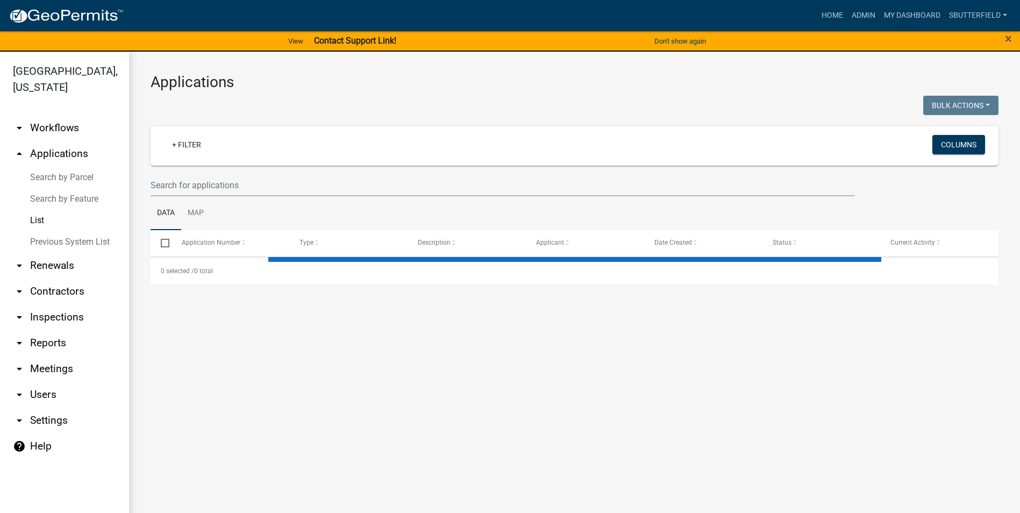
select select "1: 25"
